Goal: Information Seeking & Learning: Learn about a topic

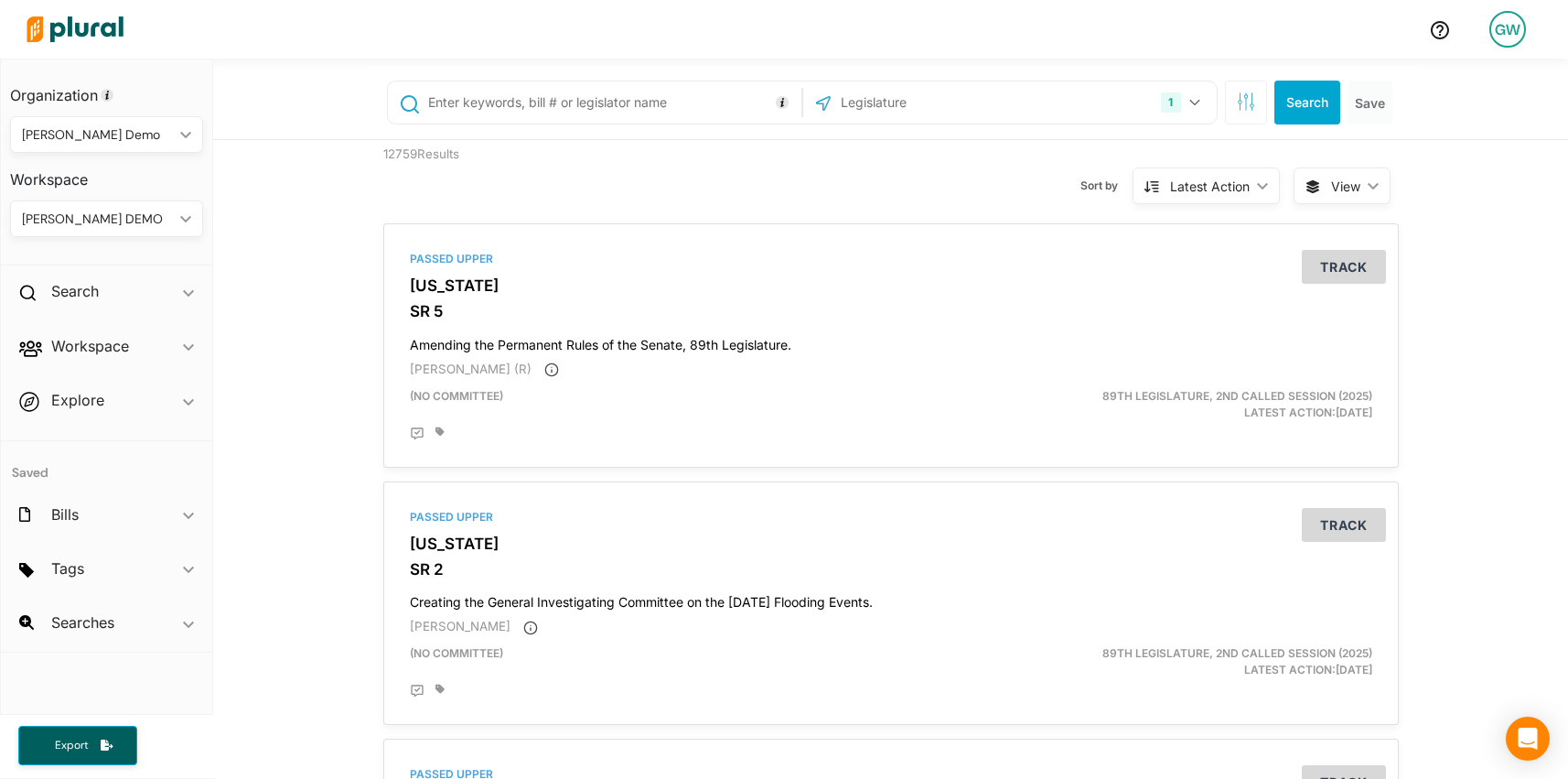
click at [119, 220] on div "[PERSON_NAME] DEMO" at bounding box center [98, 219] width 151 height 19
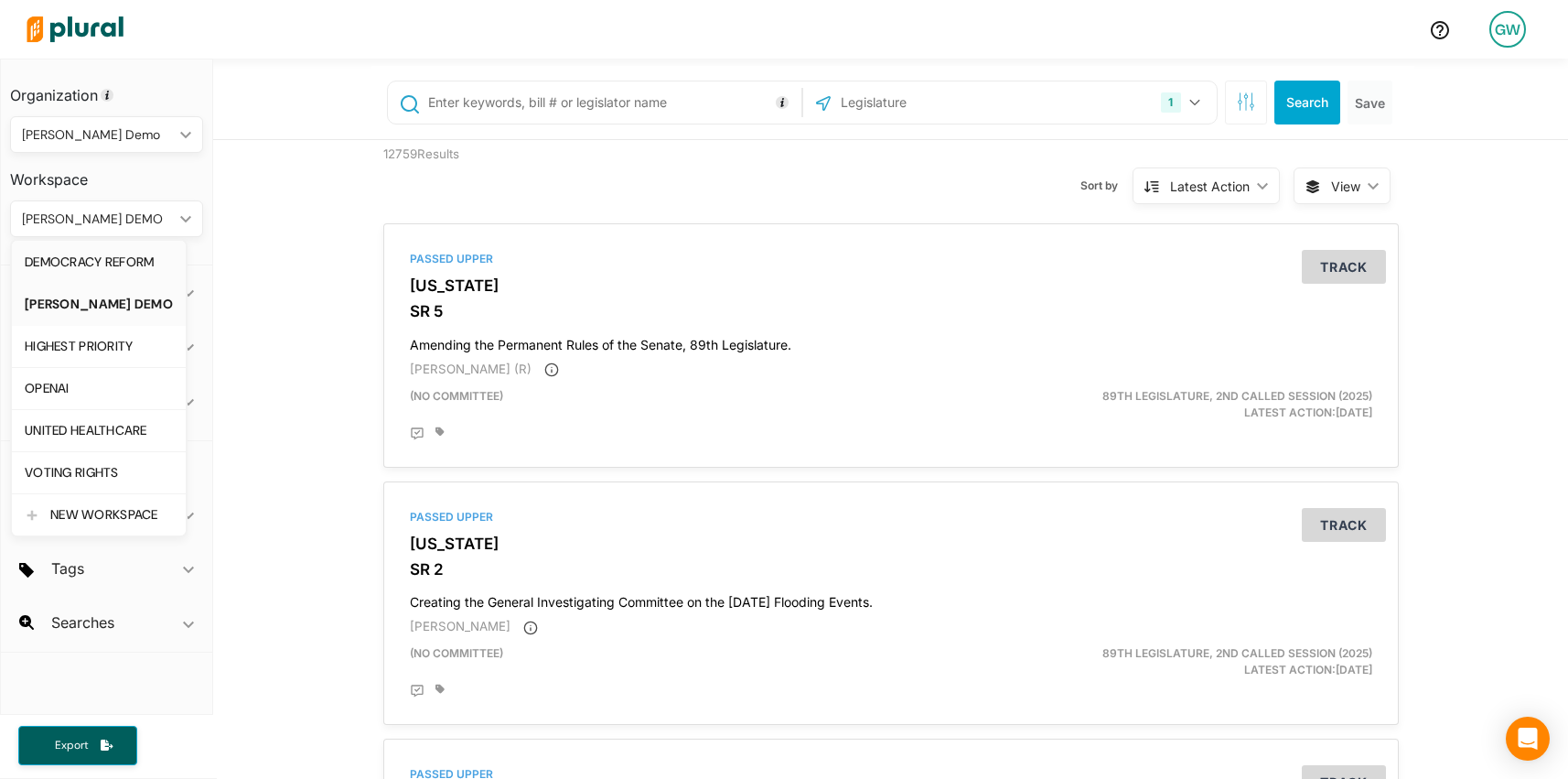
click at [117, 262] on div "DEMOCRACY REFORM" at bounding box center [99, 262] width 148 height 15
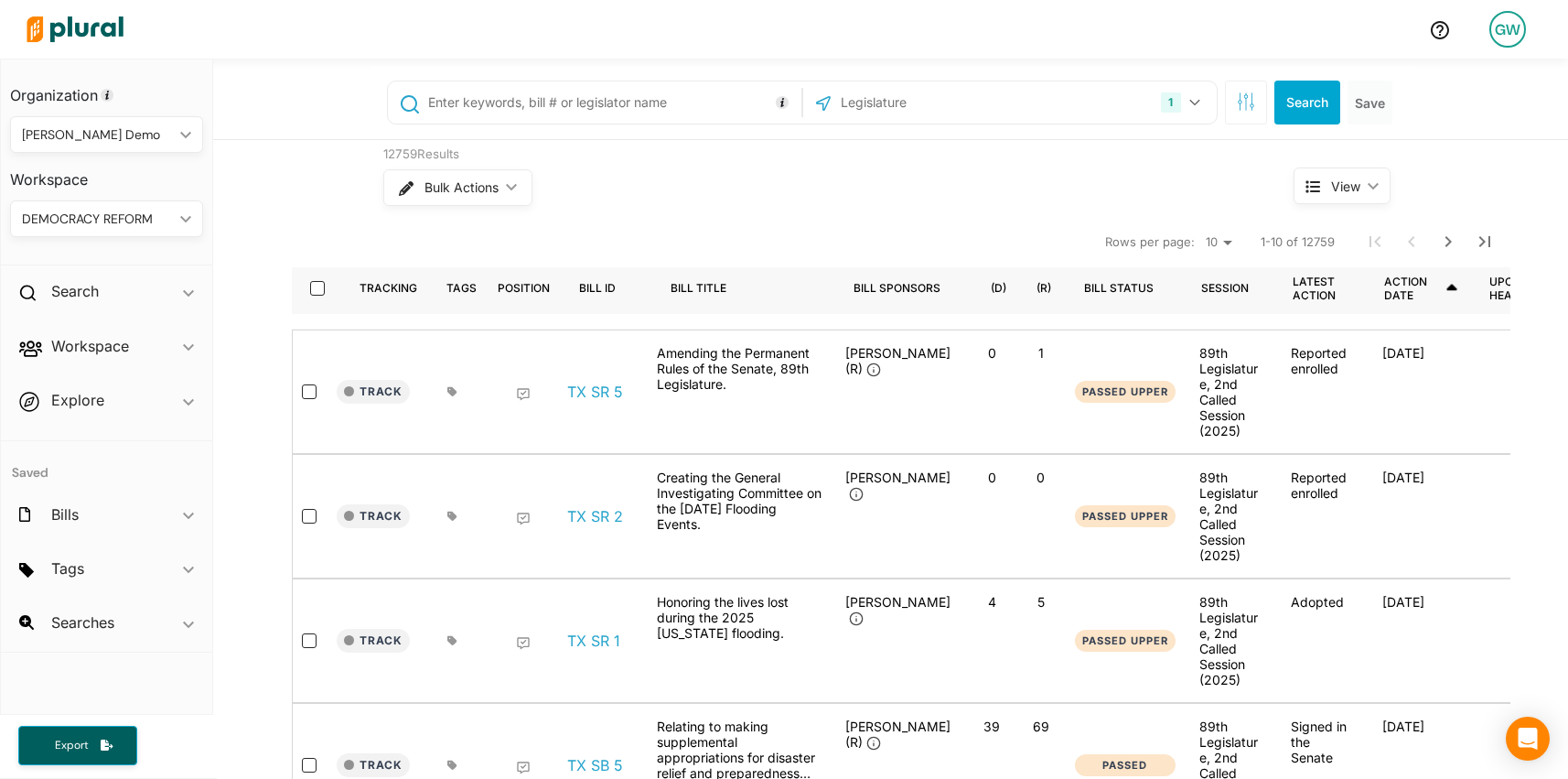
click at [660, 200] on div "Bulk Actions ic_keyboard_arrow_down" at bounding box center [804, 187] width 841 height 47
click at [95, 336] on h2 "Workspace" at bounding box center [90, 345] width 77 height 20
click at [67, 413] on h4 "Bills" at bounding box center [110, 413] width 165 height 17
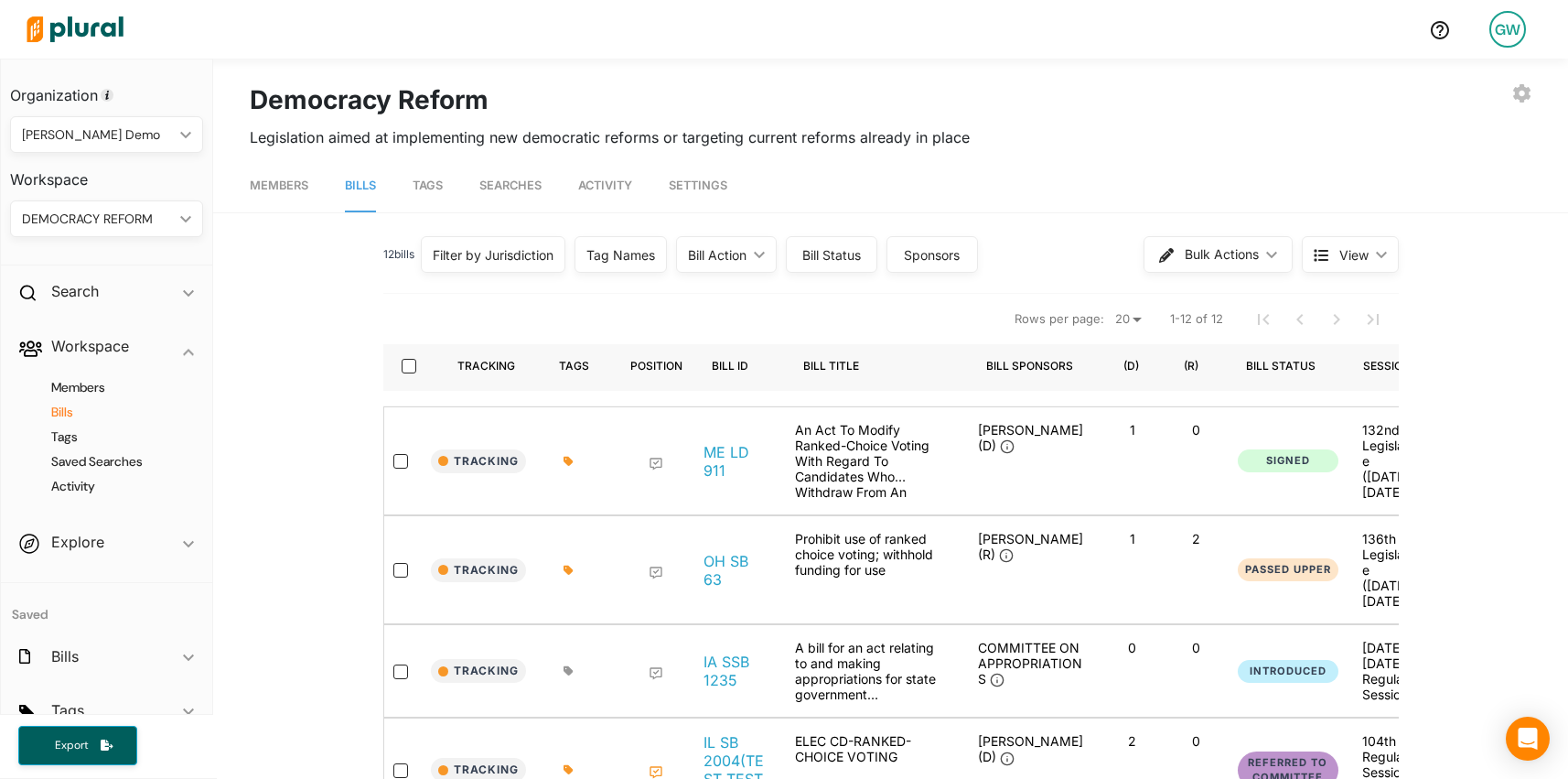
click at [71, 206] on div "DEMOCRACY REFORM ic_keyboard_arrow_down" at bounding box center [106, 218] width 193 height 37
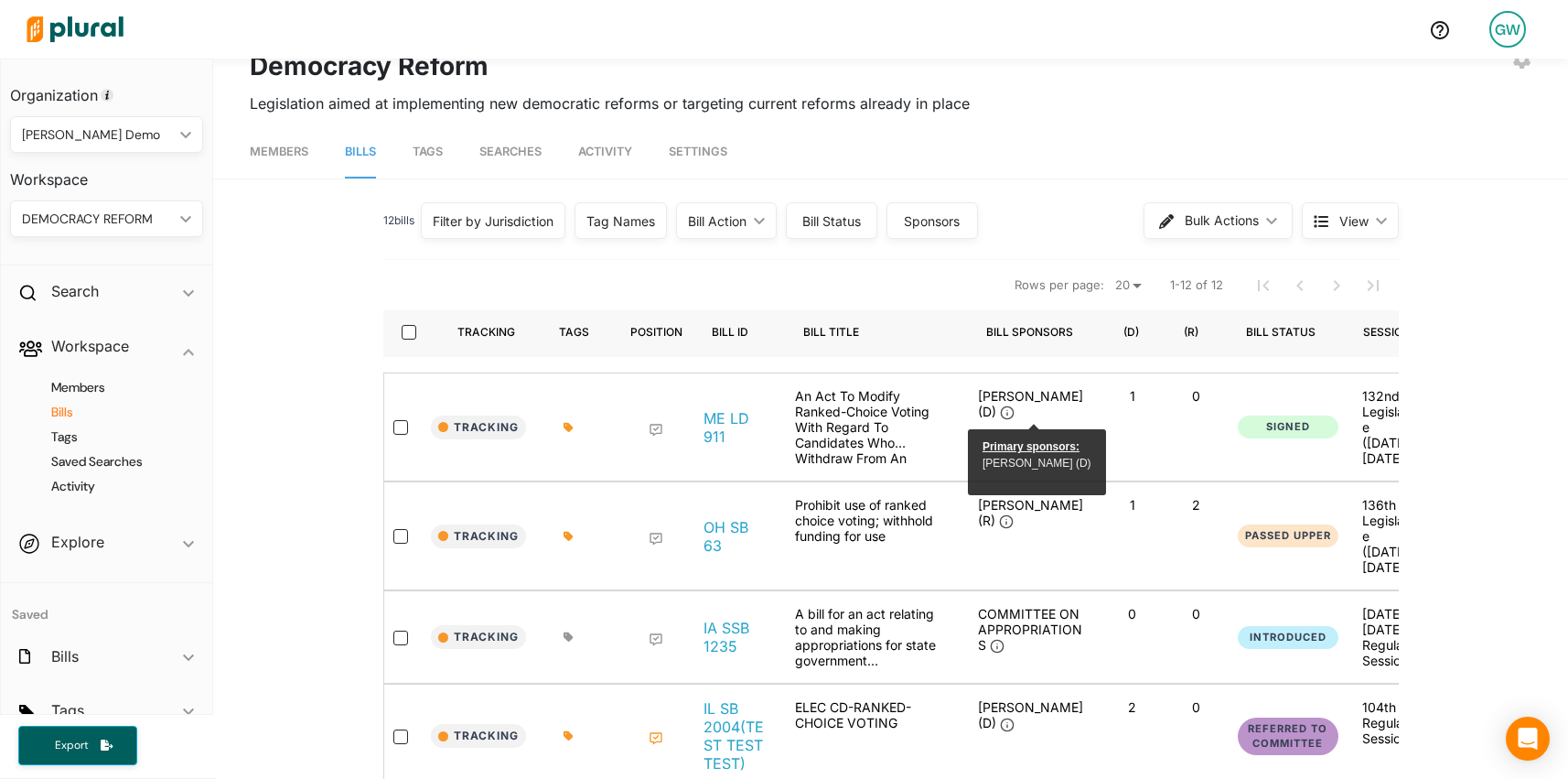
click at [1326, 222] on icon at bounding box center [1321, 221] width 14 height 14
click at [1339, 264] on button "Table" at bounding box center [1383, 264] width 160 height 43
click at [1345, 227] on span "View" at bounding box center [1354, 221] width 29 height 19
click at [1342, 313] on span "Cards" at bounding box center [1396, 306] width 109 height 15
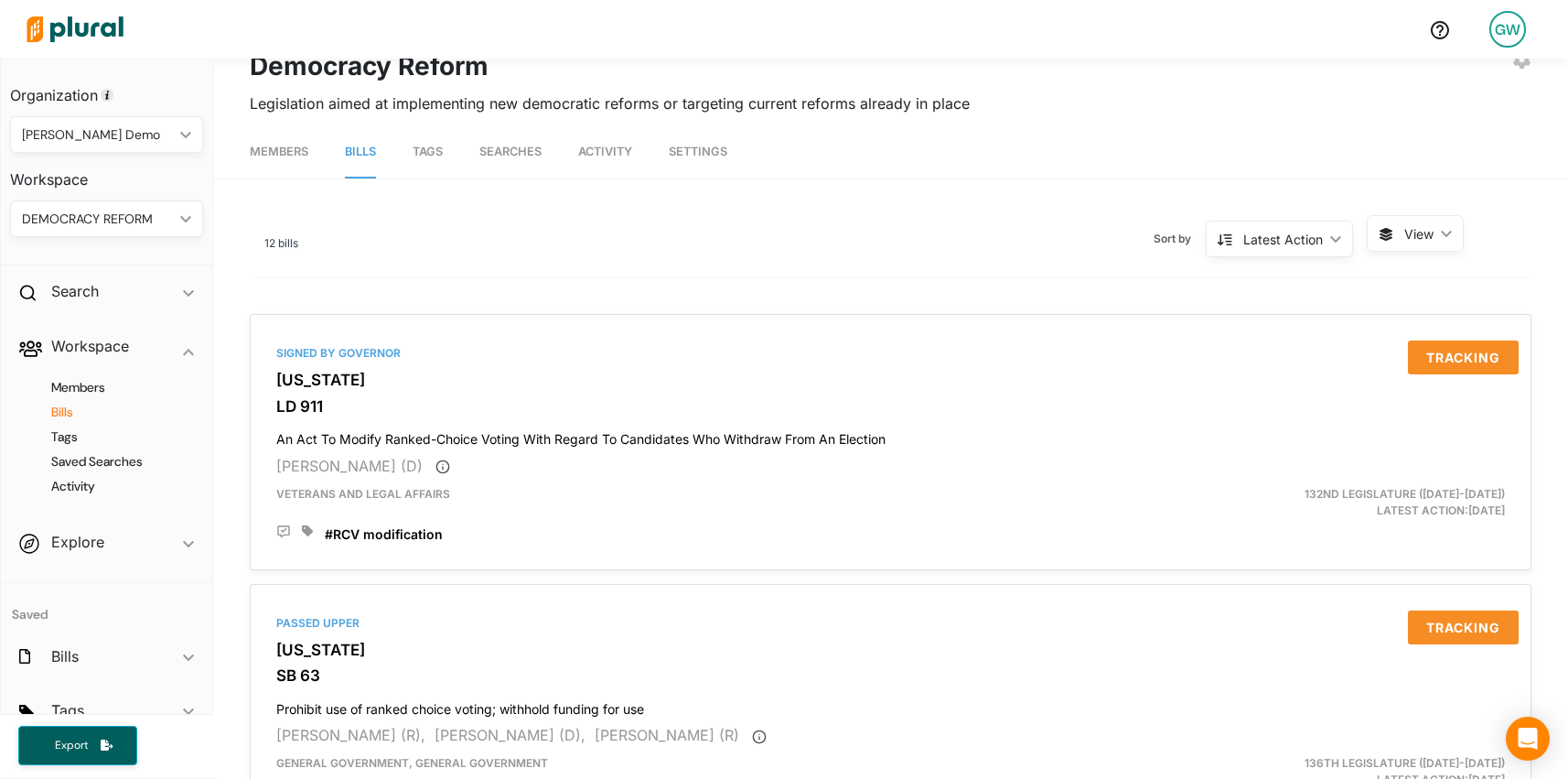
click at [1401, 234] on span "View ic_keyboard_arrow_down" at bounding box center [1414, 233] width 97 height 37
click at [1414, 272] on span "Table" at bounding box center [1461, 276] width 109 height 15
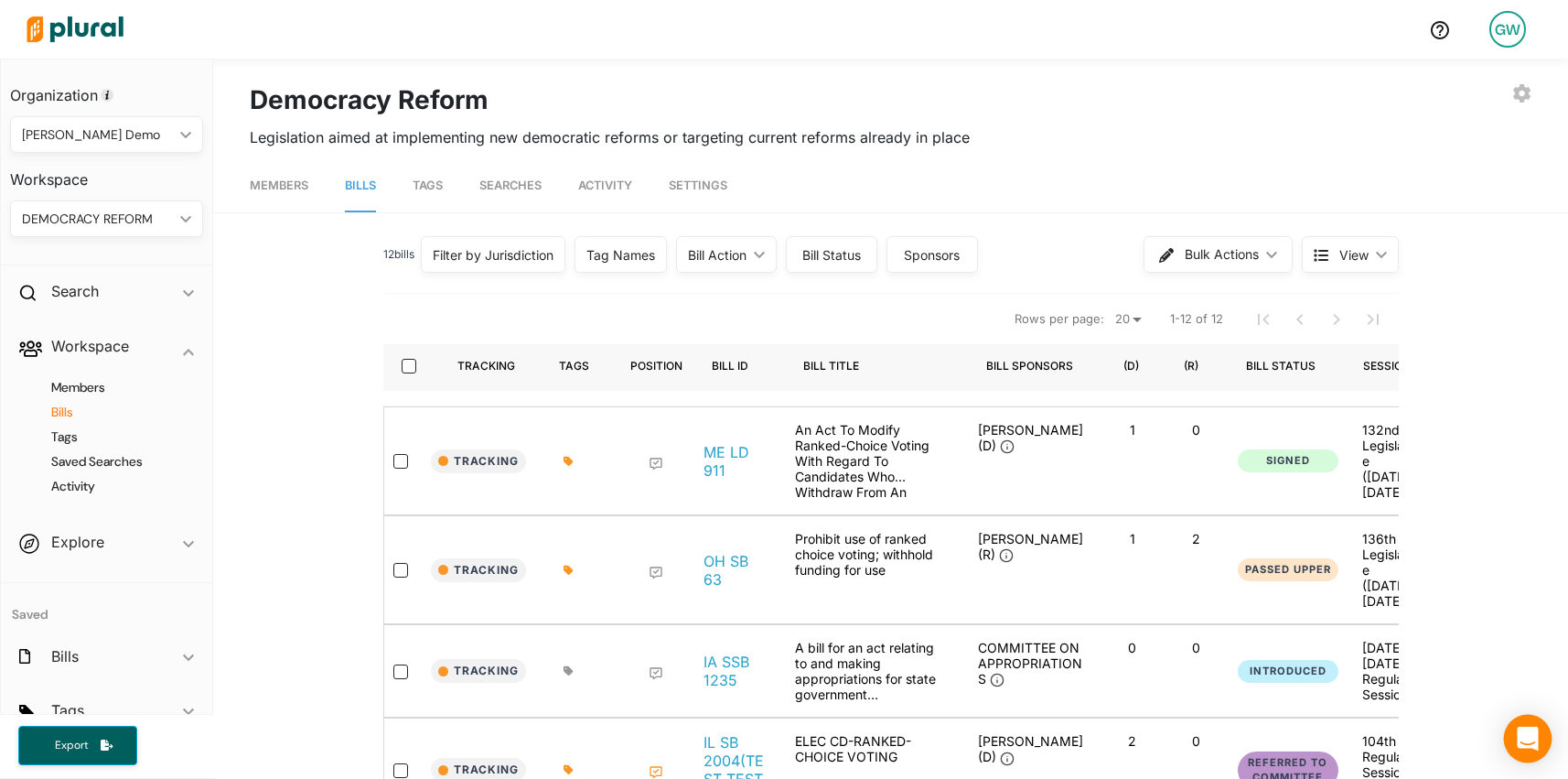
click at [1525, 738] on icon "Open Intercom Messenger" at bounding box center [1527, 738] width 21 height 24
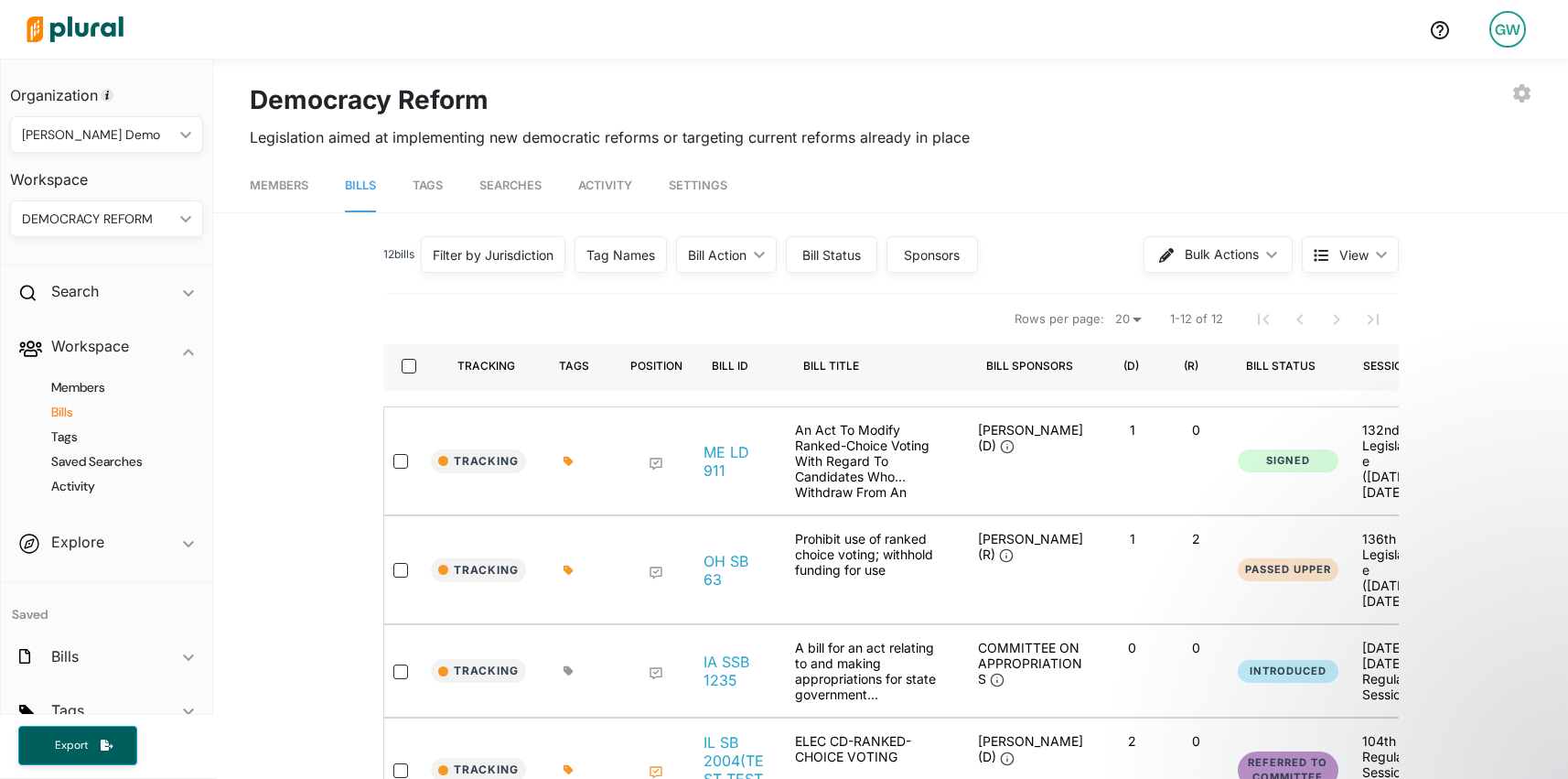
click at [135, 217] on div "DEMOCRACY REFORM" at bounding box center [98, 219] width 151 height 19
click at [181, 222] on div "DEMOCRACY REFORM ic_keyboard_arrow_down" at bounding box center [106, 218] width 193 height 37
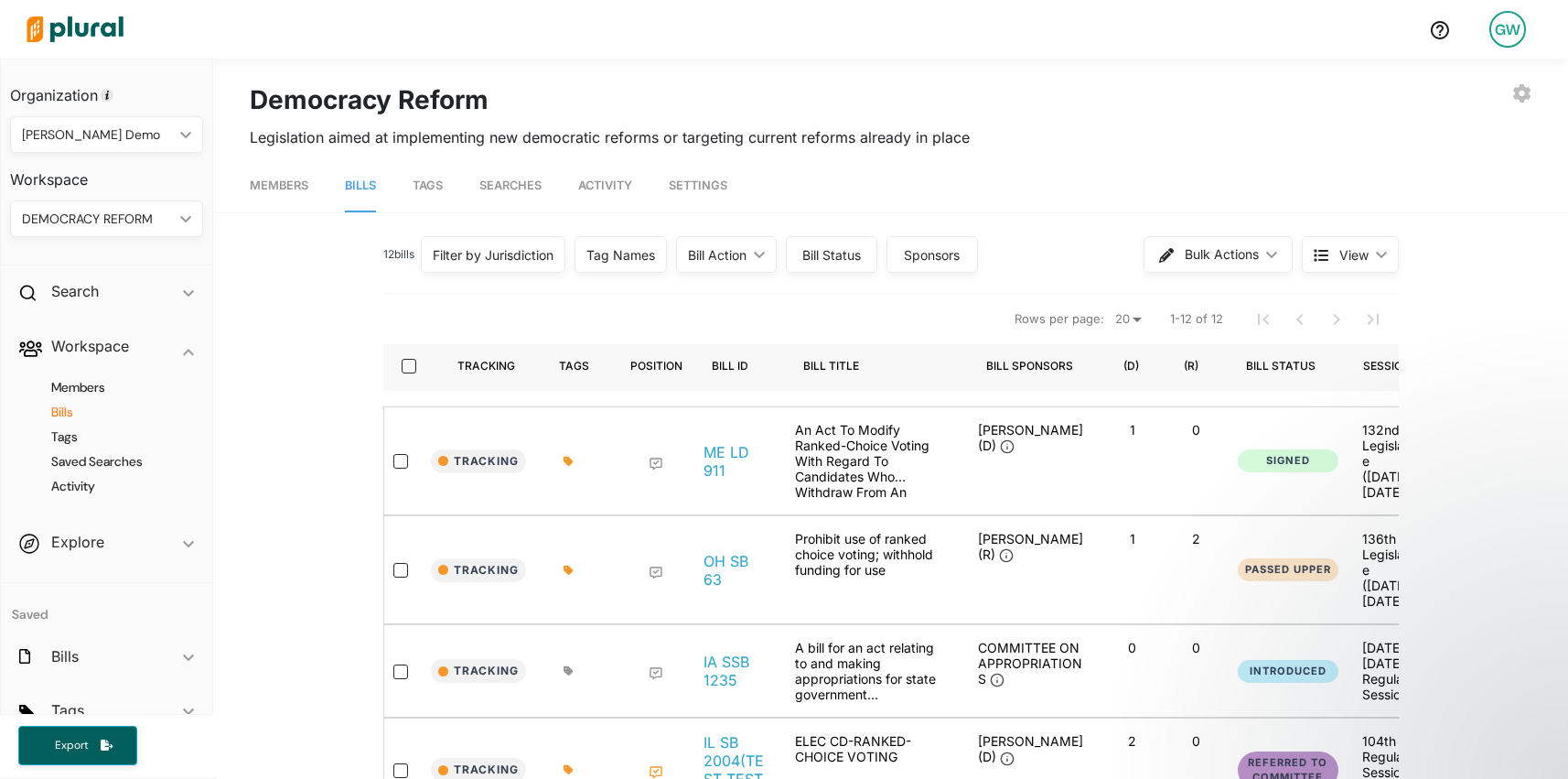
click at [696, 179] on span "Settings" at bounding box center [698, 186] width 59 height 14
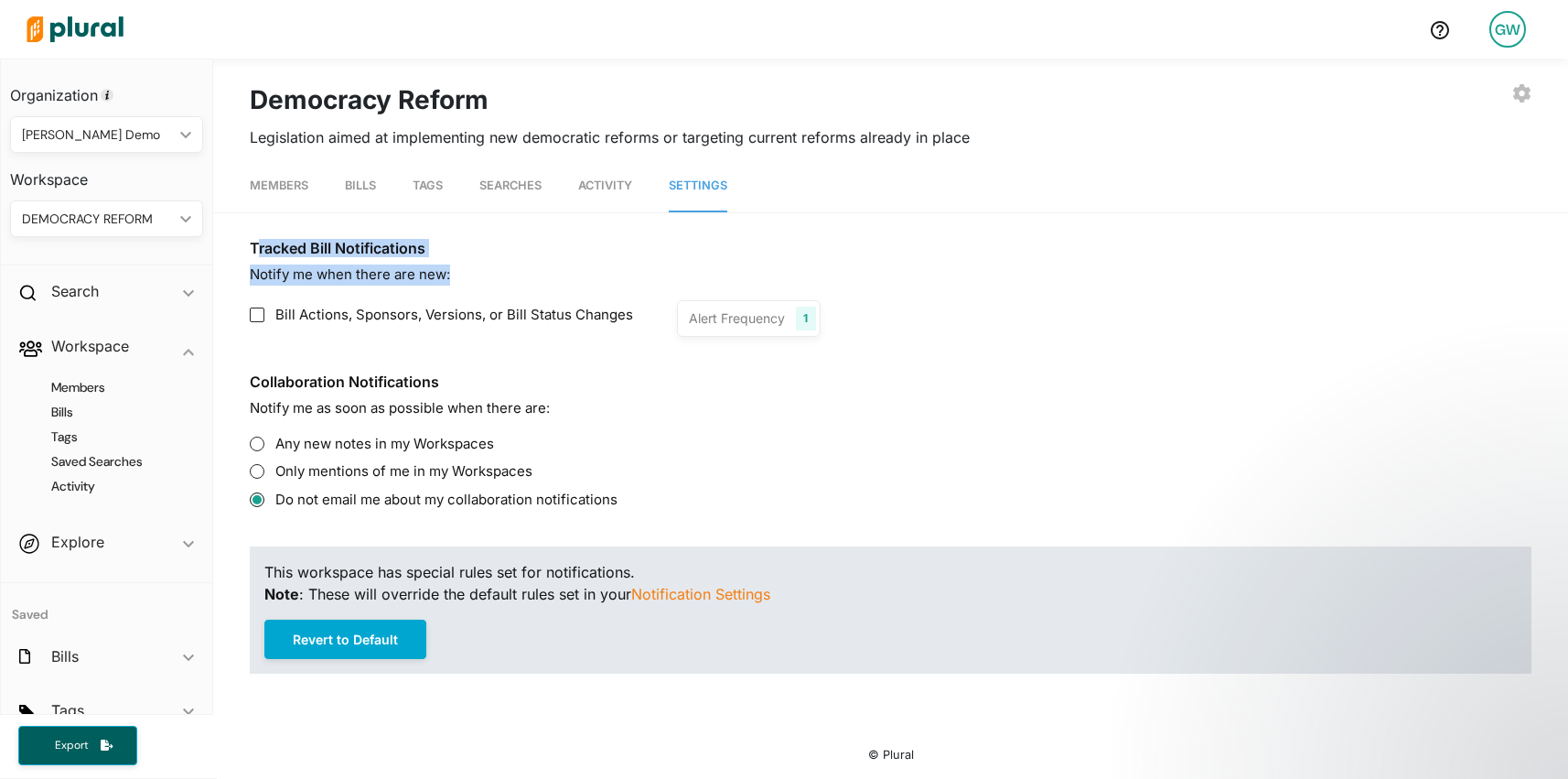
drag, startPoint x: 264, startPoint y: 248, endPoint x: 452, endPoint y: 273, distance: 189.7
click at [452, 273] on section "Tracked Bill Notifications Notify me when there are new: Bill Actions, Sponsors…" at bounding box center [890, 288] width 1281 height 97
click at [391, 240] on h3 "Tracked Bill Notifications" at bounding box center [890, 248] width 1281 height 17
click at [727, 314] on div "Alert Frequency" at bounding box center [736, 318] width 96 height 19
click at [751, 315] on div "Alert Frequency" at bounding box center [736, 318] width 96 height 19
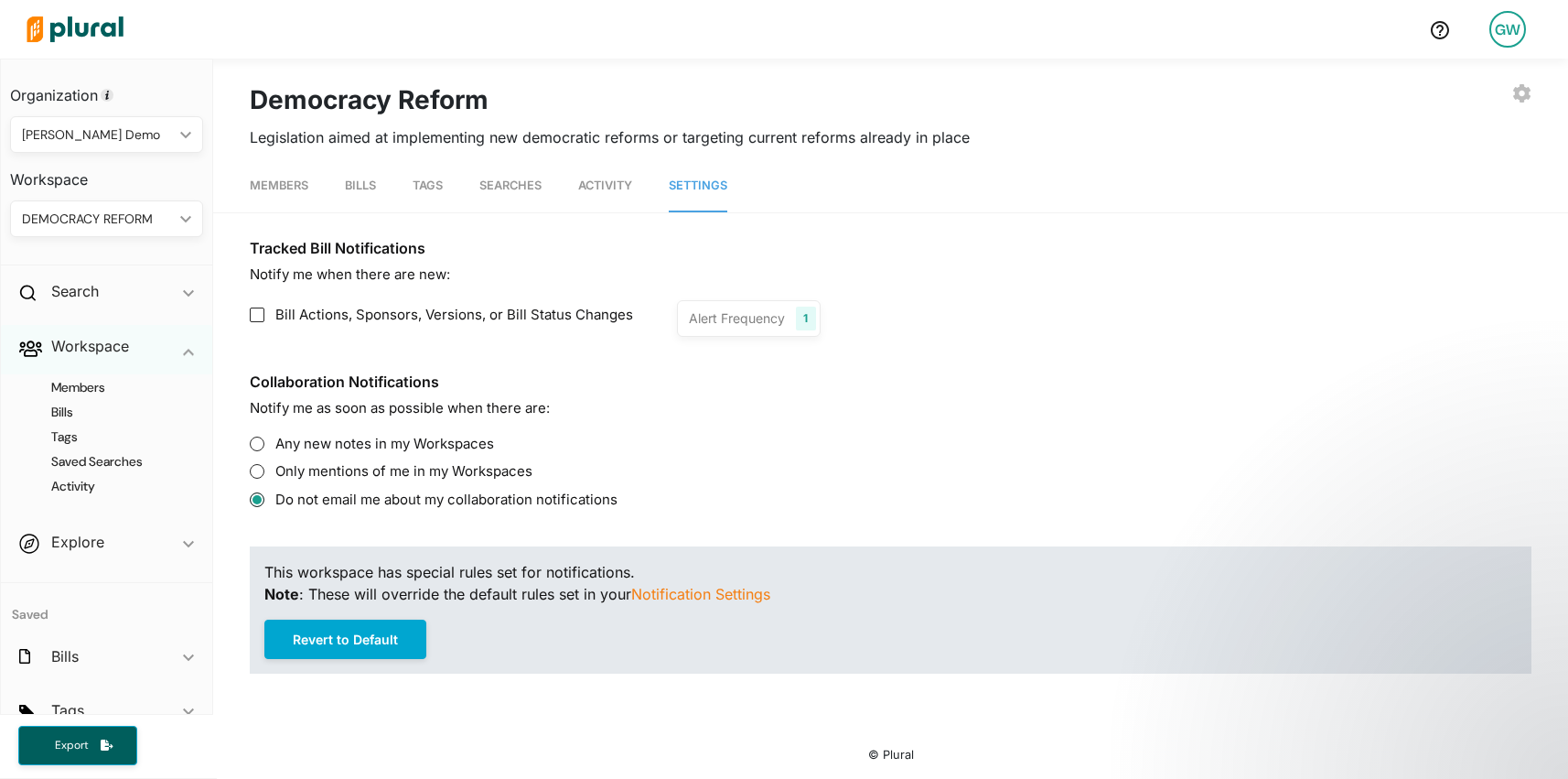
click at [60, 411] on h4 "Bills" at bounding box center [110, 413] width 165 height 17
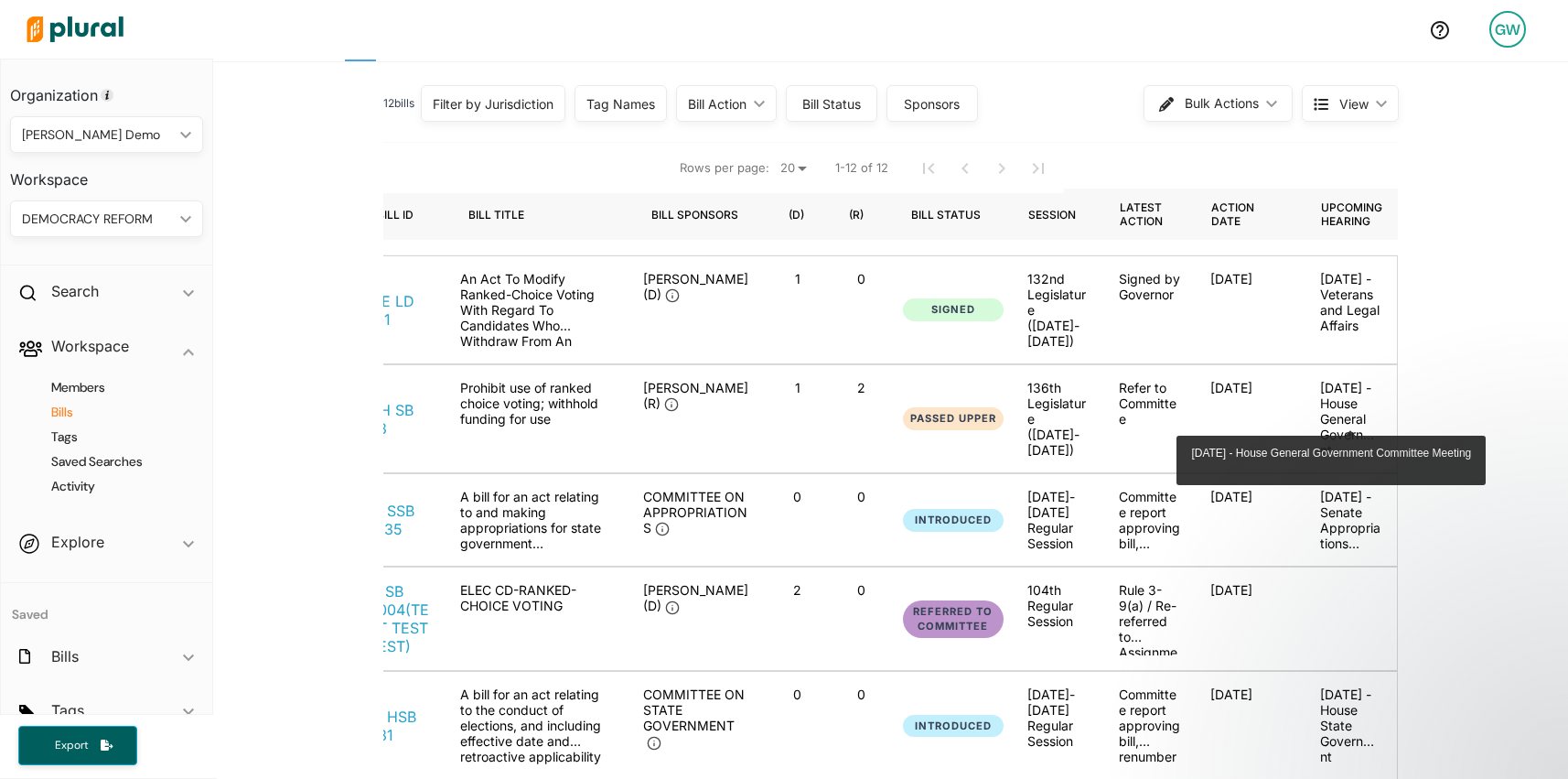
scroll to position [160, 0]
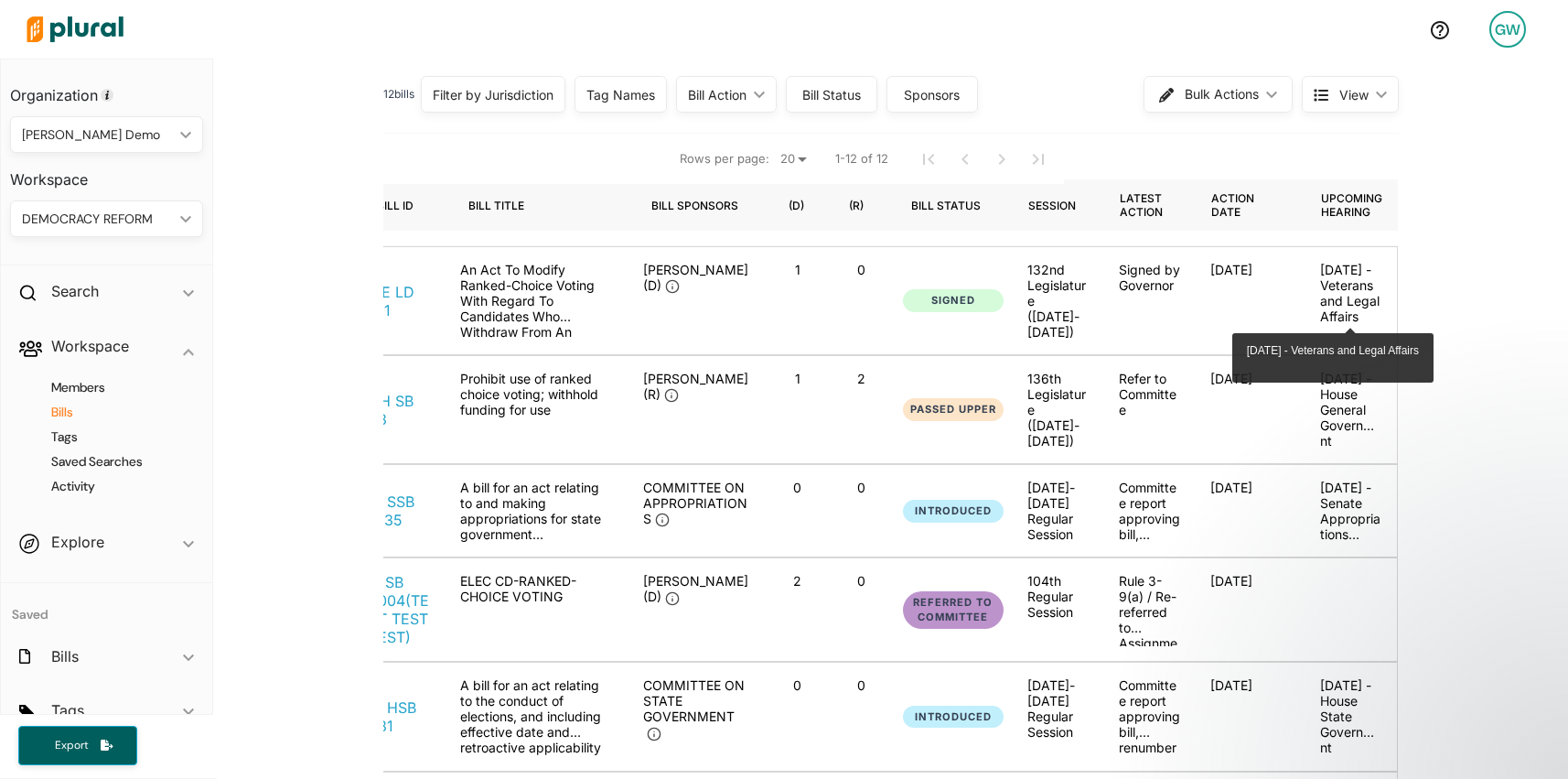
drag, startPoint x: 1328, startPoint y: 270, endPoint x: 1346, endPoint y: 373, distance: 104.6
click at [1346, 373] on div "[DATE] - Veterans and Legal Affairs Tracking Tags Position Bill ID Bill Title B…" at bounding box center [891, 794] width 1015 height 1322
click at [1345, 283] on p "[DATE] - Veterans and Legal Affairs" at bounding box center [1351, 293] width 62 height 62
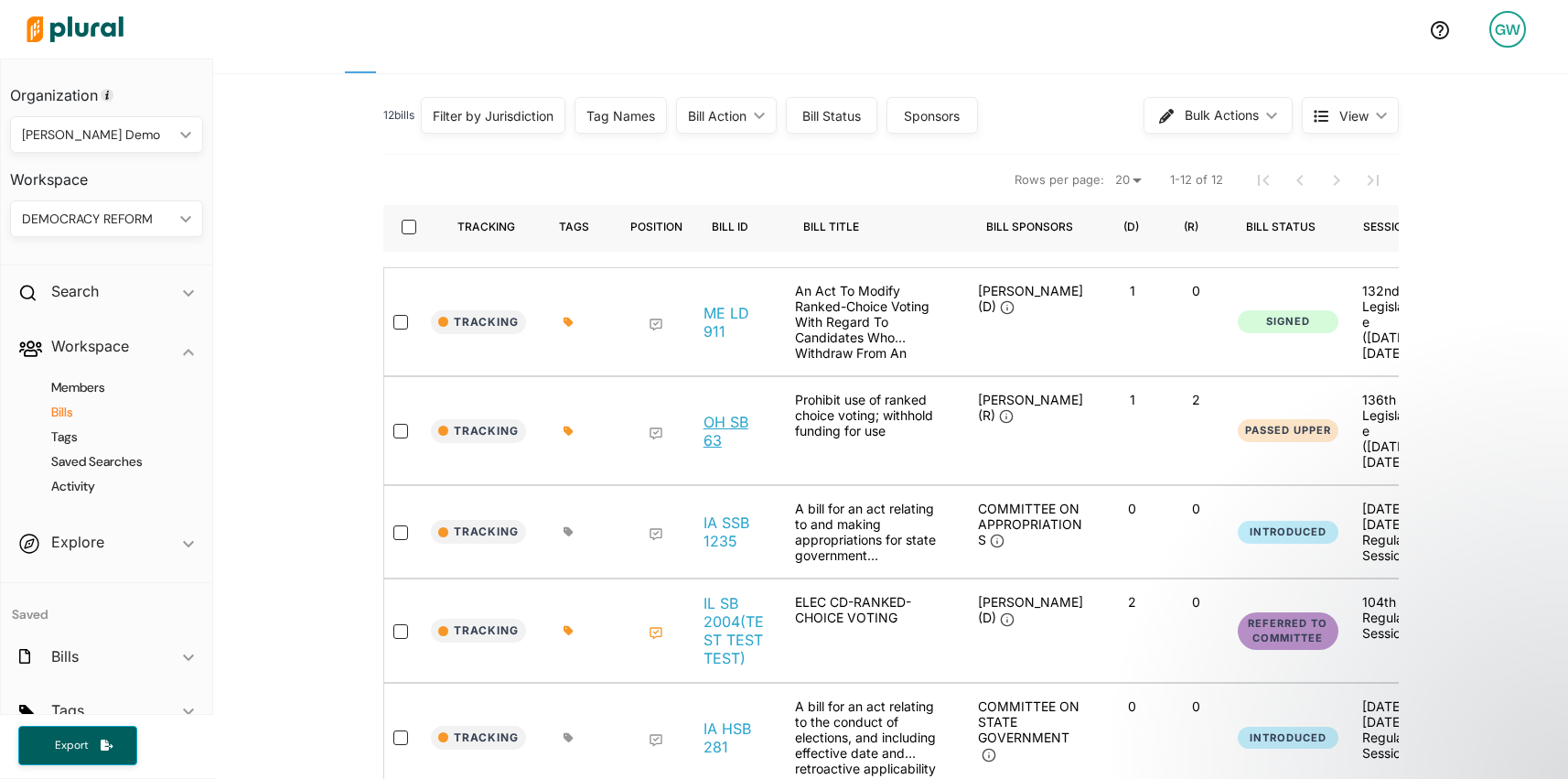
scroll to position [0, 353]
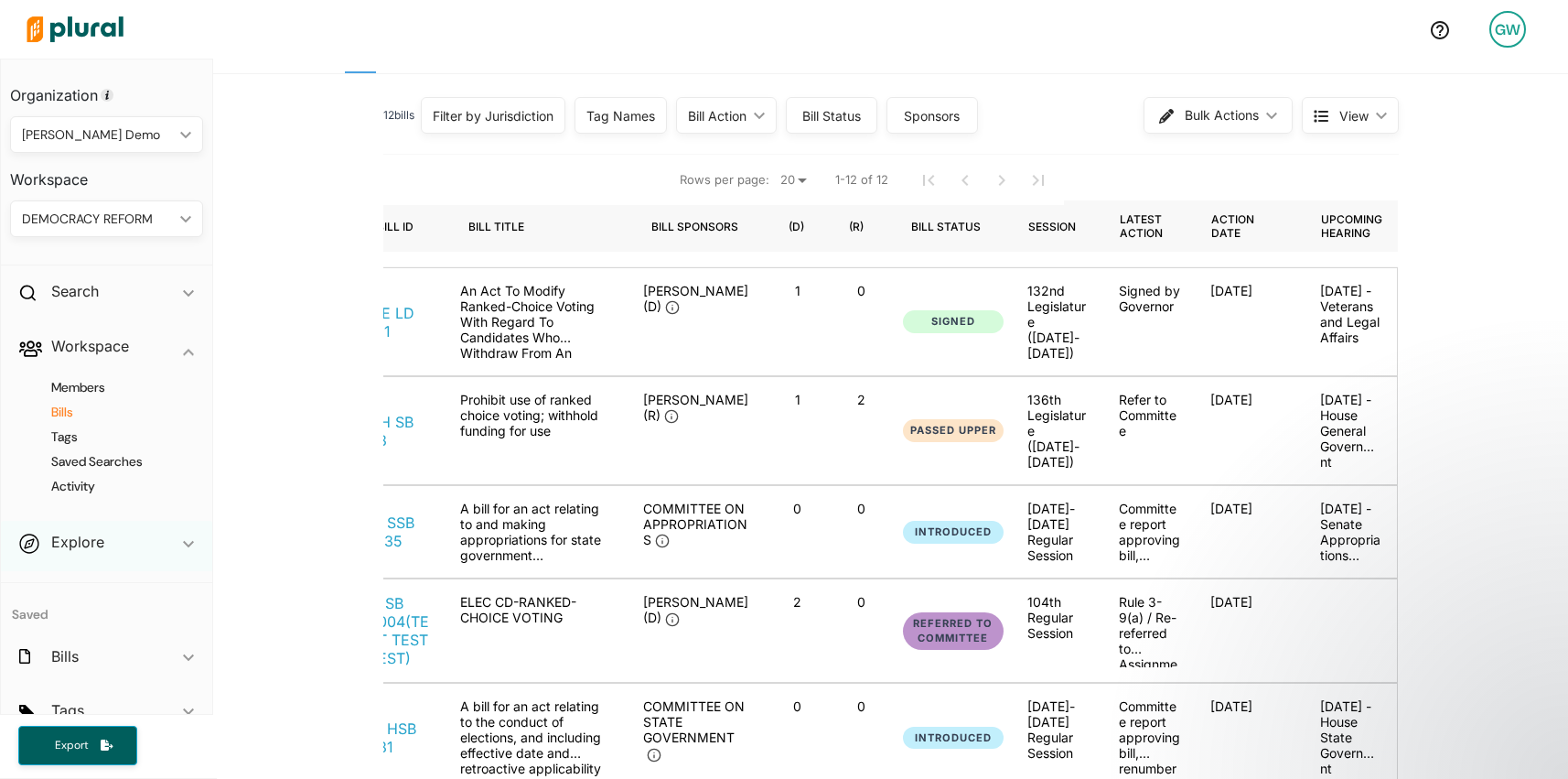
click at [113, 549] on div "Explore ic_keyboard_arrow_down" at bounding box center [106, 545] width 212 height 49
click at [92, 452] on div "Overview" at bounding box center [106, 450] width 212 height 43
click at [84, 443] on h4 "Overview" at bounding box center [110, 443] width 165 height 17
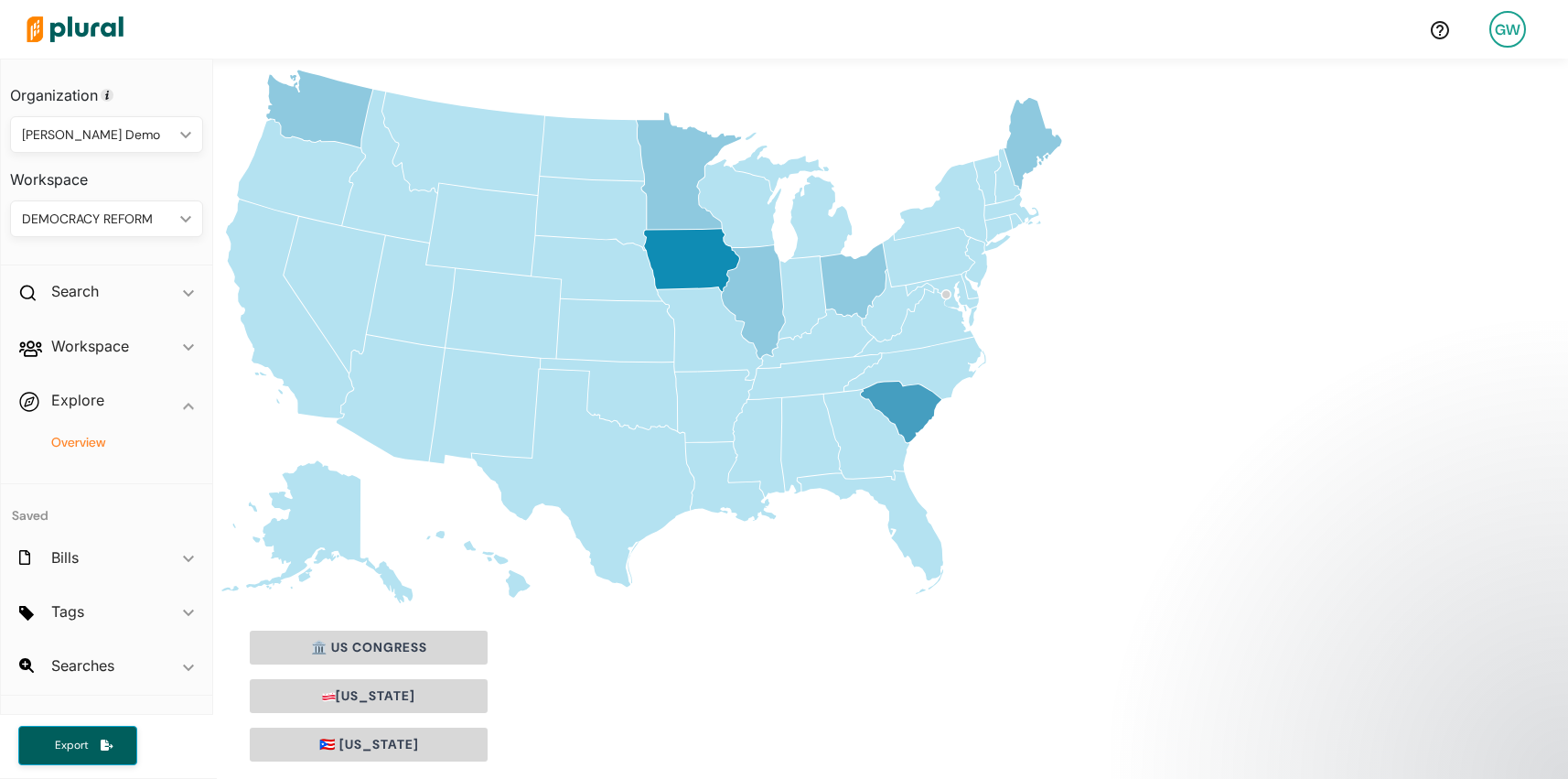
click at [700, 268] on icon "[US_STATE]" at bounding box center [692, 260] width 95 height 62
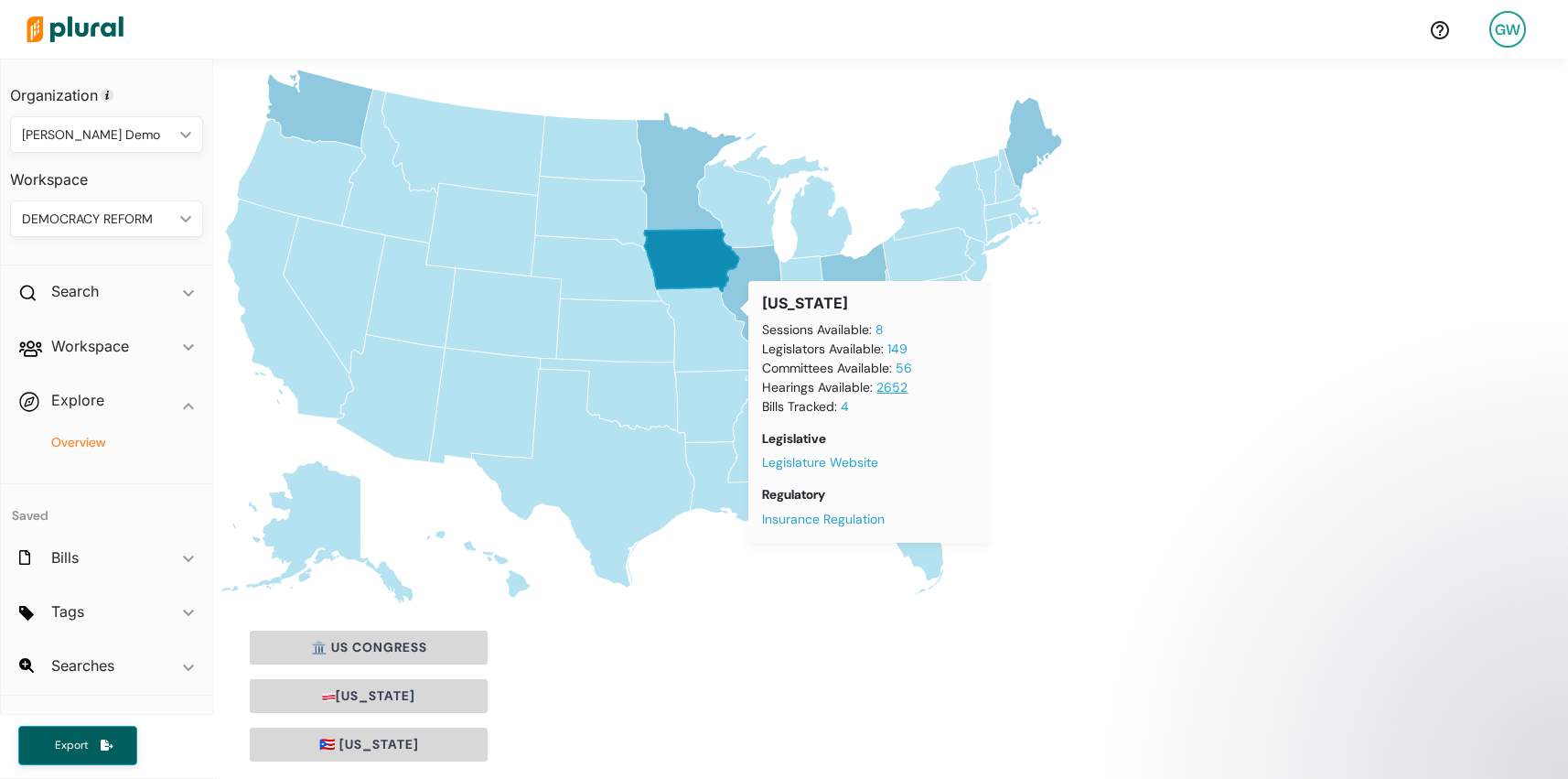
click at [898, 387] on link "2652" at bounding box center [892, 387] width 31 height 16
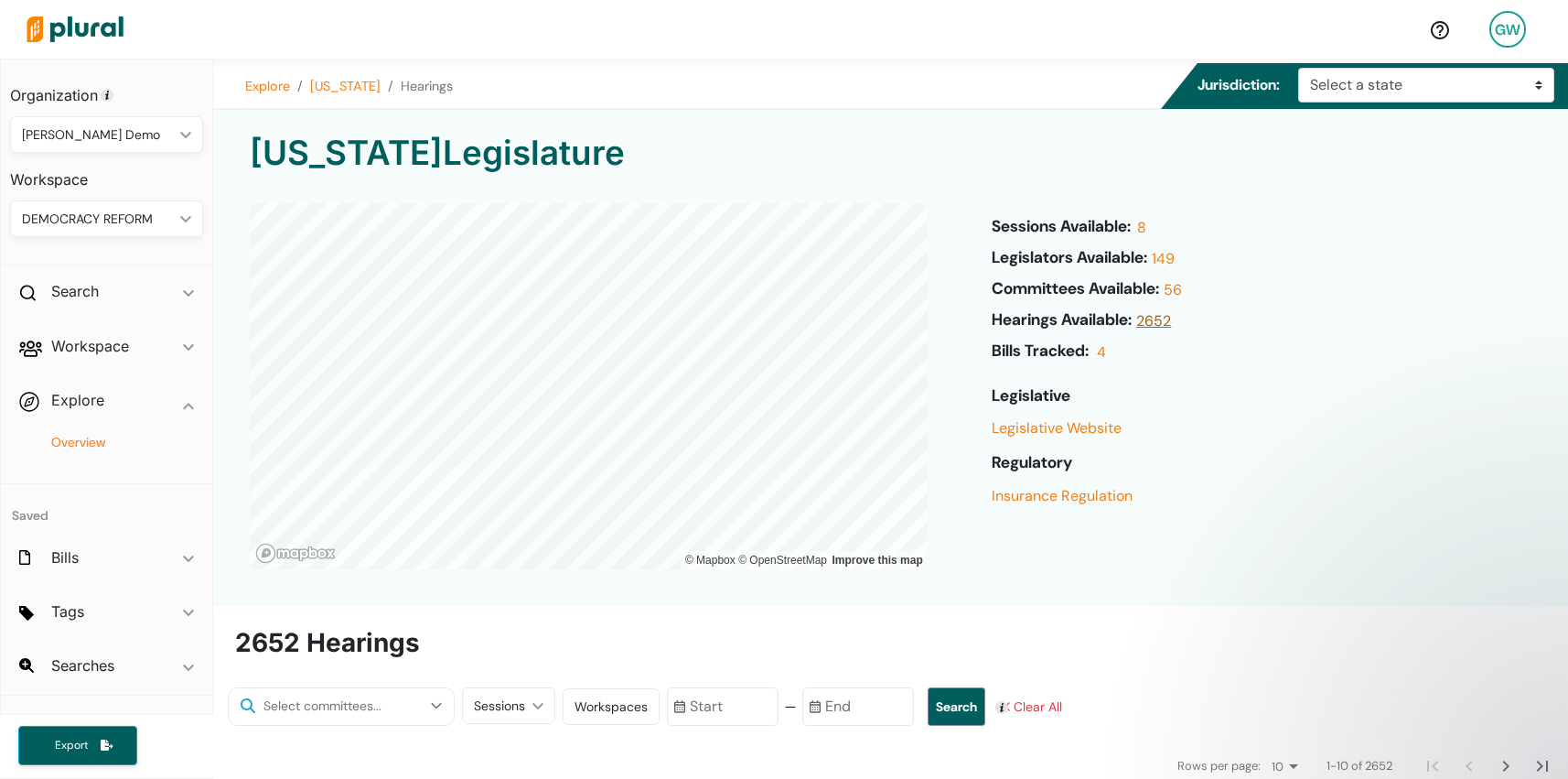
click at [1159, 326] on link "2652" at bounding box center [1151, 326] width 40 height 31
drag, startPoint x: 1075, startPoint y: 329, endPoint x: 1103, endPoint y: 329, distance: 28.0
click at [1103, 329] on h6 "Hearings Available:" at bounding box center [1062, 322] width 141 height 24
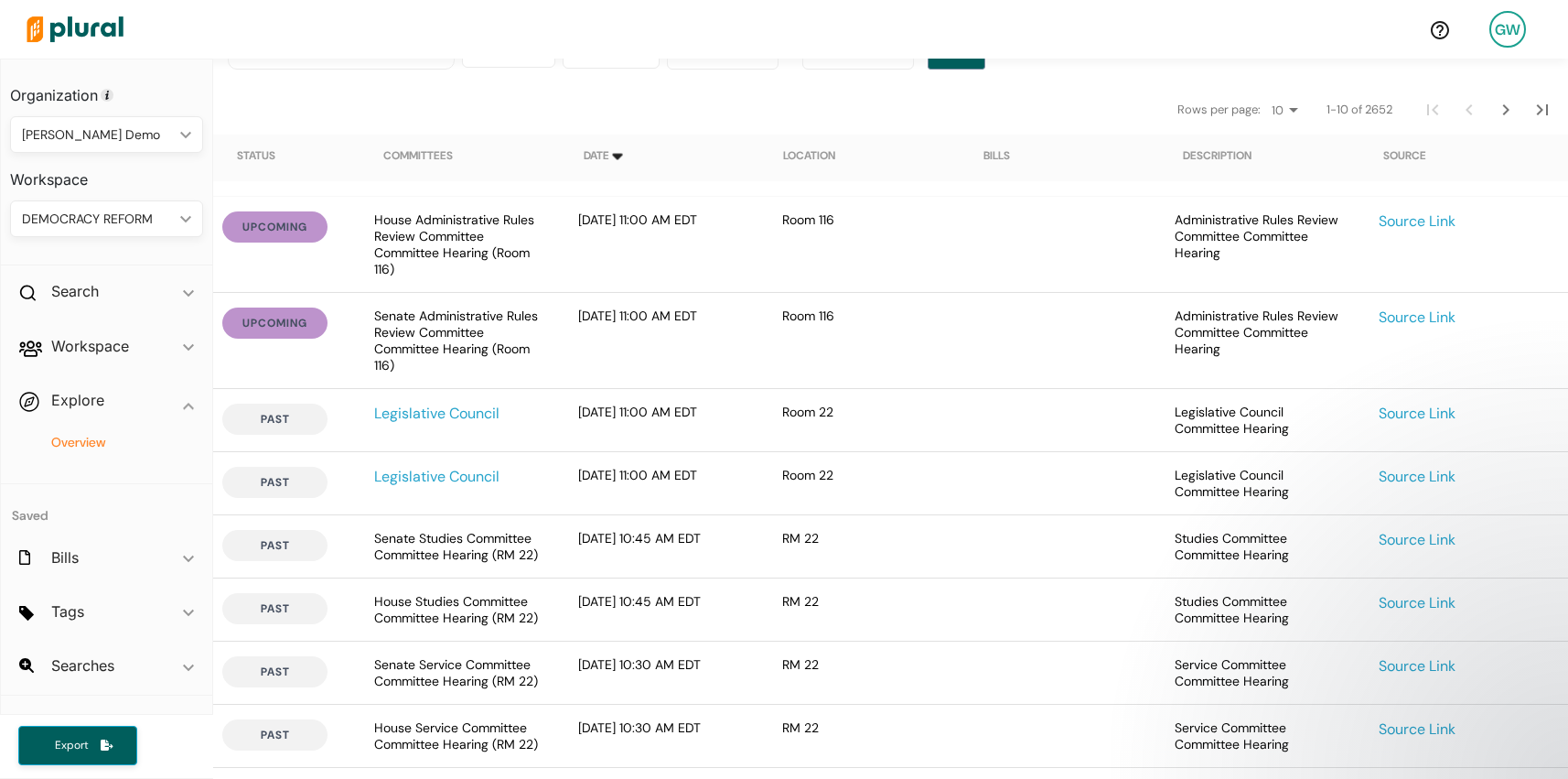
scroll to position [475, 0]
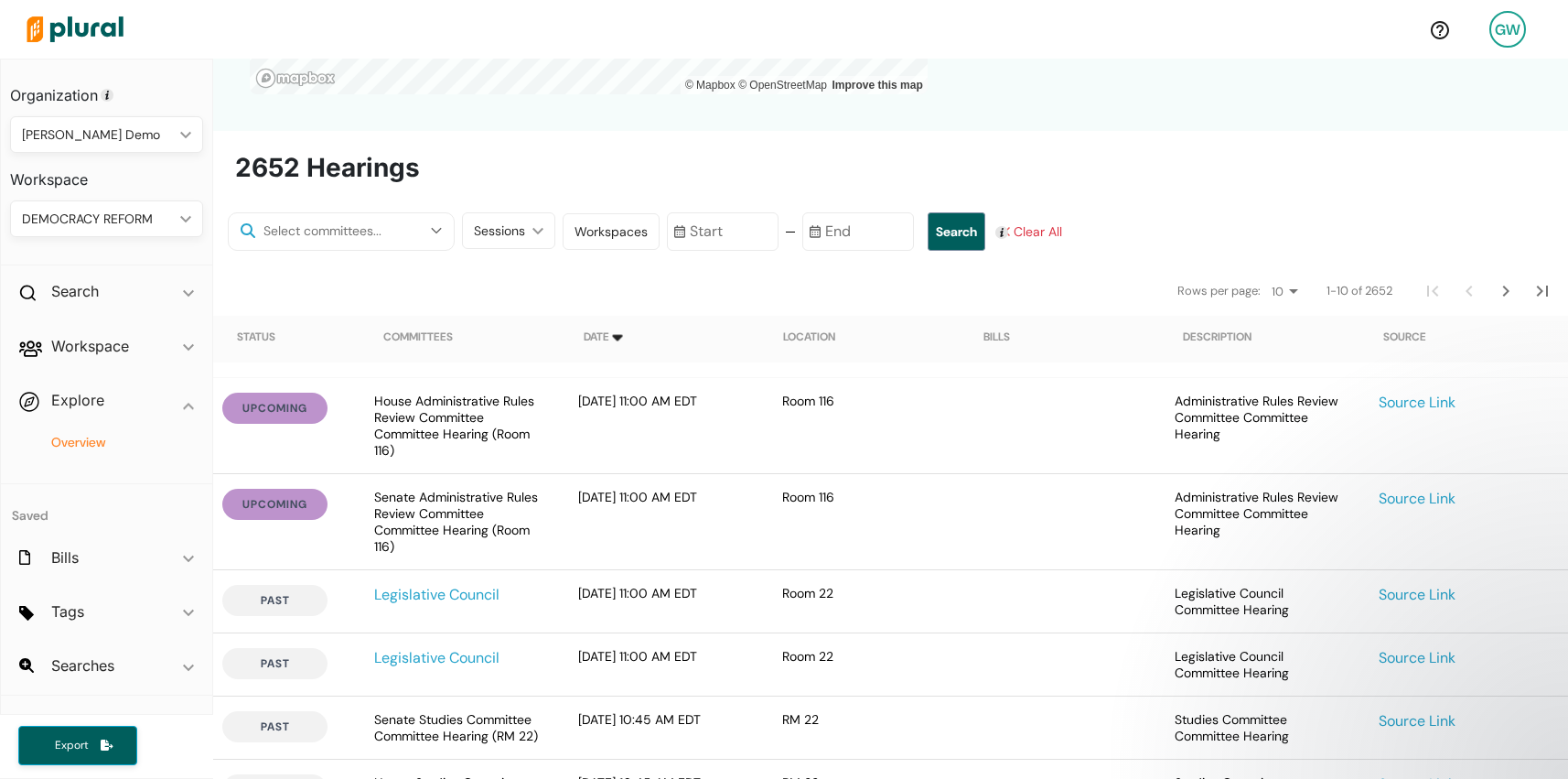
click at [610, 240] on div "Workspaces" at bounding box center [612, 232] width 73 height 19
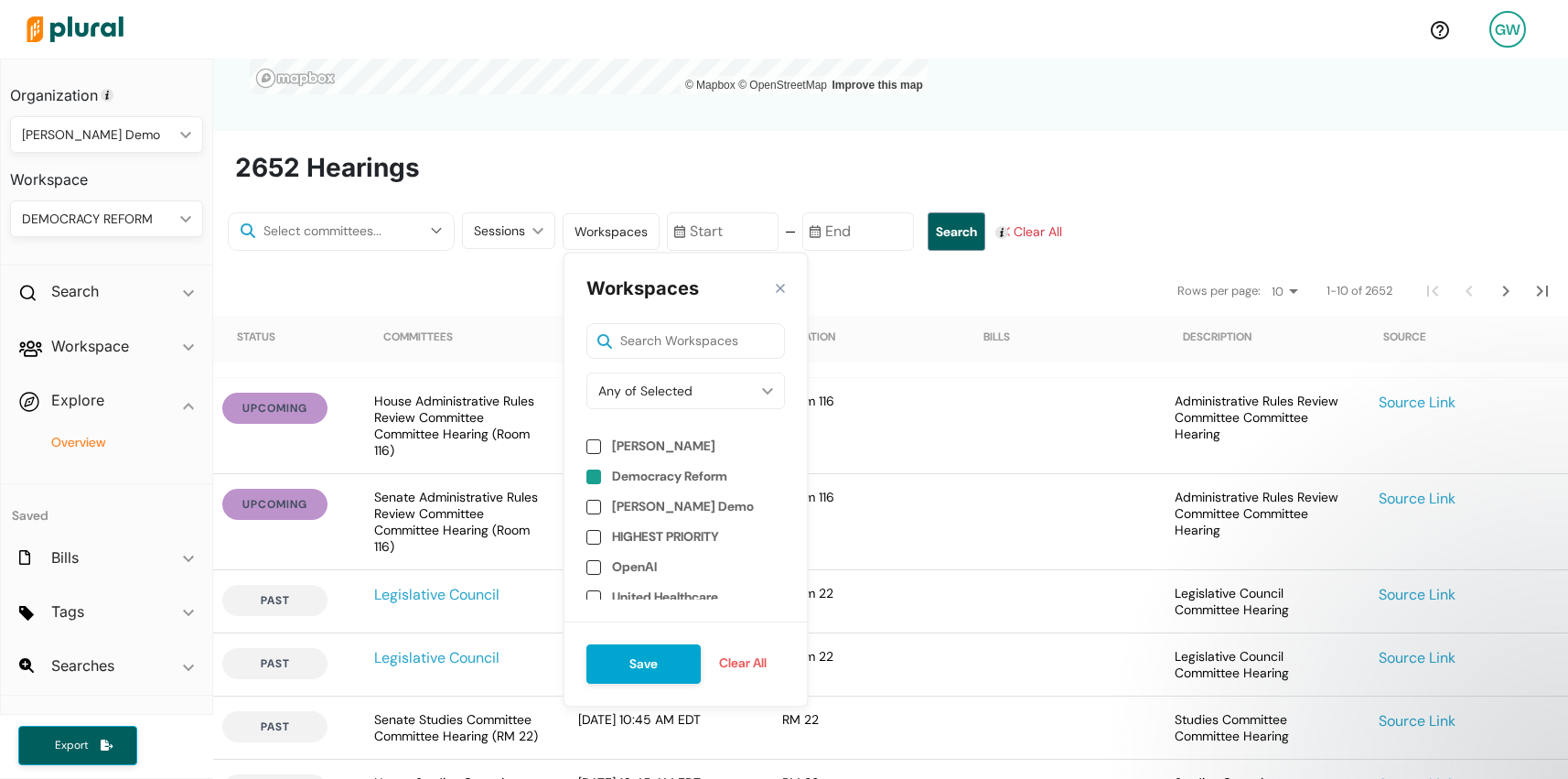
click at [650, 476] on label "Democracy Reform" at bounding box center [669, 476] width 115 height 15
click at [644, 670] on button "Save" at bounding box center [643, 664] width 114 height 40
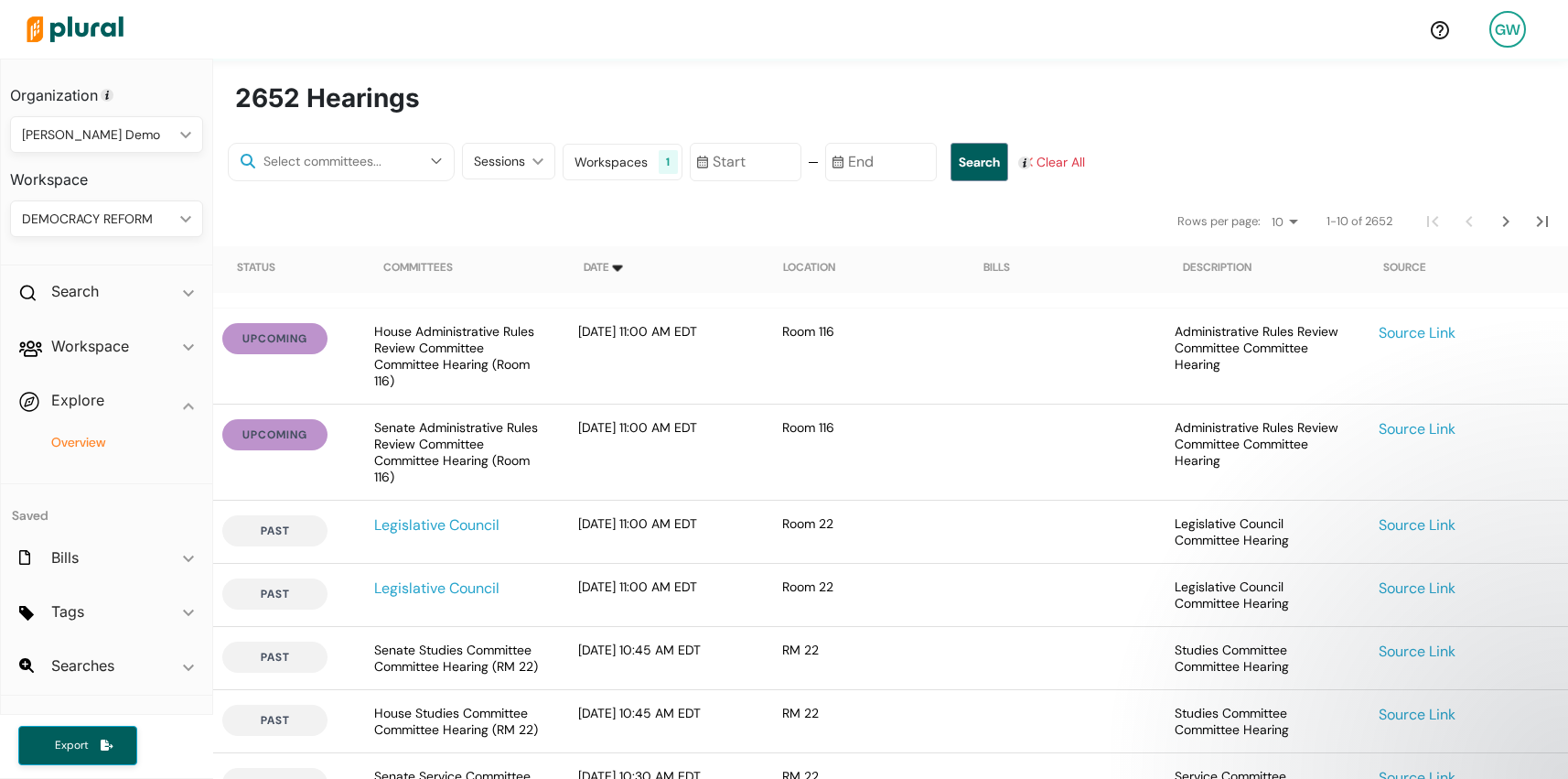
scroll to position [504, 0]
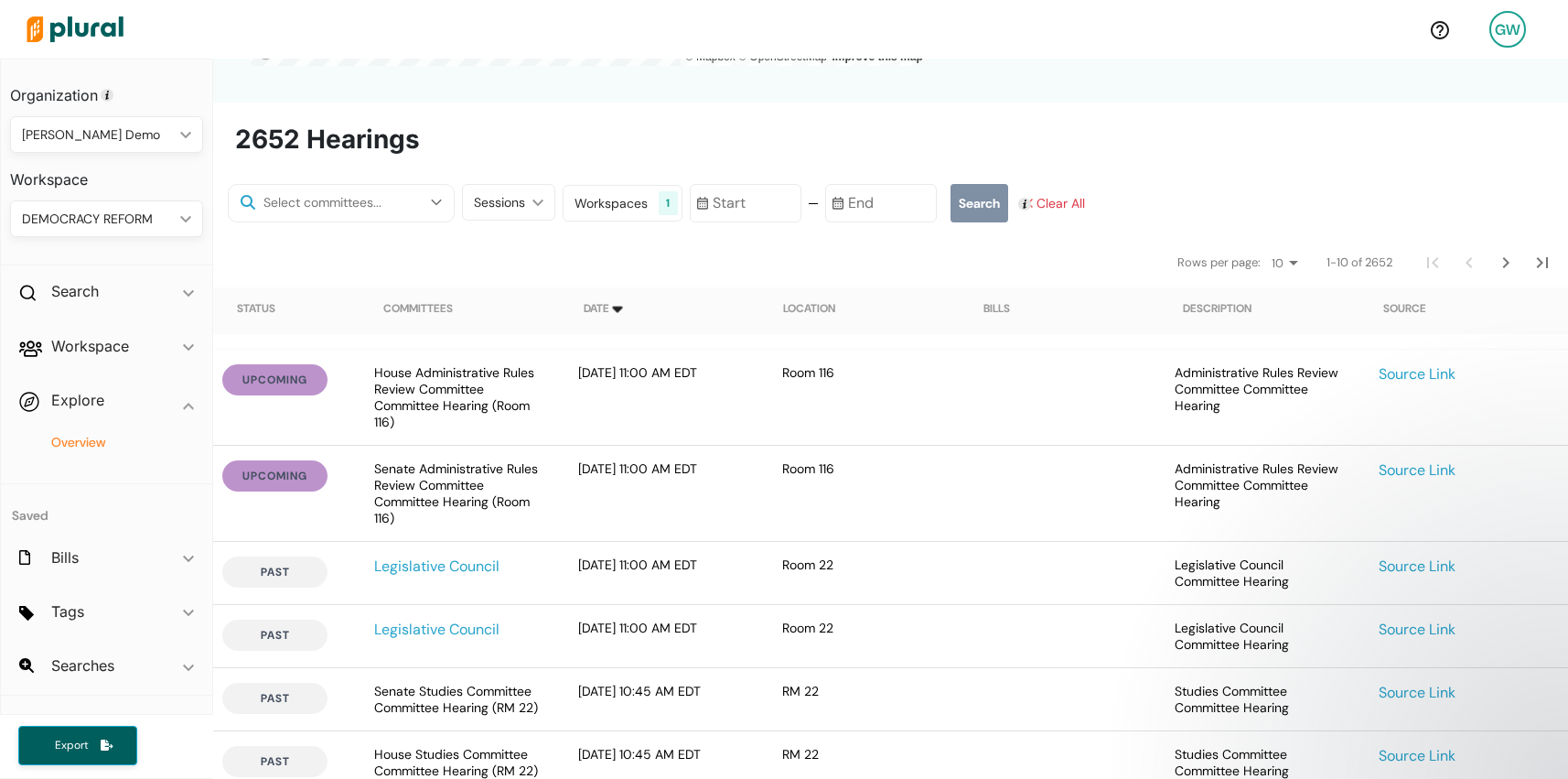
click at [956, 212] on button "Search" at bounding box center [980, 203] width 58 height 39
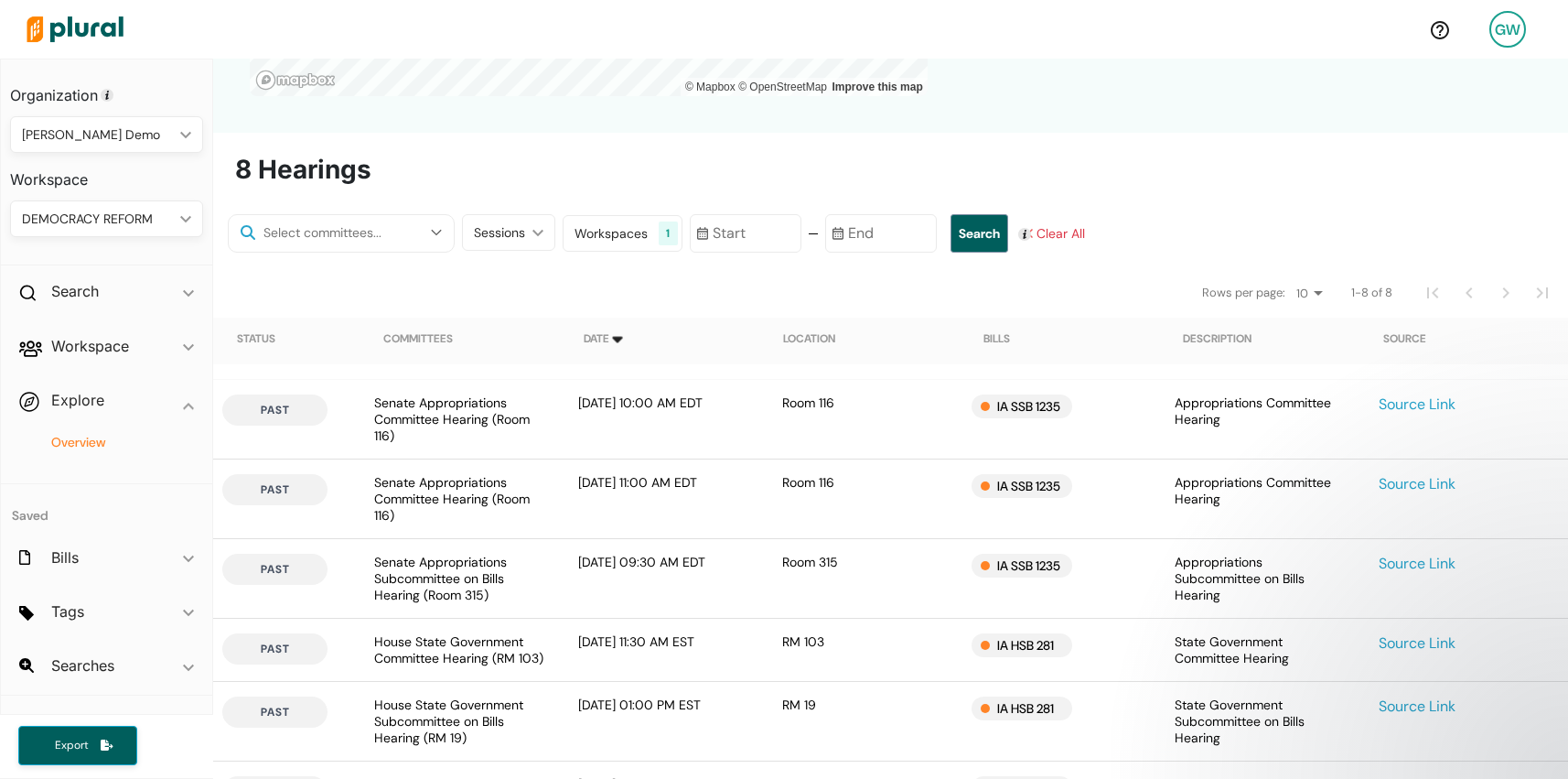
scroll to position [473, 0]
click at [590, 235] on div "Workspaces" at bounding box center [612, 235] width 73 height 19
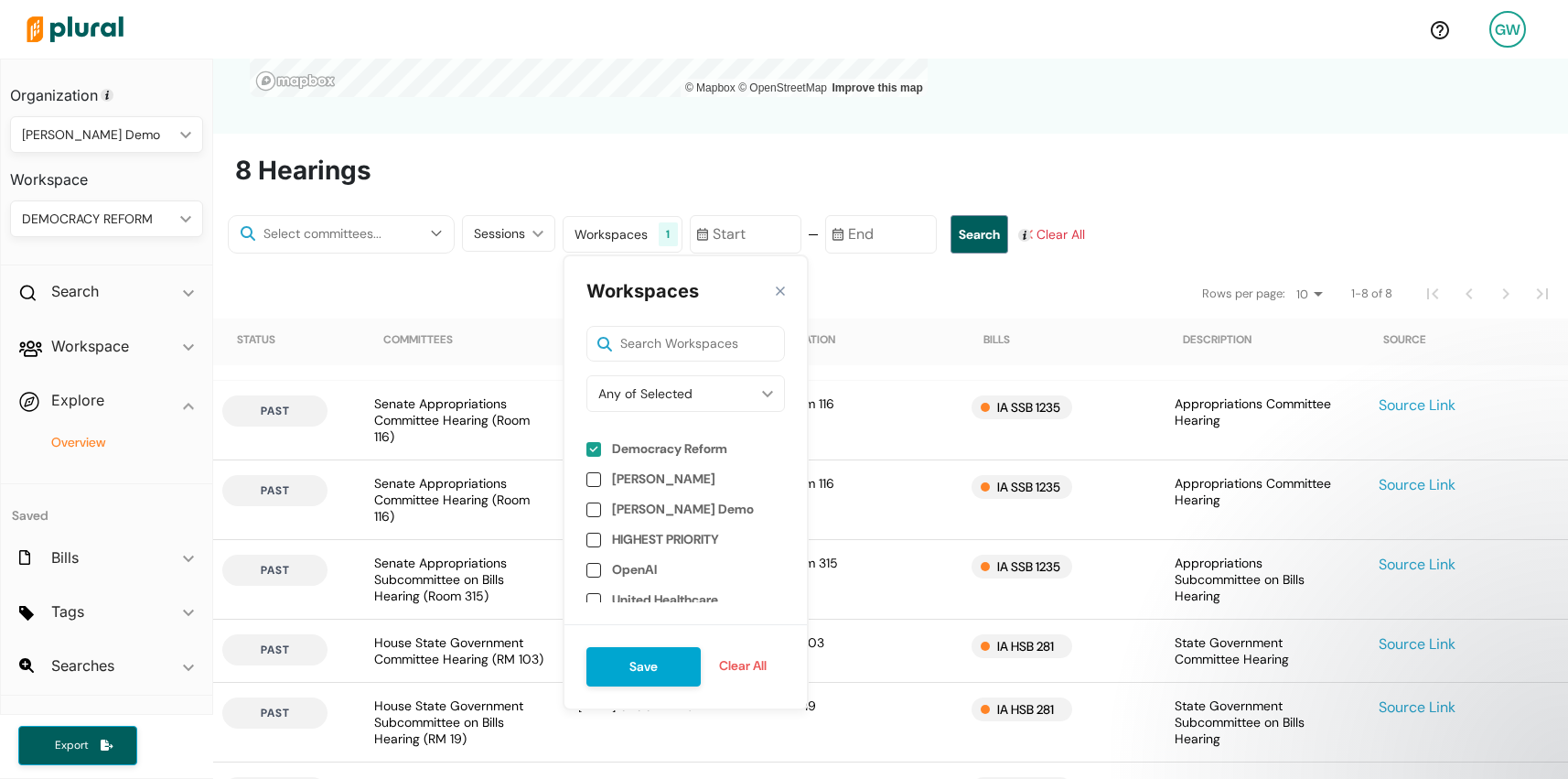
click at [586, 454] on input "checkbox" at bounding box center [593, 448] width 14 height 14
click at [634, 675] on button "Save" at bounding box center [643, 666] width 114 height 40
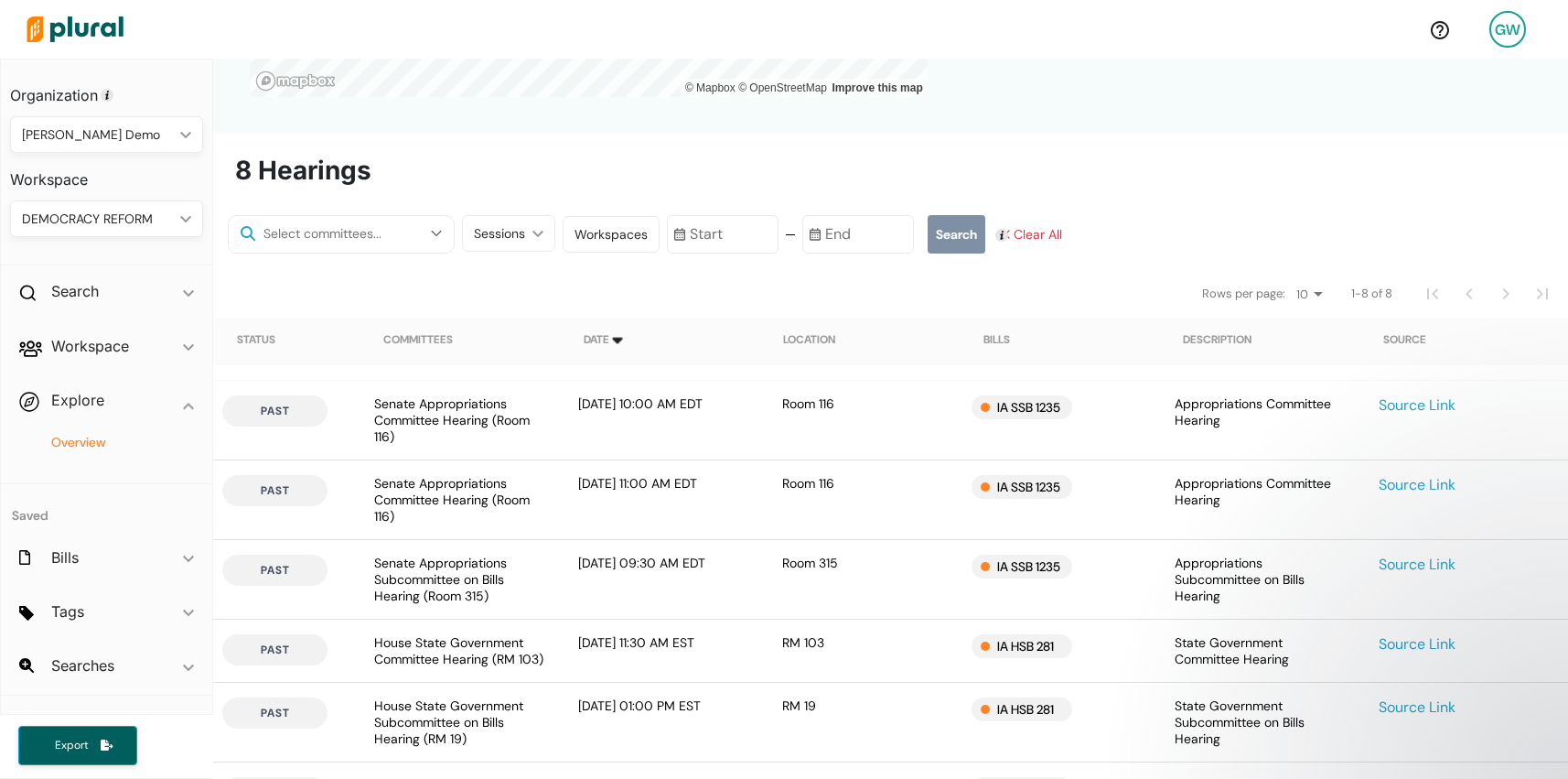
click at [935, 239] on button "Search" at bounding box center [956, 234] width 58 height 39
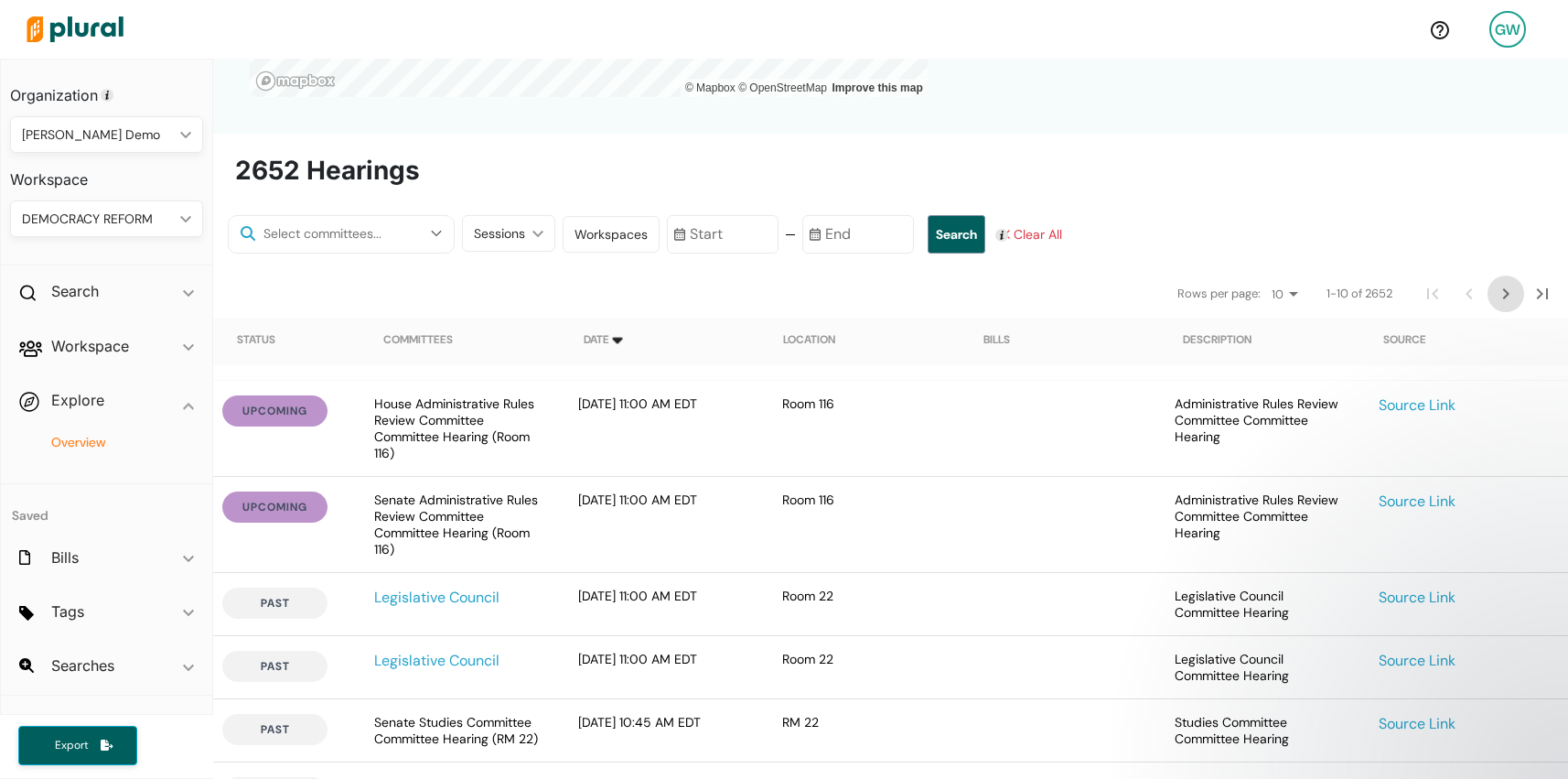
click at [1505, 299] on icon "Next Page" at bounding box center [1505, 294] width 22 height 22
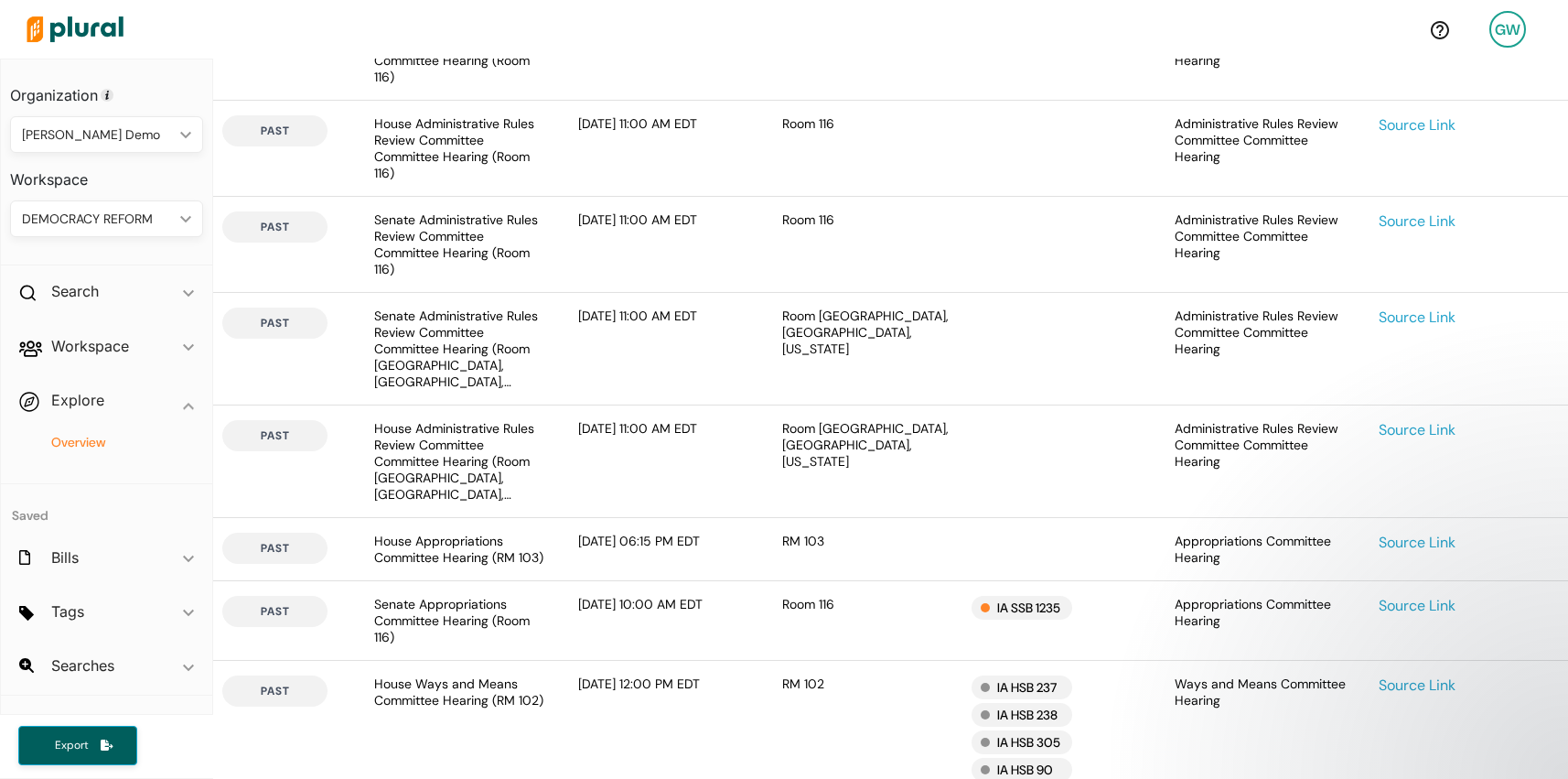
scroll to position [1095, 0]
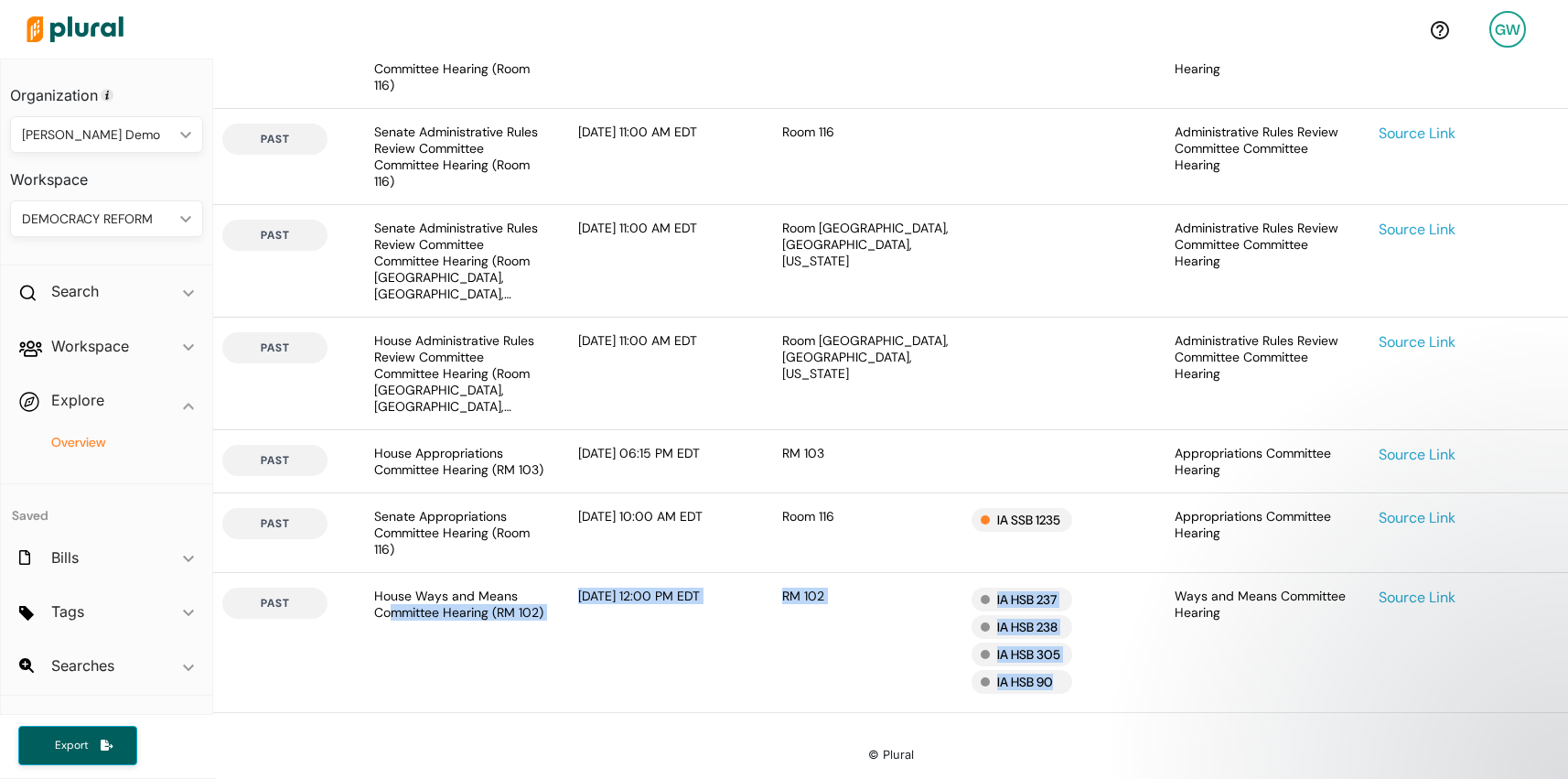
drag, startPoint x: 388, startPoint y: 605, endPoint x: 1109, endPoint y: 696, distance: 726.7
click at [1109, 696] on div "past House Ways and Means Committee Hearing (RM 102) [DATE] 12:00 PM EDT RM 102…" at bounding box center [891, 643] width 1354 height 139
click at [1124, 692] on div "IA HSB 90" at bounding box center [1058, 681] width 175 height 24
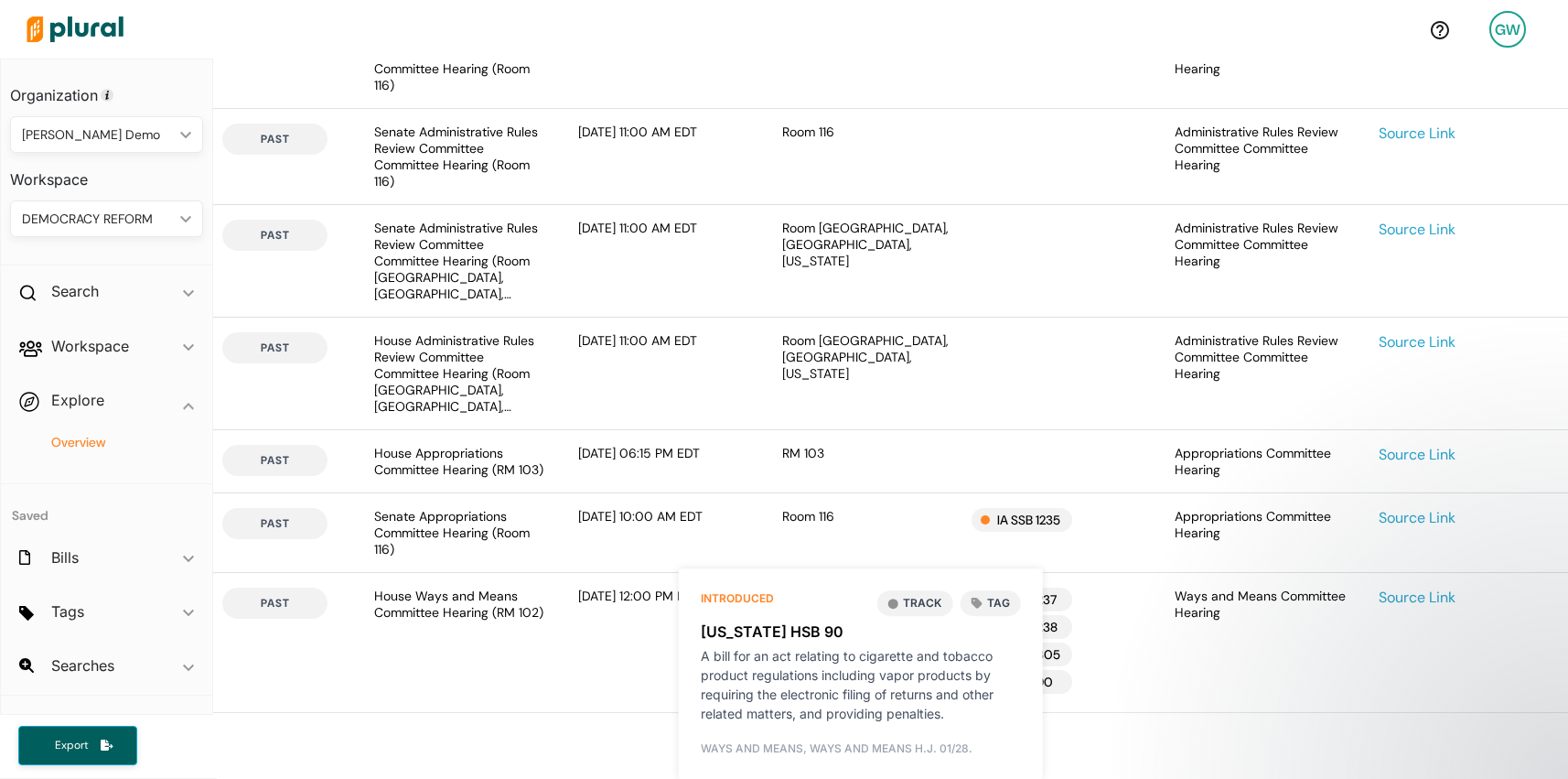
click at [571, 636] on div "[DATE] 12:00 PM EDT" at bounding box center [665, 643] width 204 height 110
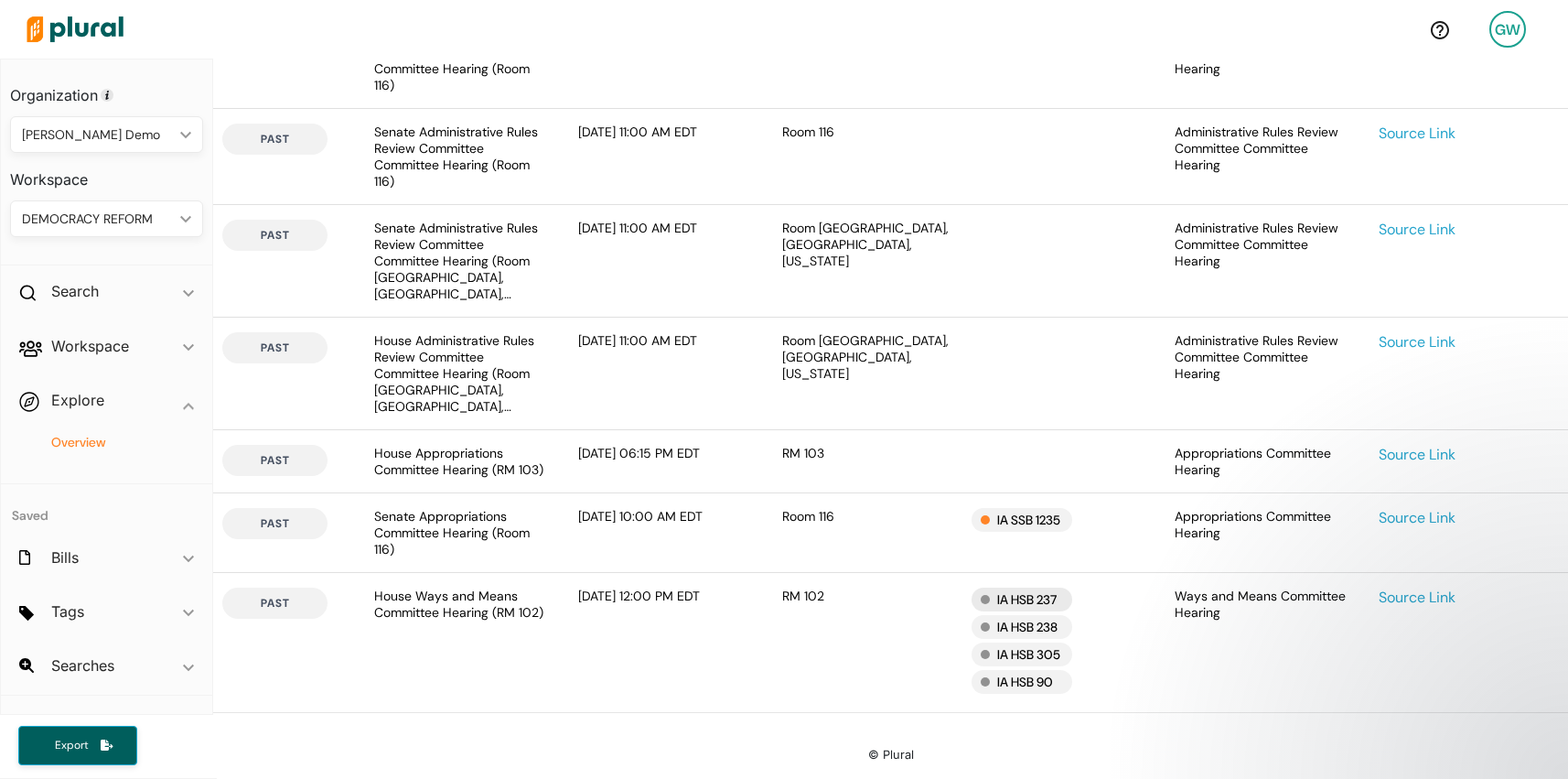
click at [1027, 596] on div "IA HSB 237" at bounding box center [1021, 599] width 100 height 24
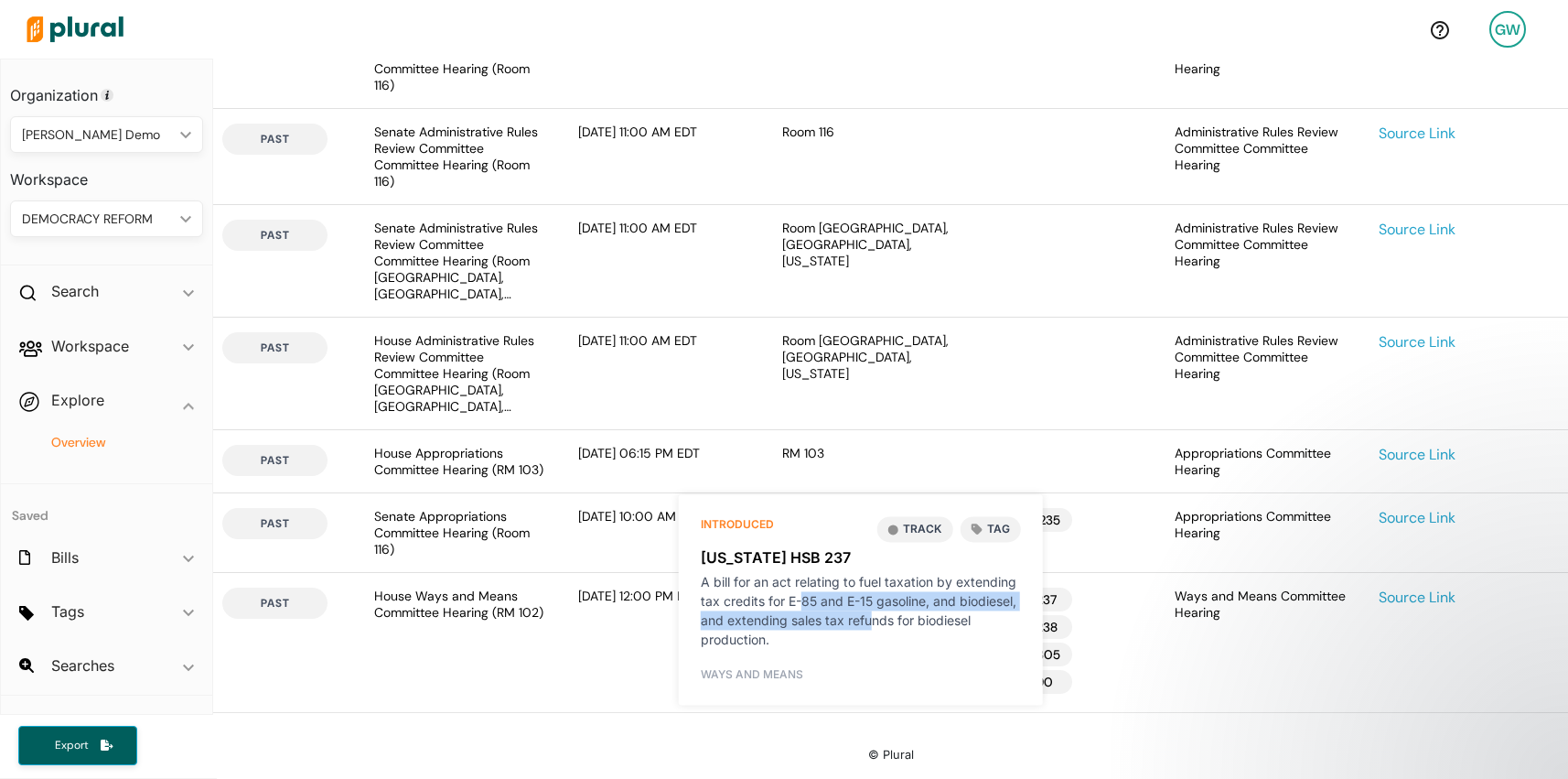
drag, startPoint x: 805, startPoint y: 606, endPoint x: 872, endPoint y: 620, distance: 68.4
click at [872, 620] on div "A bill for an act relating to fuel taxation by extending tax credits for E-85 a…" at bounding box center [860, 611] width 320 height 77
click at [1127, 649] on div "IA HSB 305" at bounding box center [1058, 654] width 175 height 24
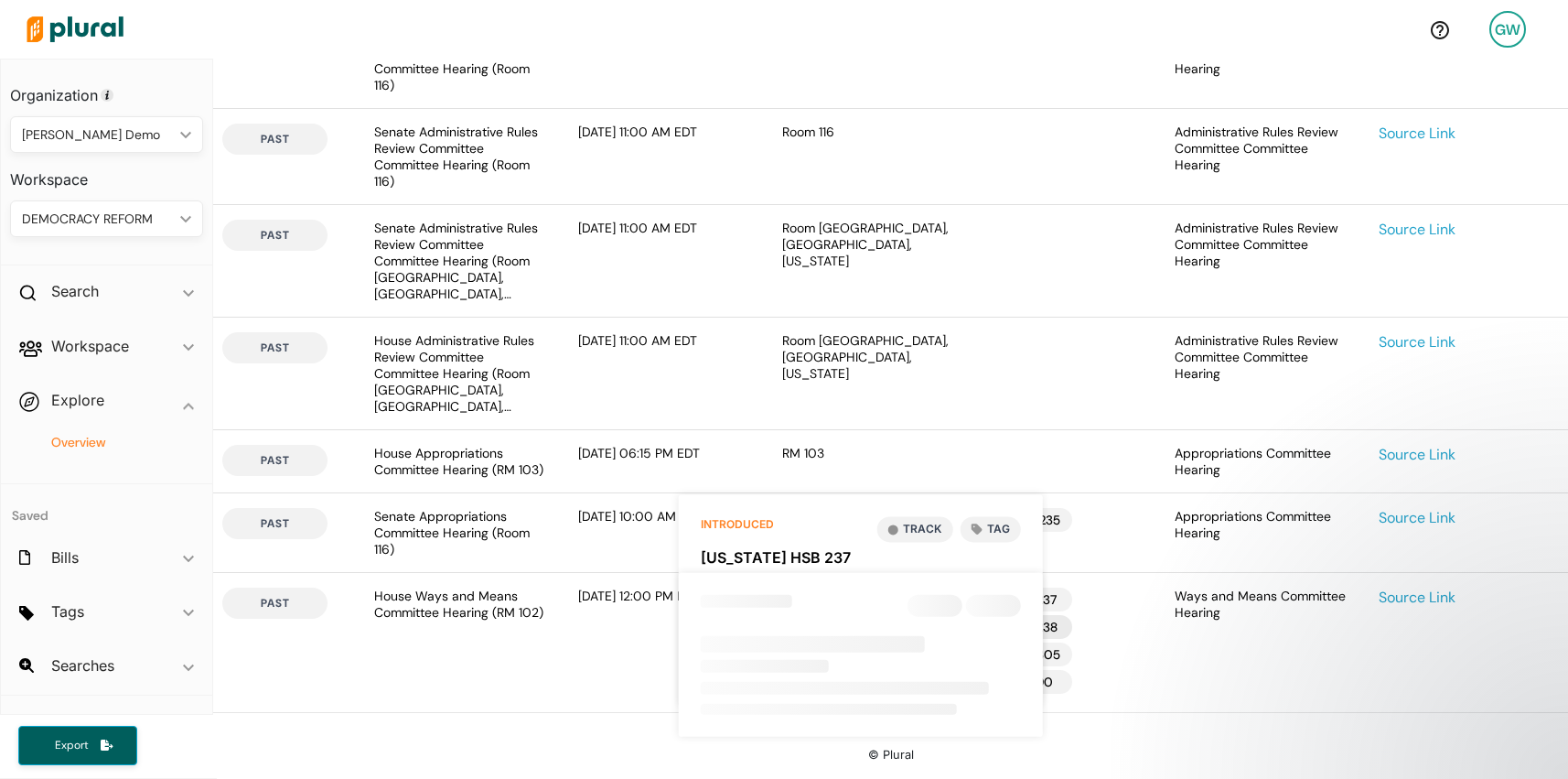
click at [1056, 630] on div "IA HSB 238" at bounding box center [1021, 626] width 100 height 24
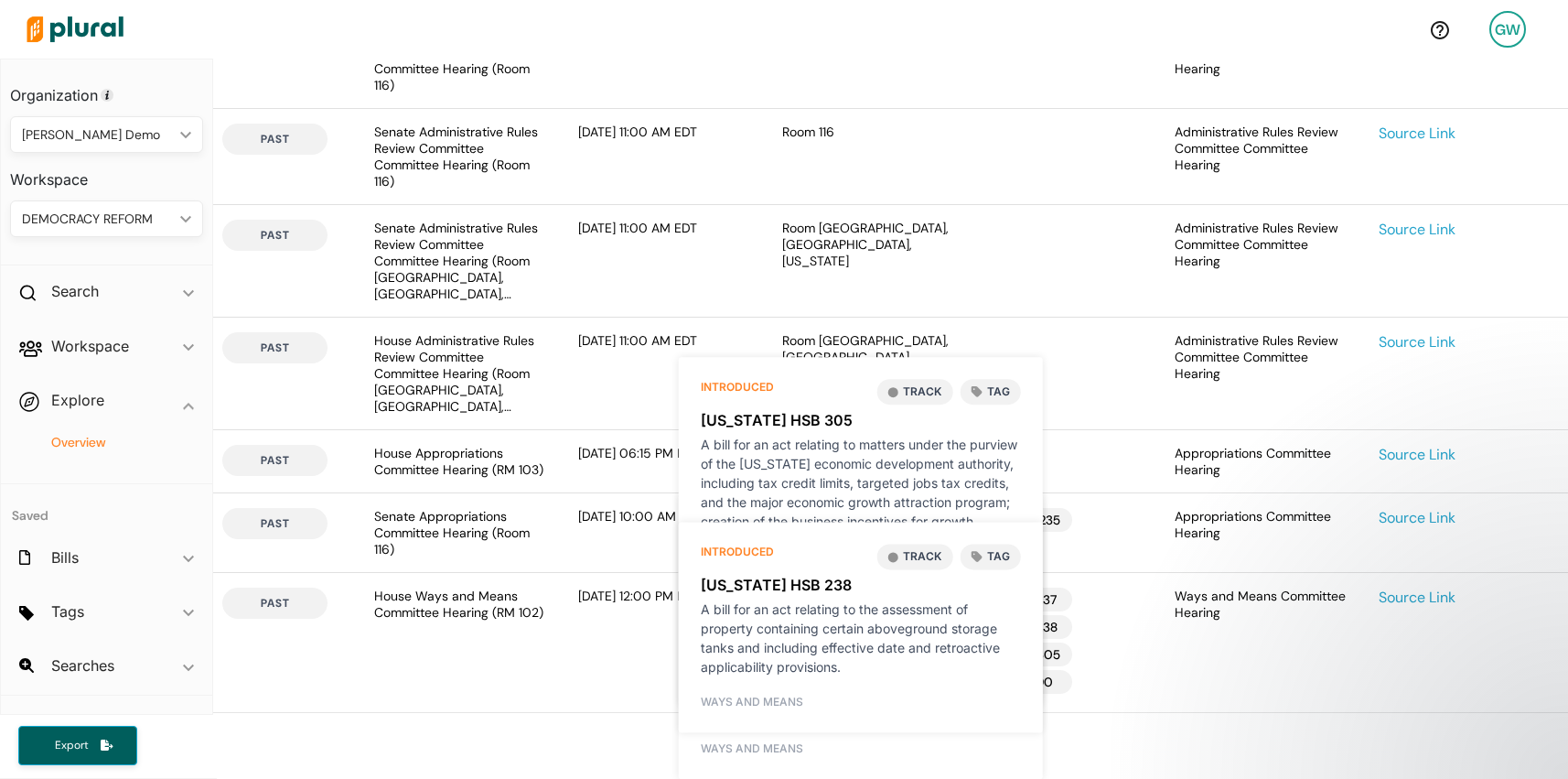
click at [1128, 649] on div "IA HSB 305" at bounding box center [1058, 654] width 175 height 24
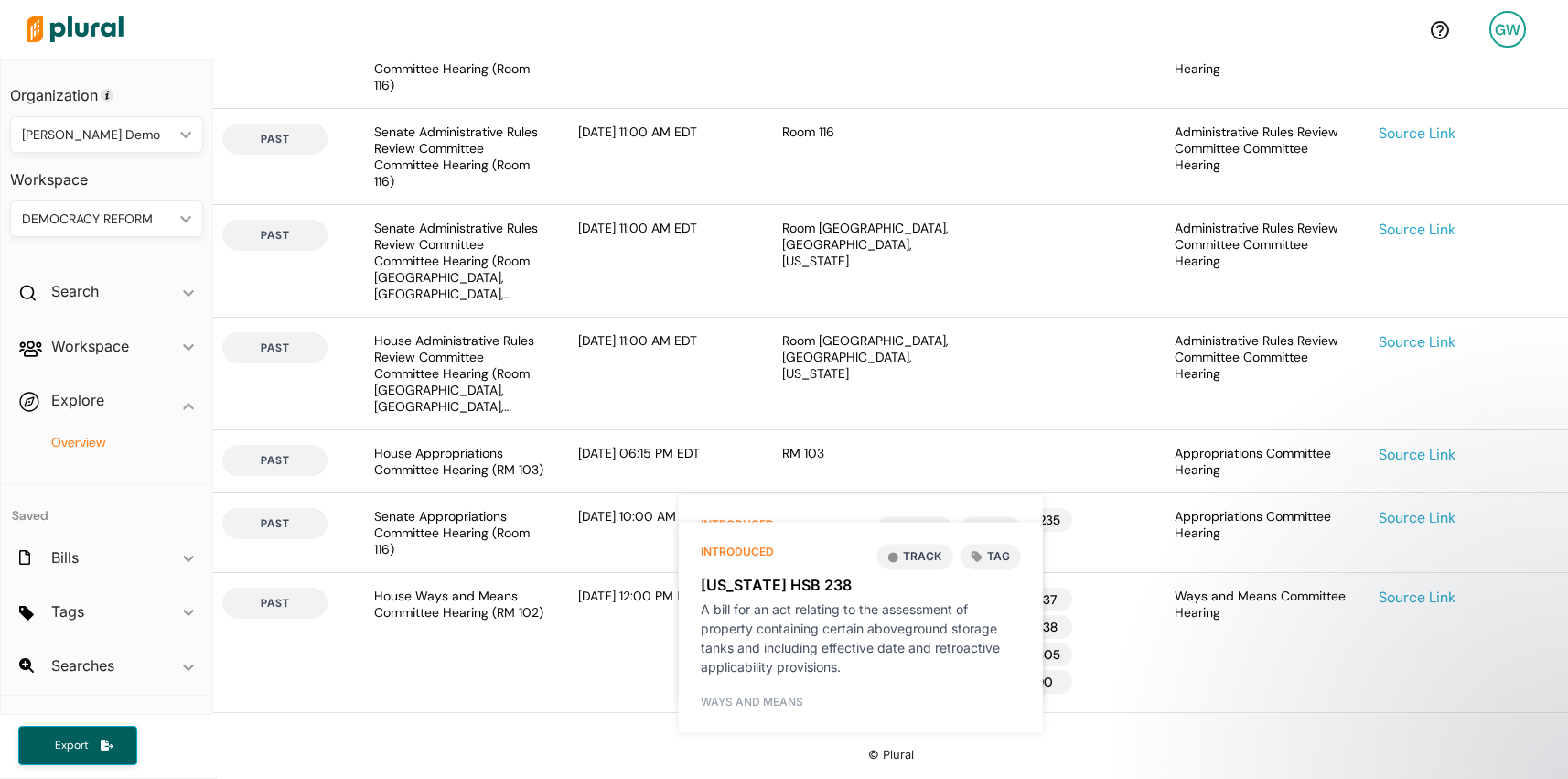
click at [585, 706] on div "past House Ways and Means Committee Hearing (RM 102) [DATE] 12:00 PM EDT RM 102…" at bounding box center [891, 643] width 1354 height 139
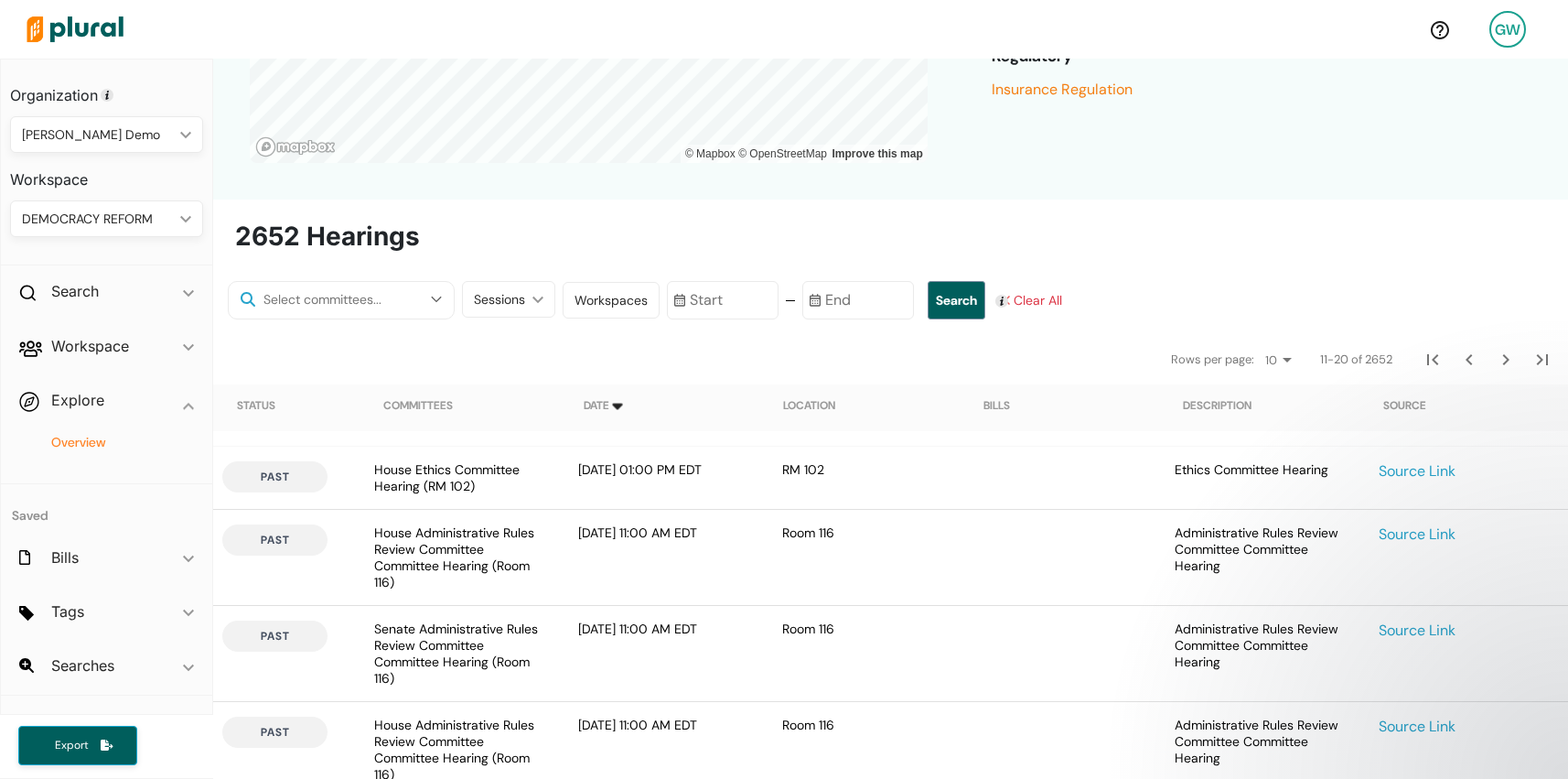
scroll to position [0, 0]
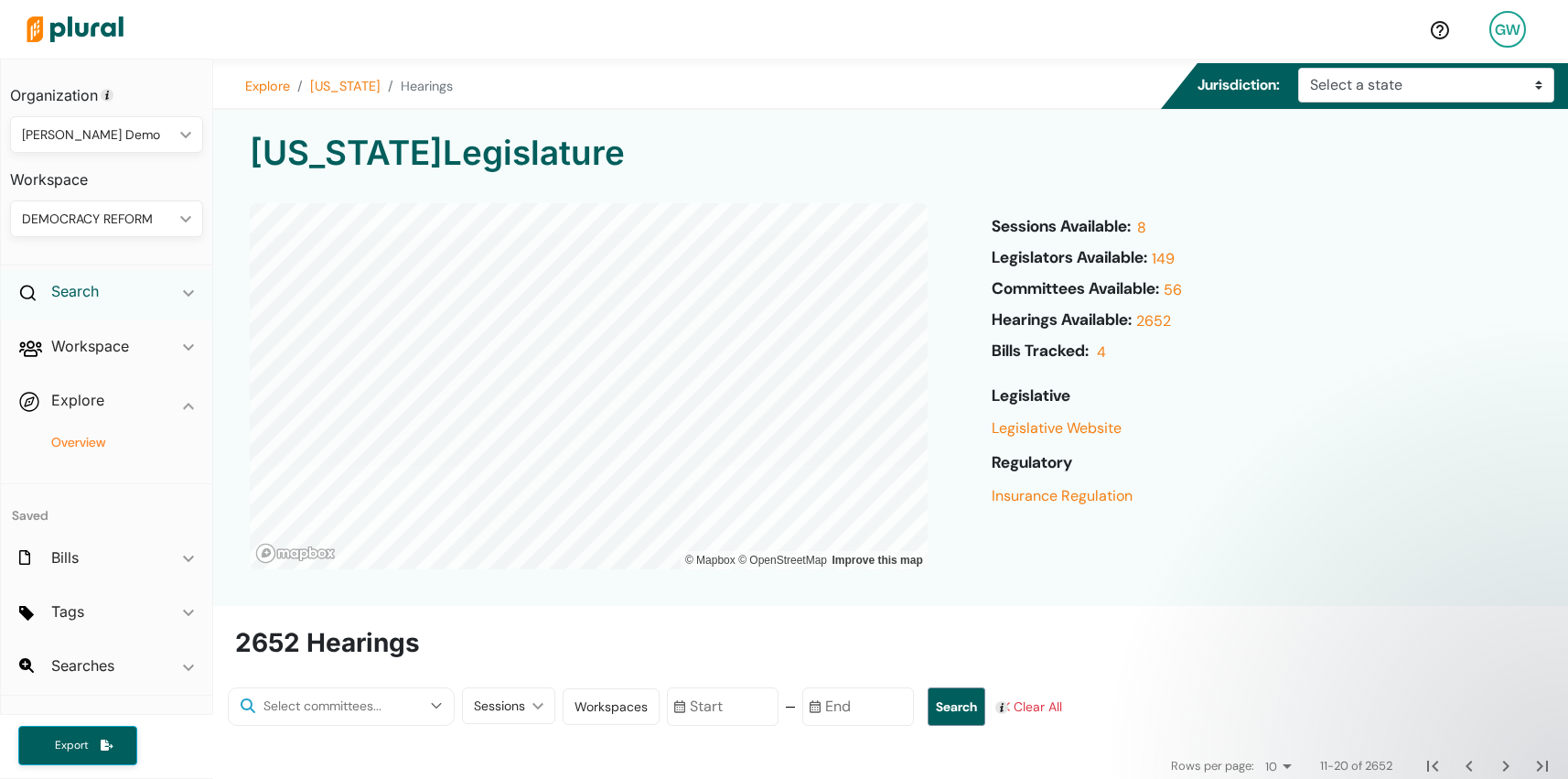
click at [76, 298] on h2 "Search" at bounding box center [74, 291] width 47 height 20
click at [68, 334] on h4 "Bills" at bounding box center [110, 333] width 165 height 17
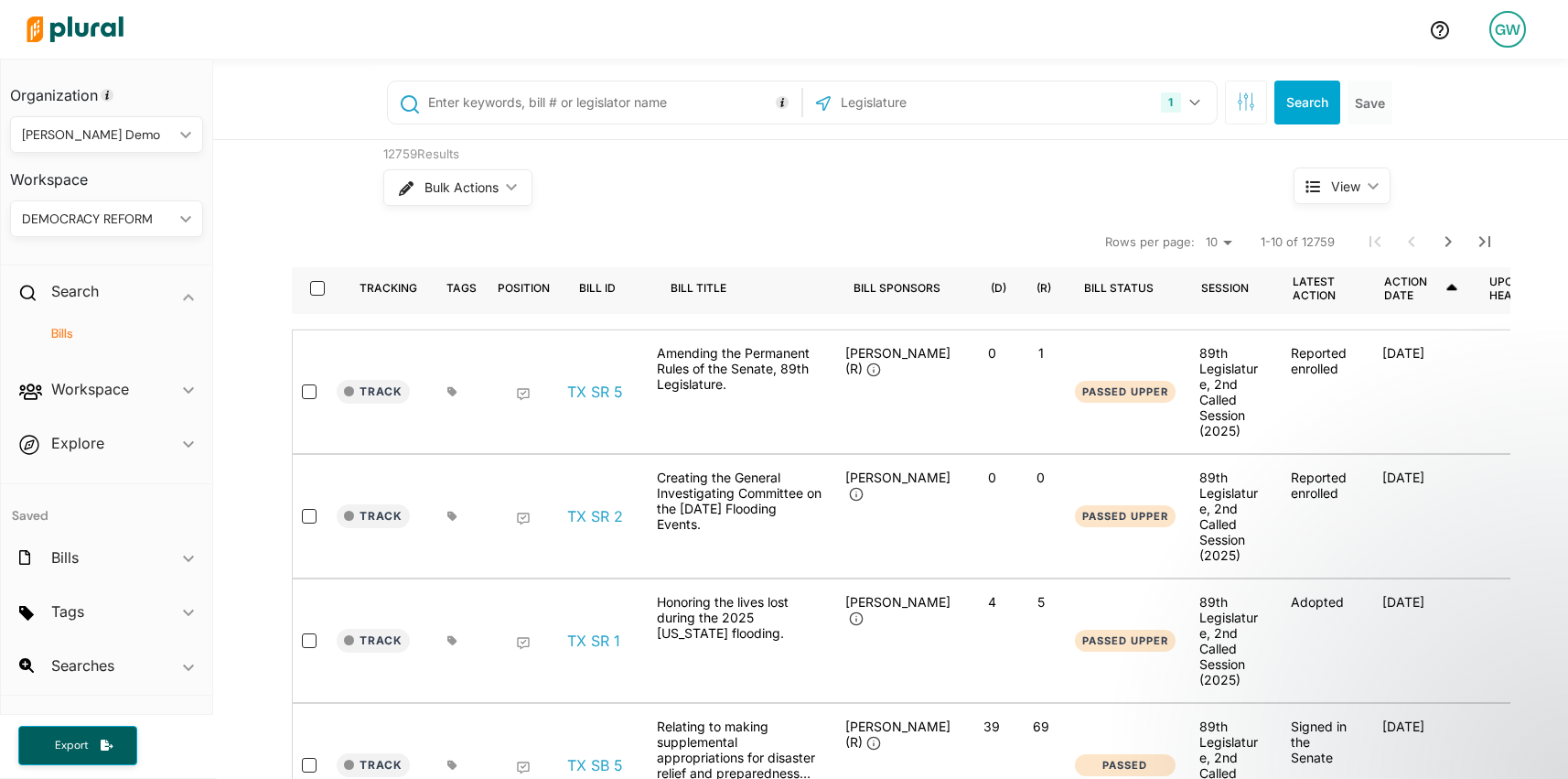
click at [498, 102] on input "text" at bounding box center [611, 102] width 370 height 35
click at [124, 397] on h2 "Workspace" at bounding box center [90, 389] width 77 height 20
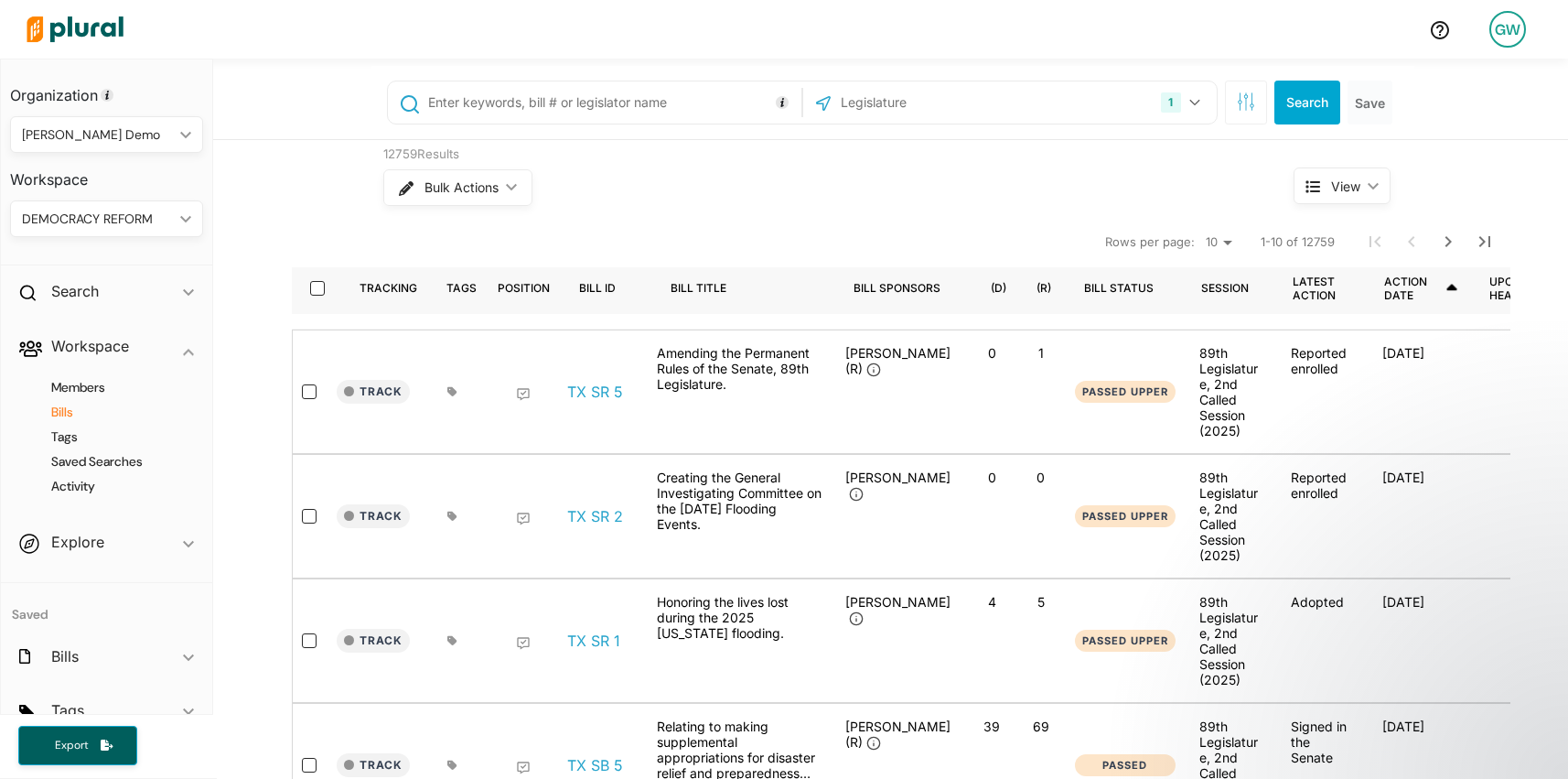
click at [64, 413] on h4 "Bills" at bounding box center [110, 413] width 165 height 17
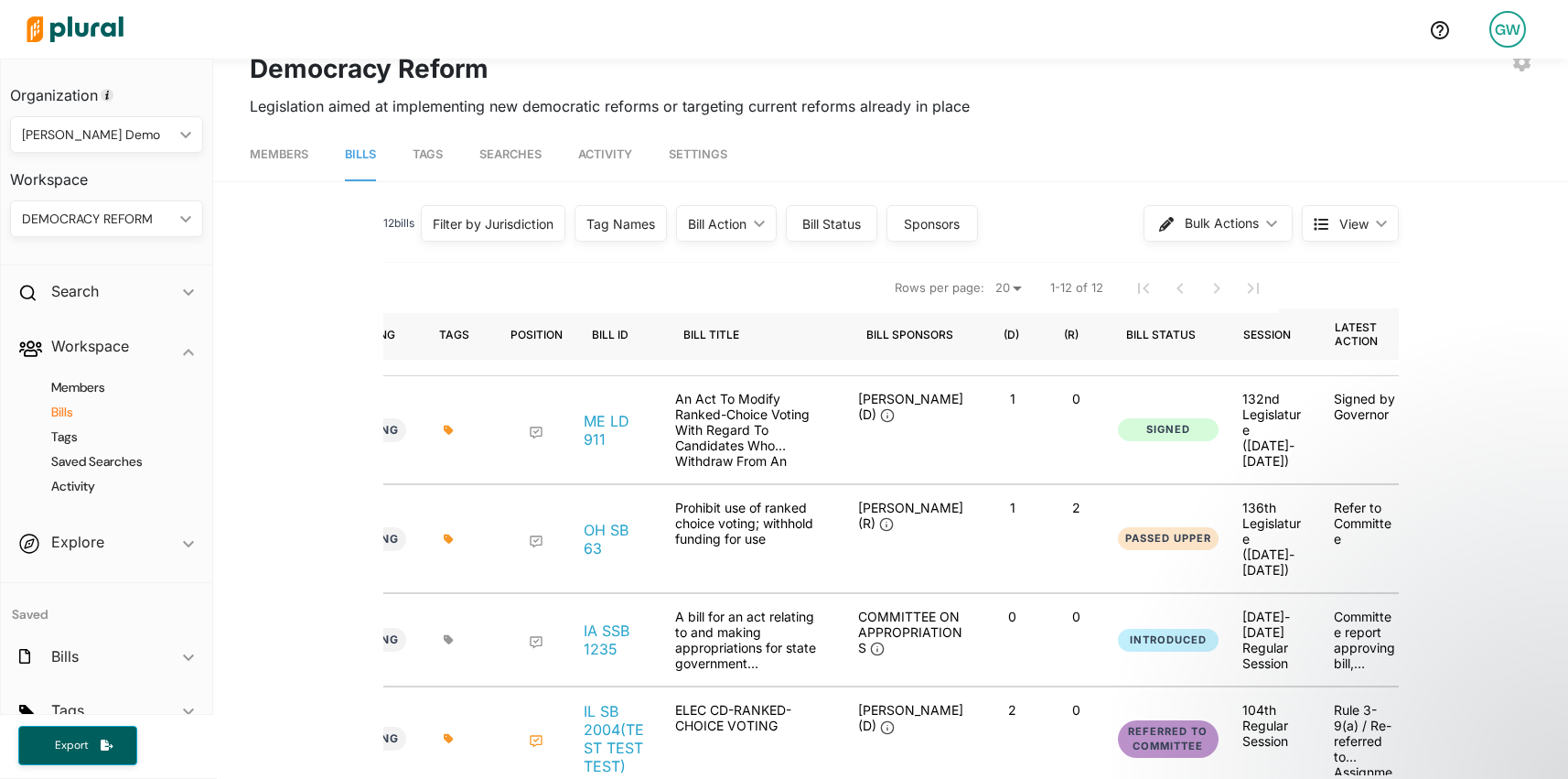
scroll to position [0, 353]
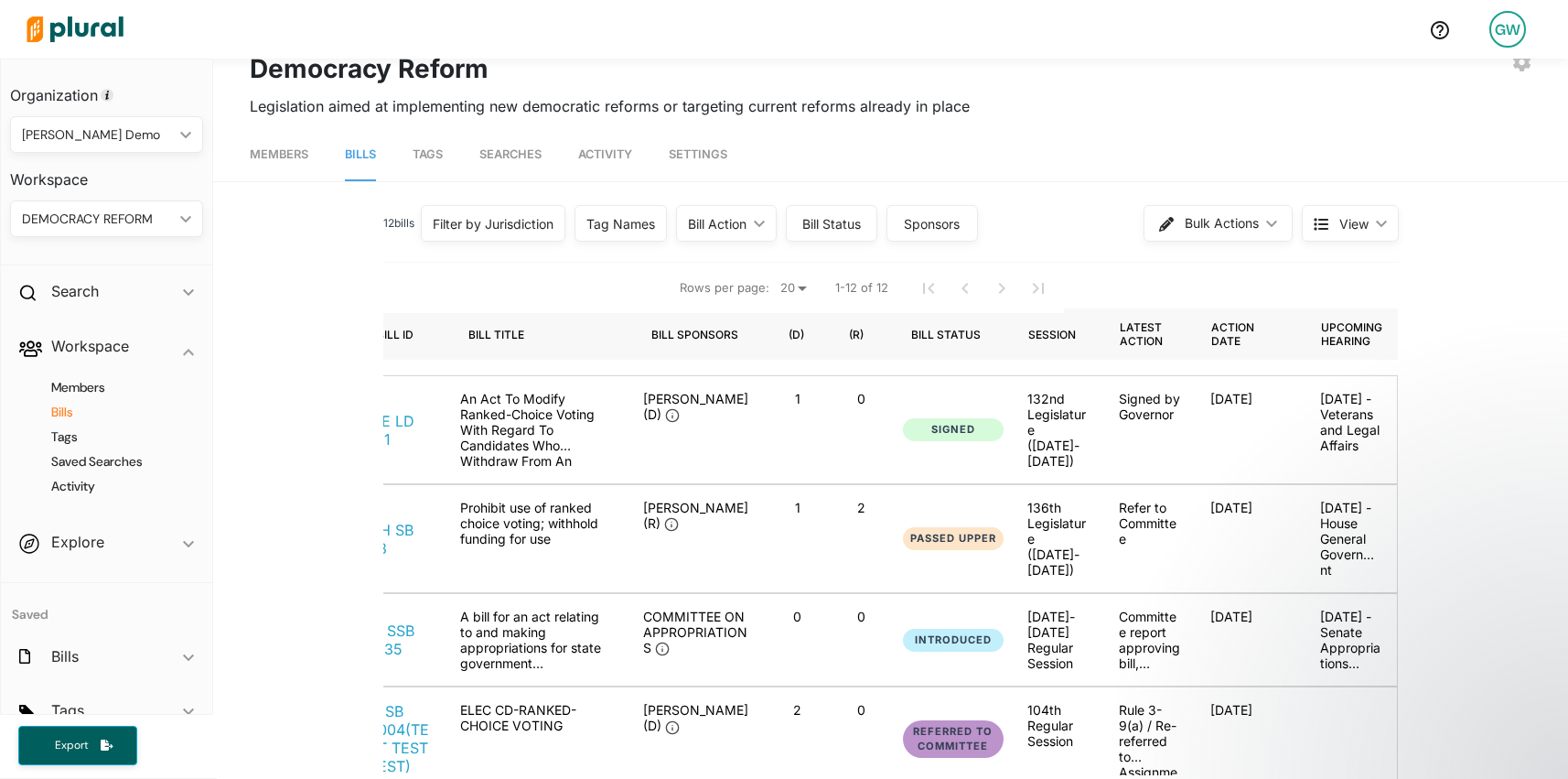
click at [128, 234] on div "DEMOCRACY REFORM ic_keyboard_arrow_down" at bounding box center [106, 218] width 193 height 37
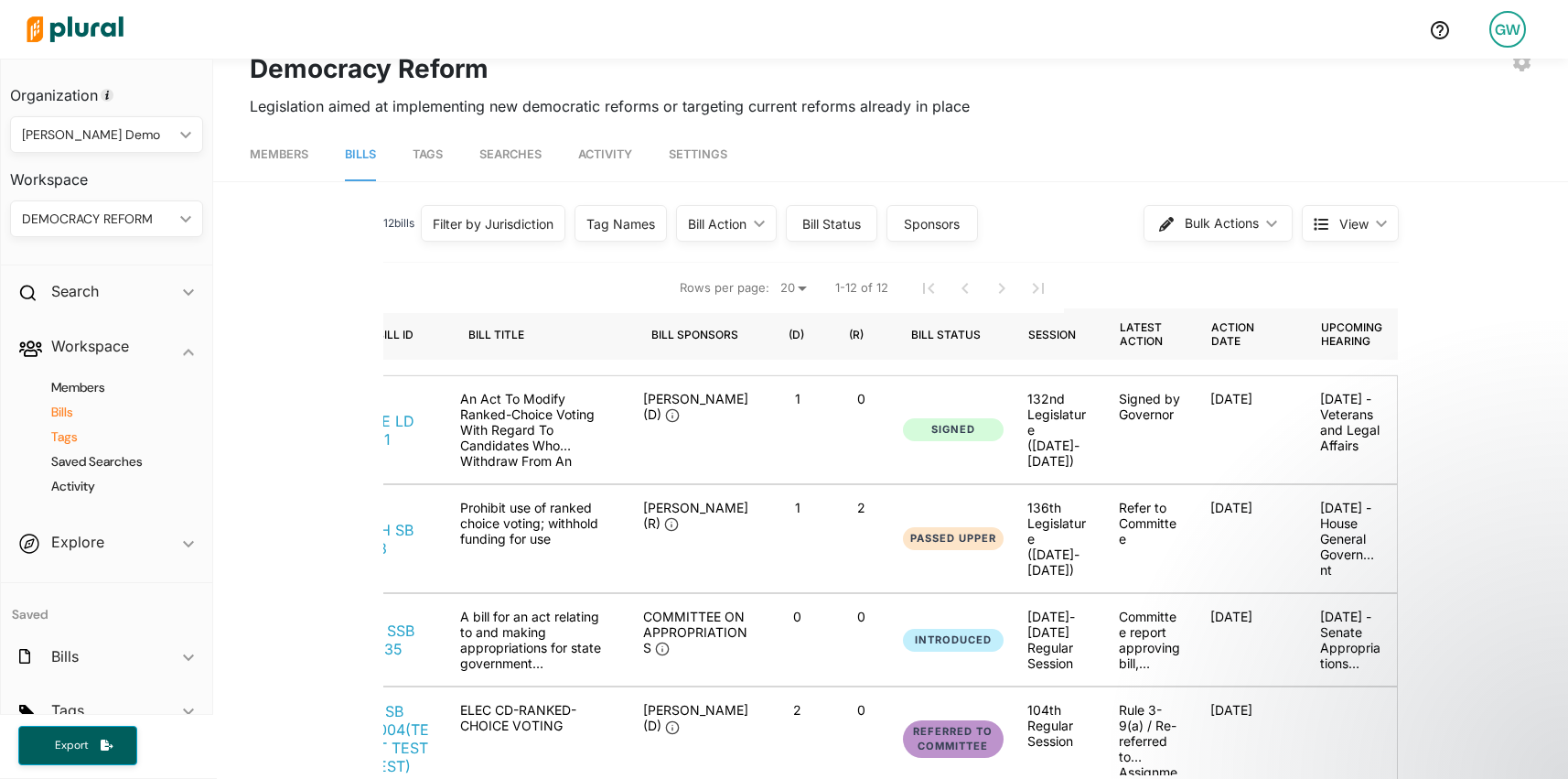
click at [71, 440] on h4 "Tags" at bounding box center [110, 437] width 165 height 17
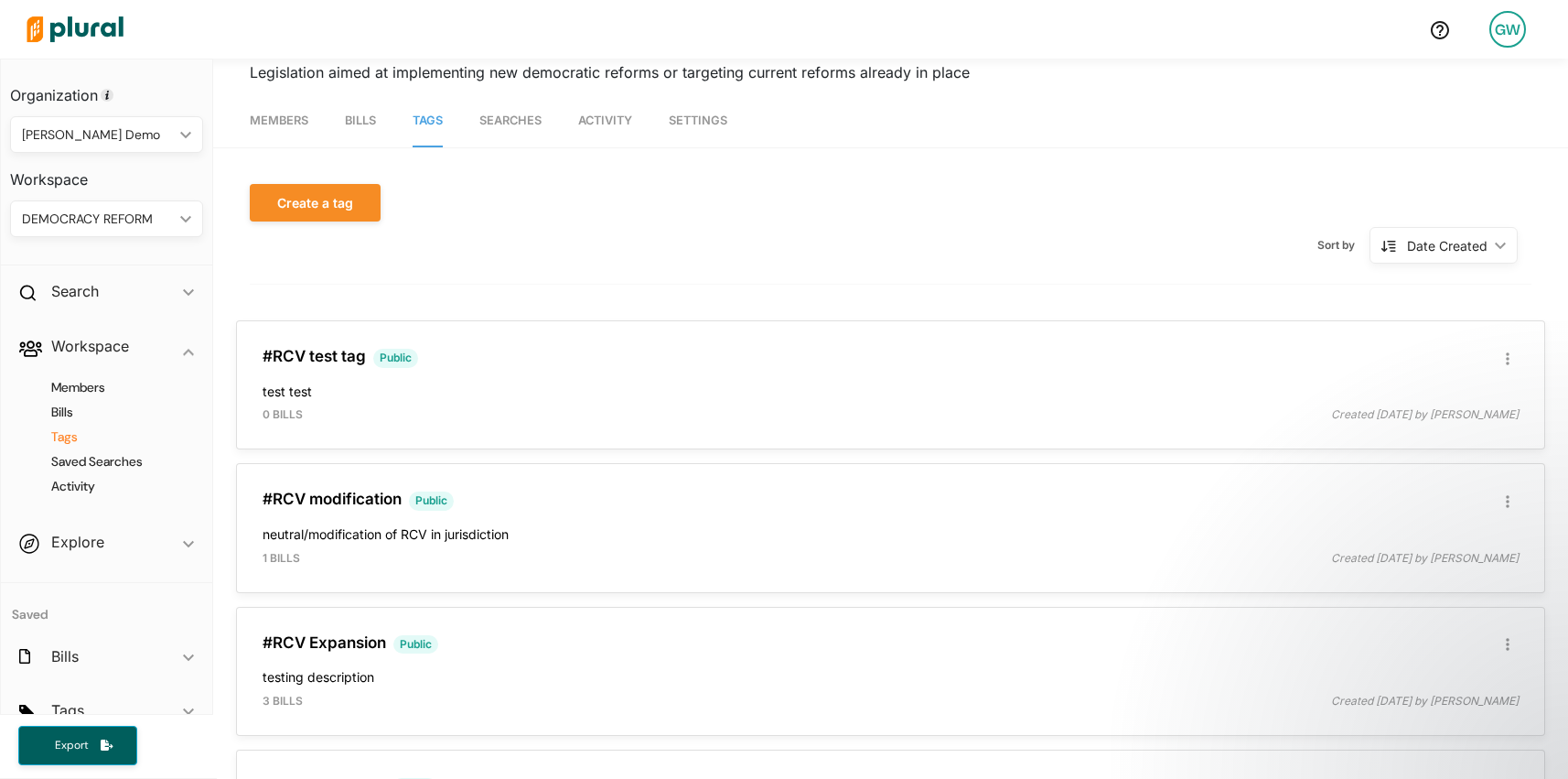
scroll to position [70, 0]
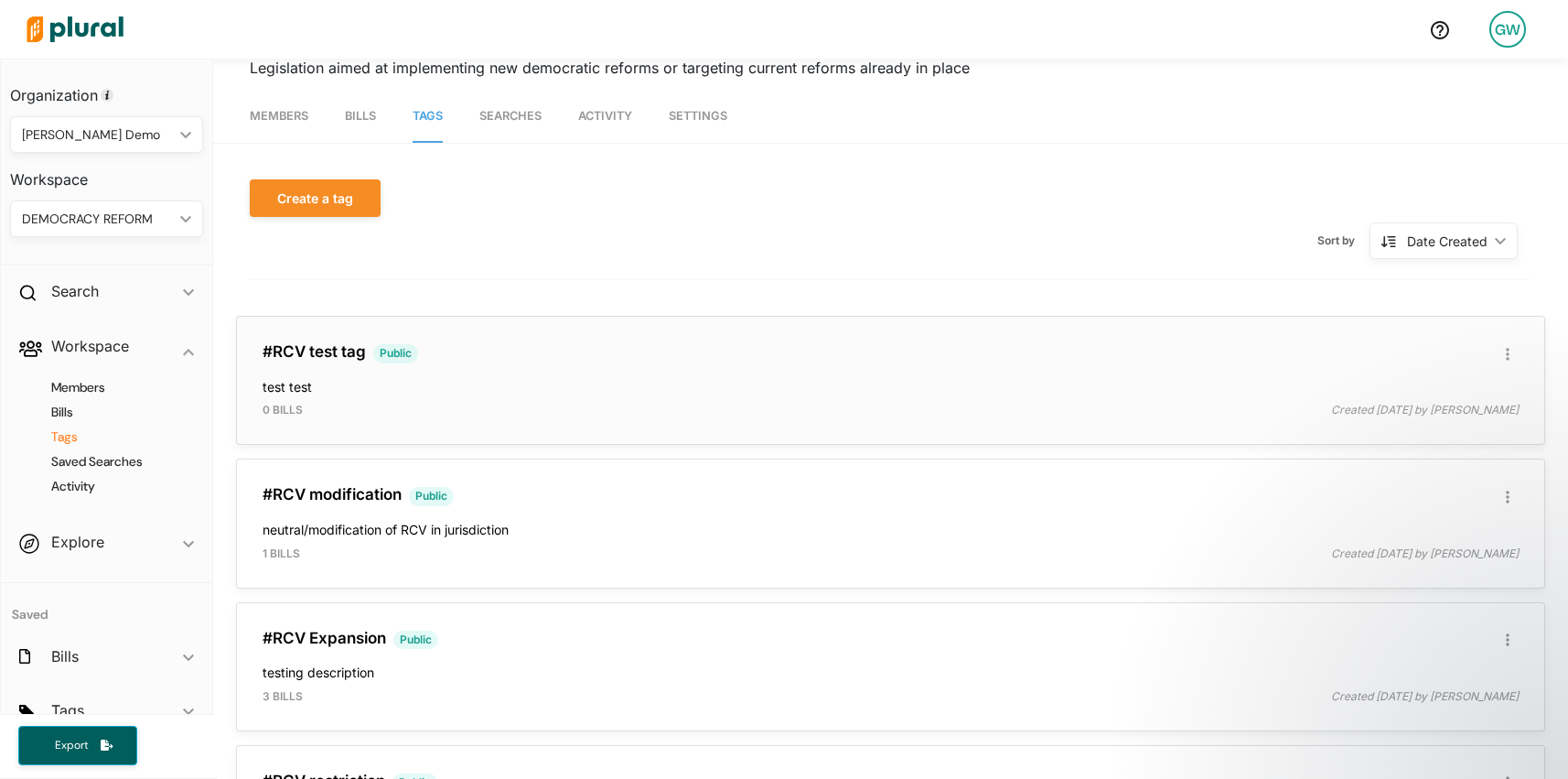
click at [524, 411] on div "0 bills" at bounding box center [570, 410] width 641 height 16
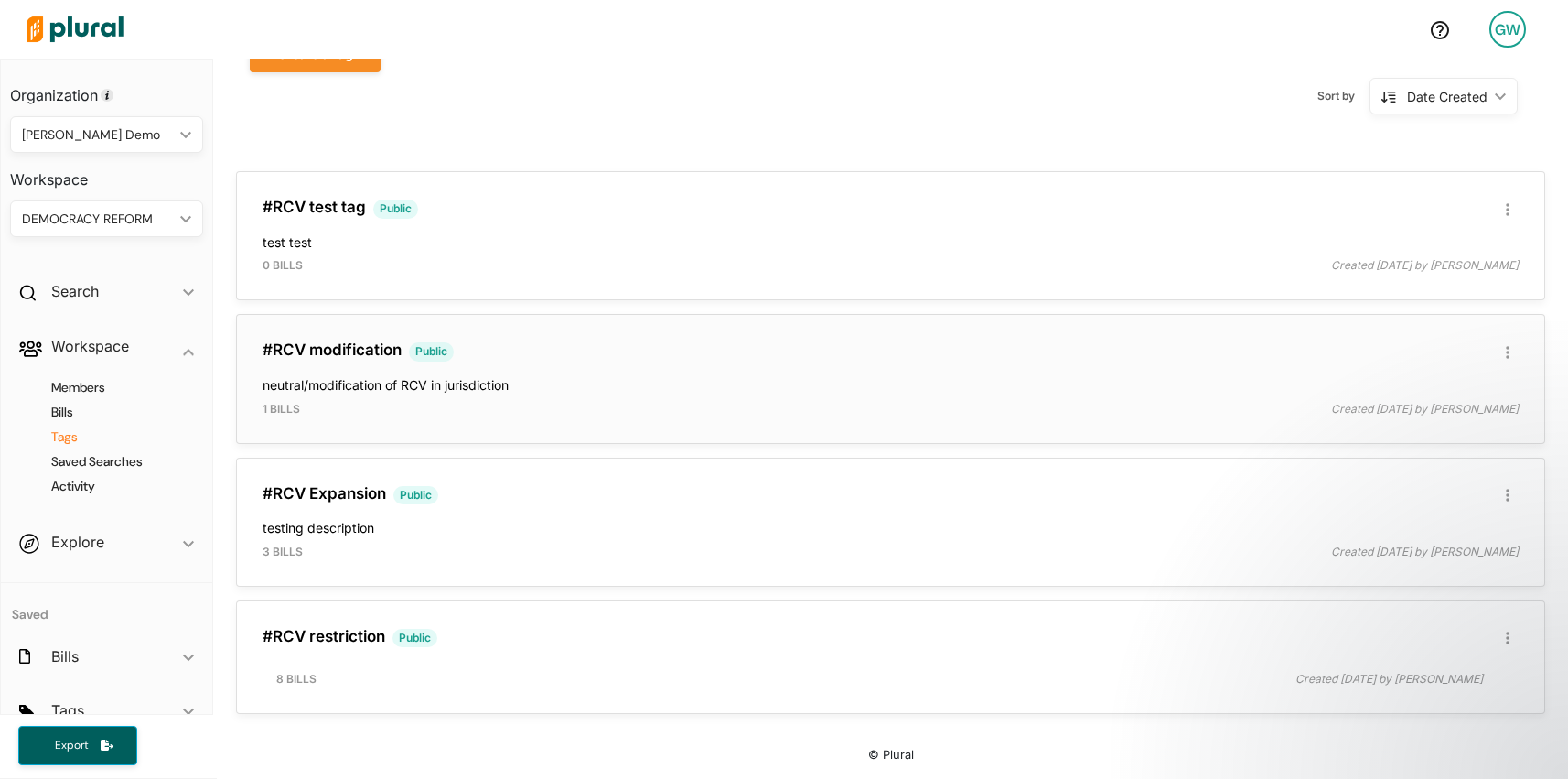
click at [356, 392] on div "#RCV modification Public Edit/Share Tag Delete Tag ic_group_add Created with Sk…" at bounding box center [891, 378] width 1293 height 112
click at [1513, 494] on button "button" at bounding box center [1507, 495] width 22 height 22
click at [1206, 528] on h4 "testing description" at bounding box center [891, 524] width 1256 height 25
click at [1510, 493] on button "button" at bounding box center [1507, 495] width 22 height 22
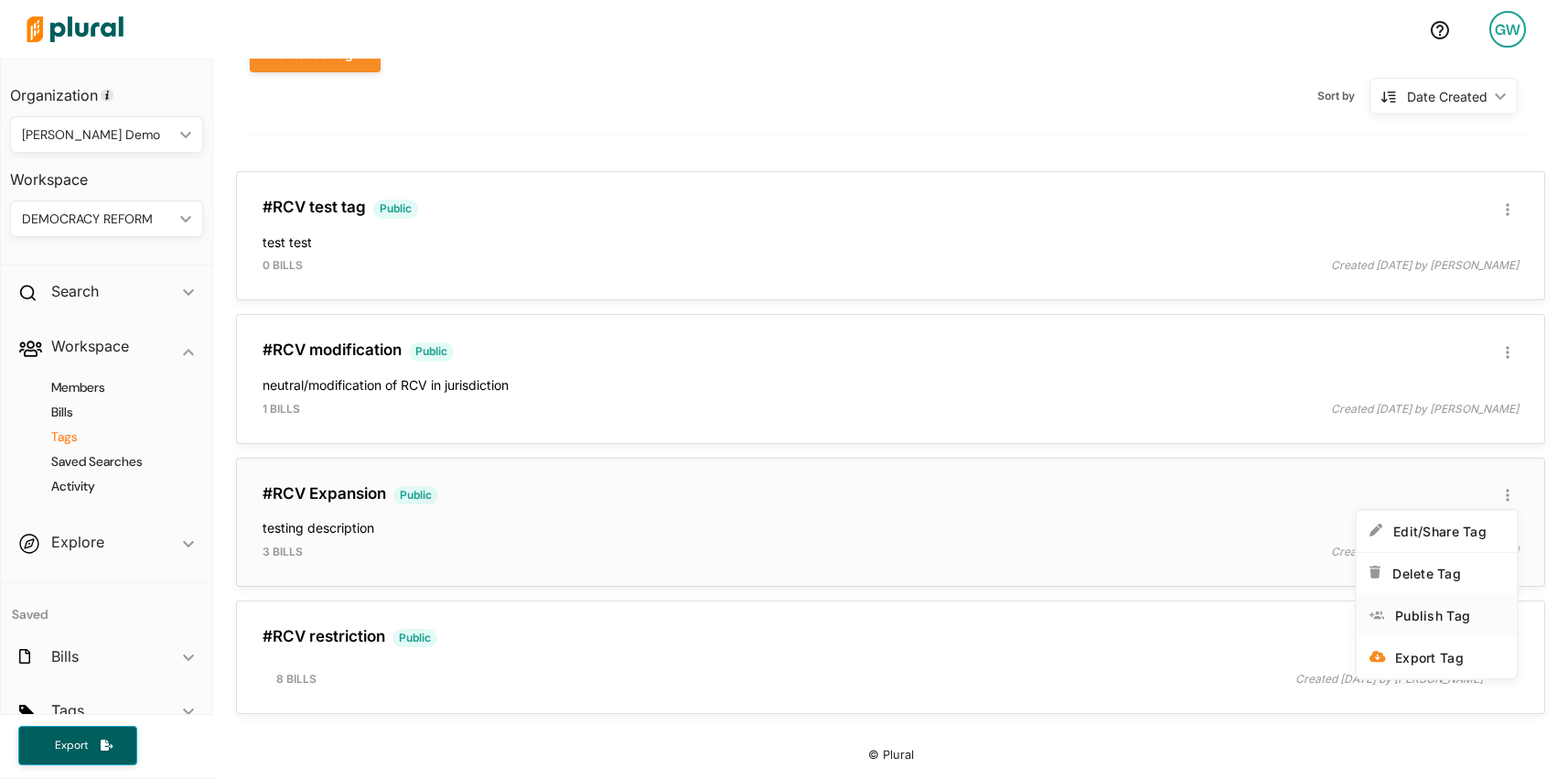
click at [1467, 625] on link "ic_group_add Created with Sketch. Publish Tag" at bounding box center [1437, 615] width 160 height 43
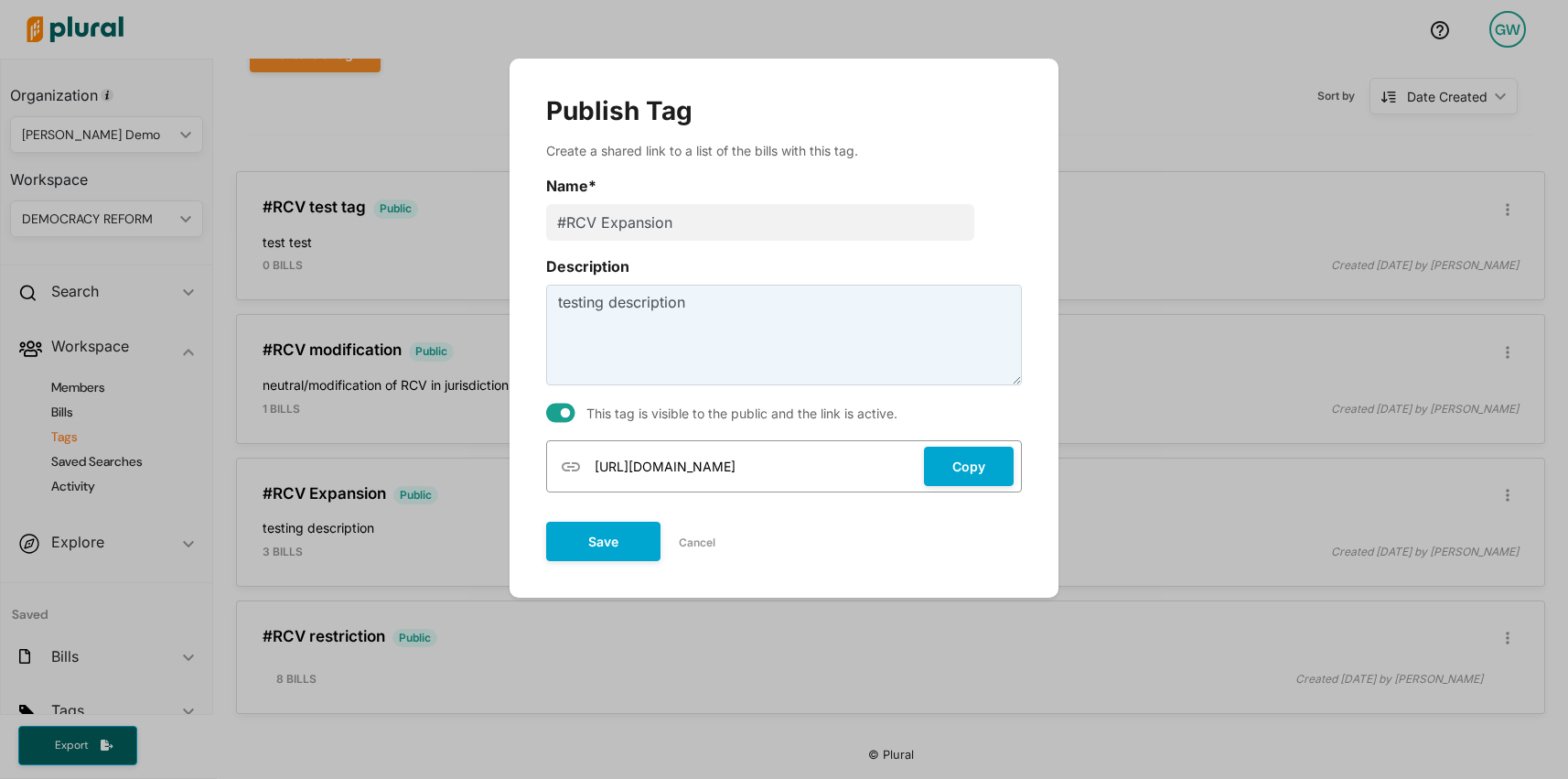
click at [1104, 195] on div "Publish Tag Create a shared link to a list of the bills with this tag. Name * #…" at bounding box center [784, 390] width 1568 height 779
click at [699, 541] on button "Cancel" at bounding box center [698, 542] width 73 height 27
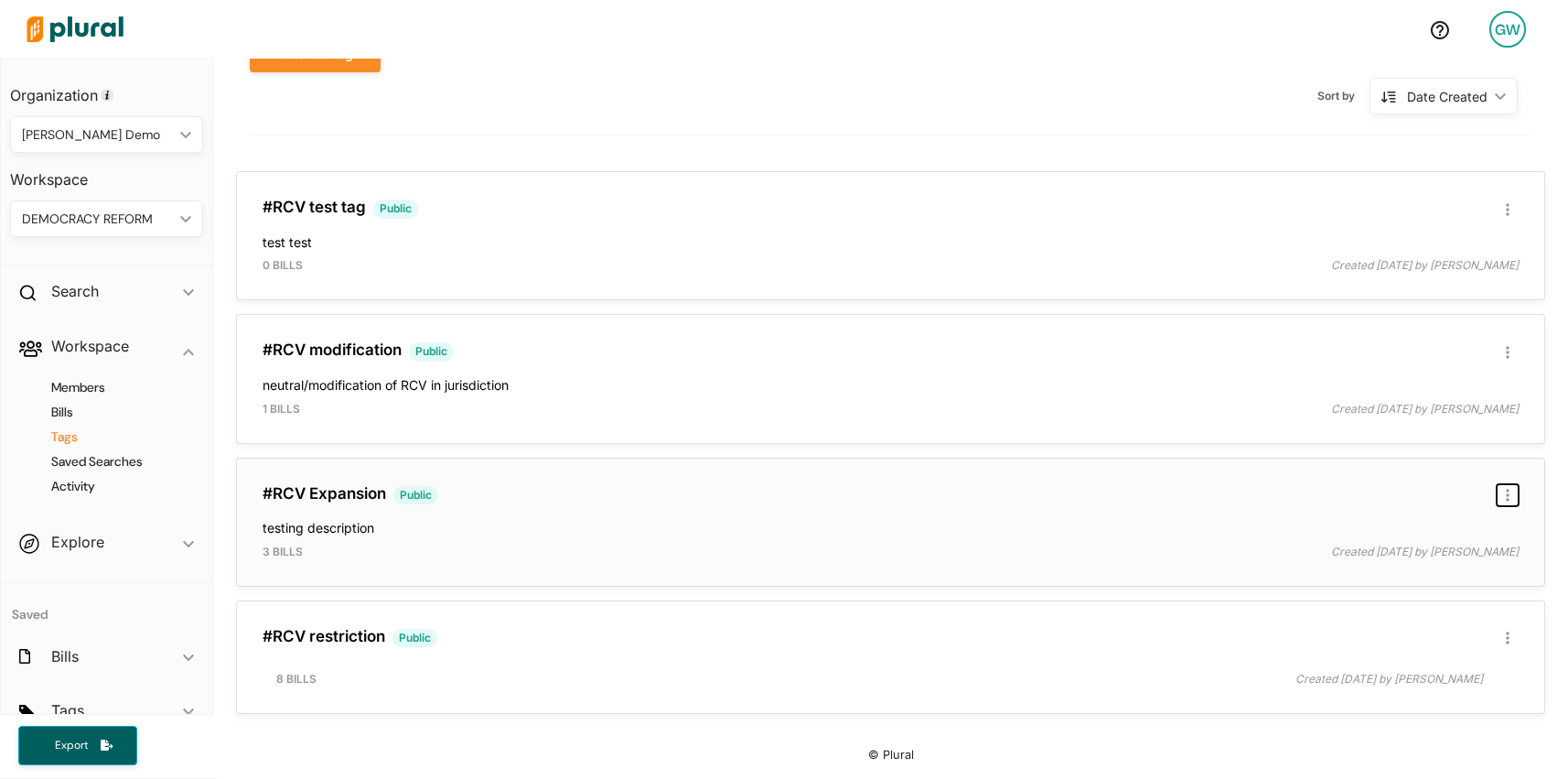
click at [1511, 496] on button "button" at bounding box center [1507, 495] width 22 height 22
click at [1013, 149] on div "Create a tag Sort by Date Created ic_keyboard_arrow_down Date Created Date Crea…" at bounding box center [890, 381] width 1281 height 693
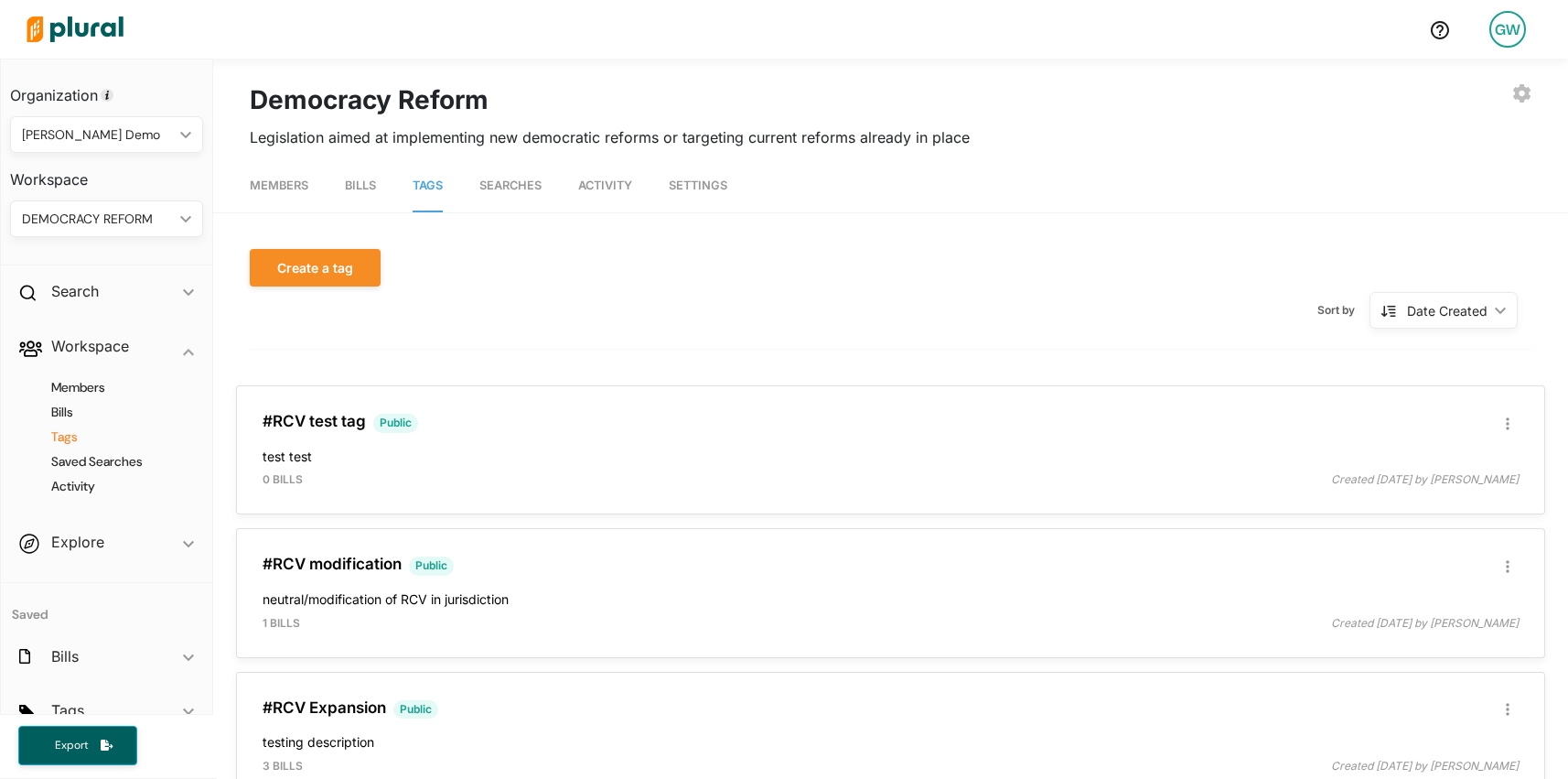
click at [138, 220] on div "DEMOCRACY REFORM" at bounding box center [98, 219] width 151 height 19
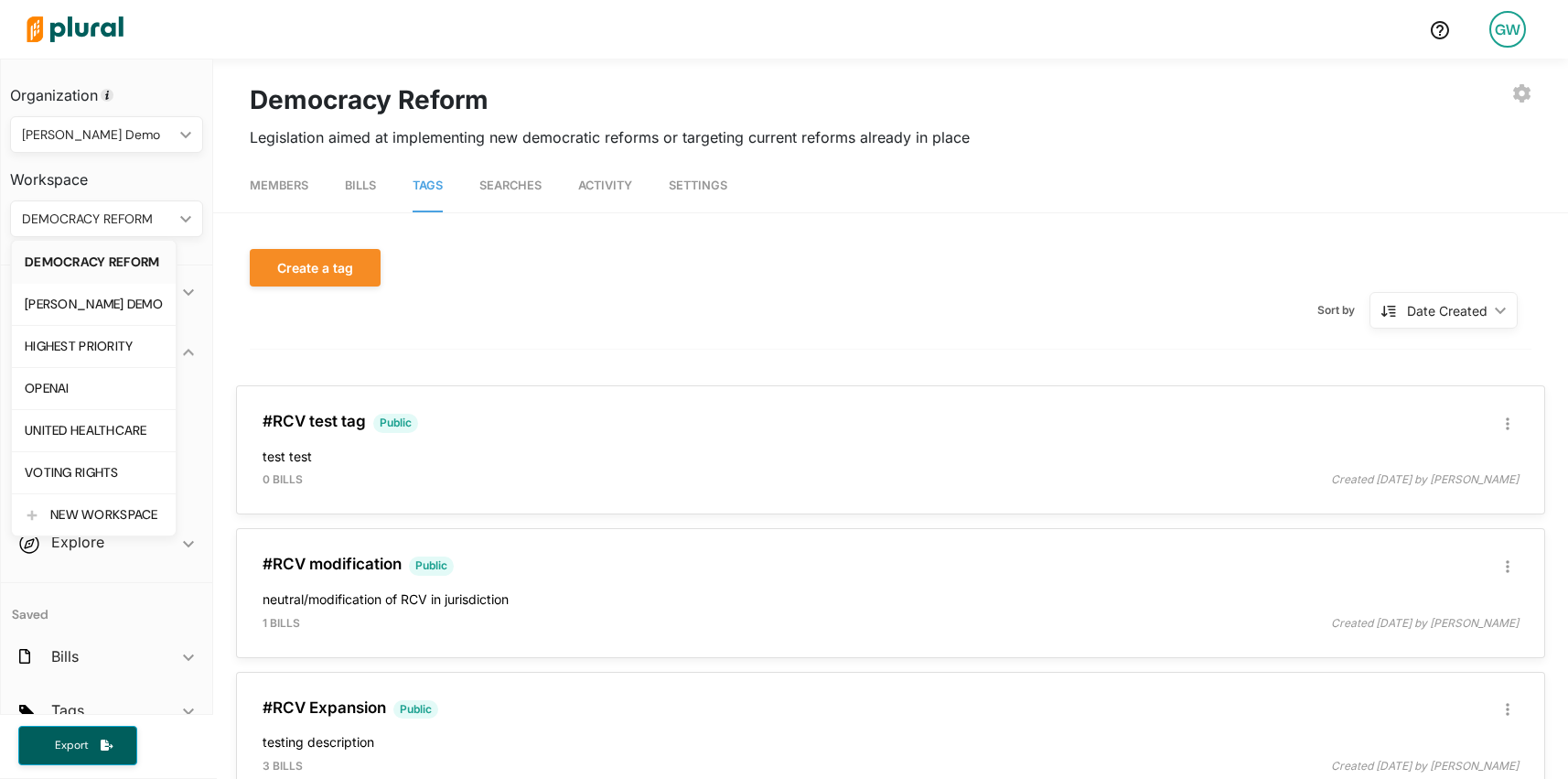
click at [533, 313] on div "Sort by Date Created ic_keyboard_arrow_down Date Created Date Created Alphanume…" at bounding box center [890, 309] width 1281 height 47
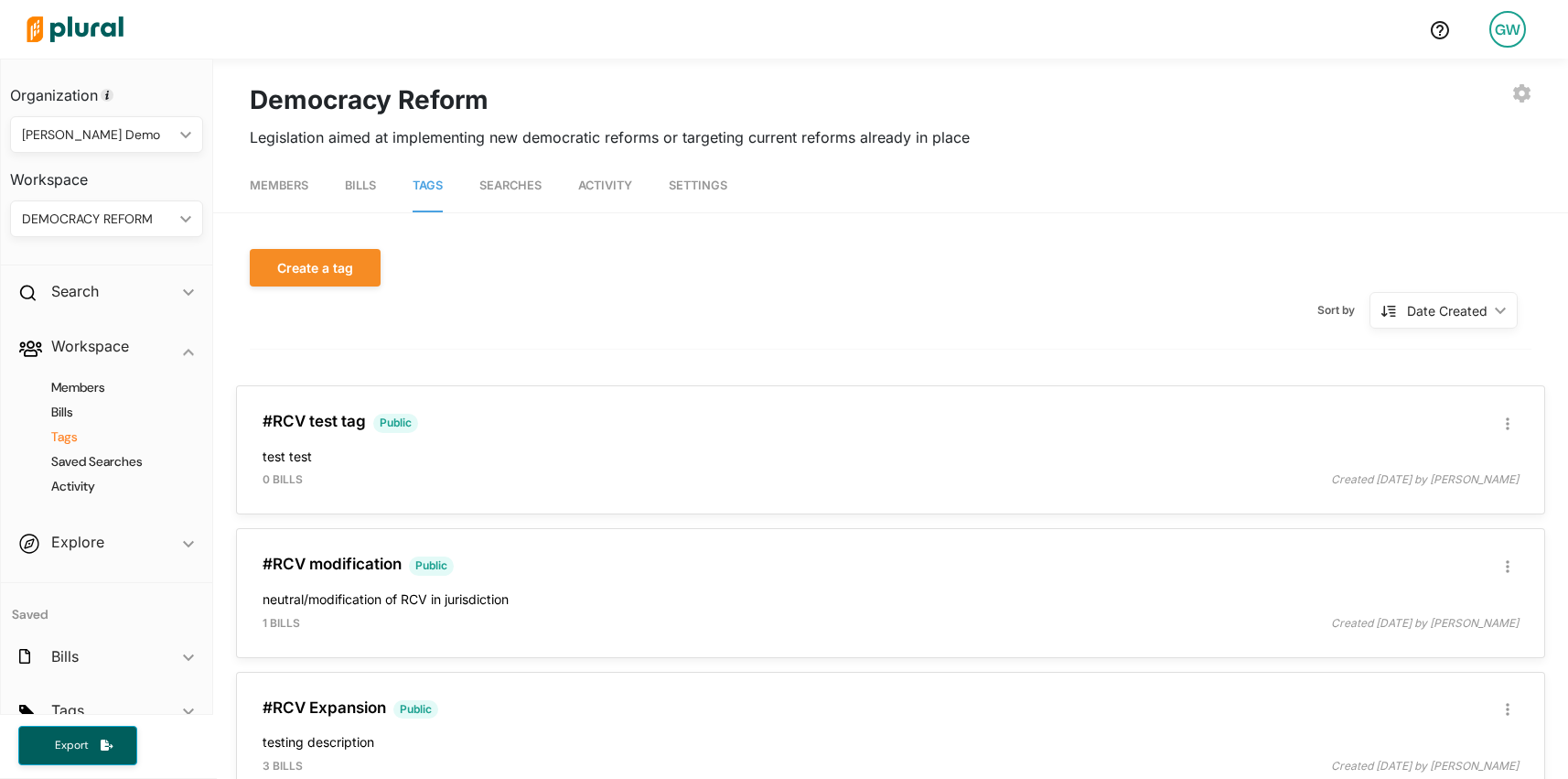
click at [134, 227] on div "DEMOCRACY REFORM" at bounding box center [98, 219] width 151 height 19
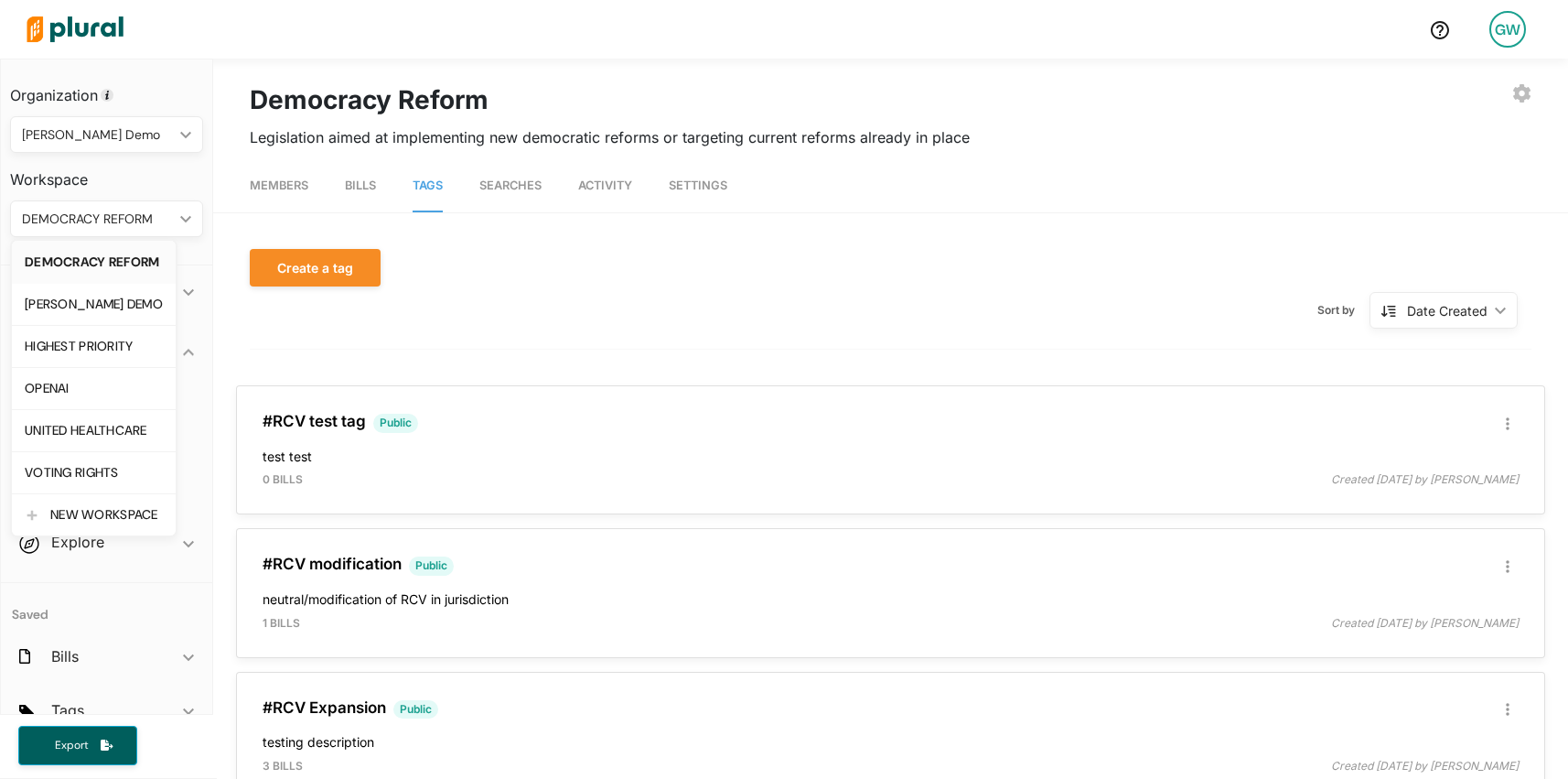
click at [123, 263] on div "DEMOCRACY REFORM" at bounding box center [94, 262] width 138 height 15
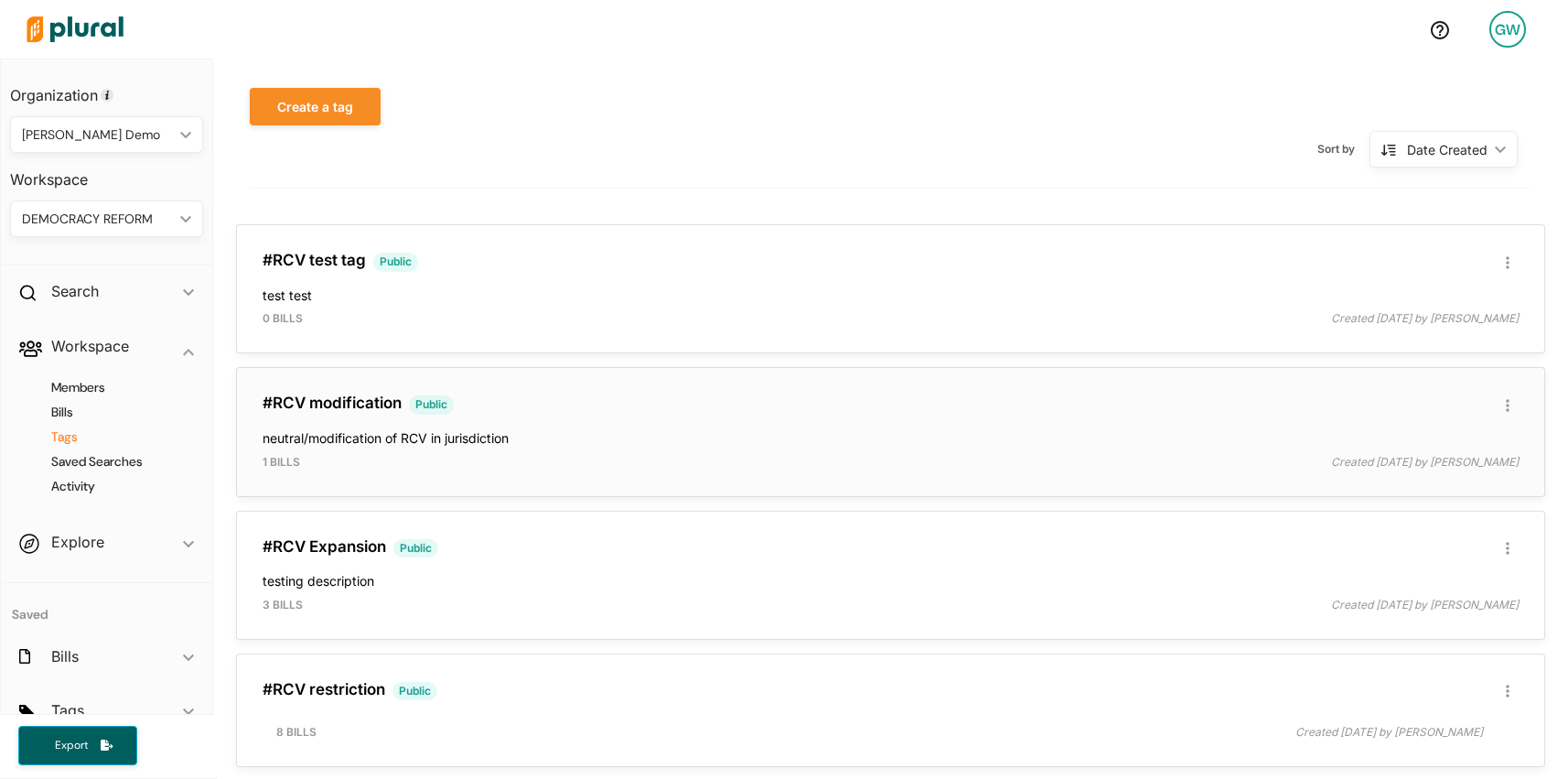
scroll to position [215, 0]
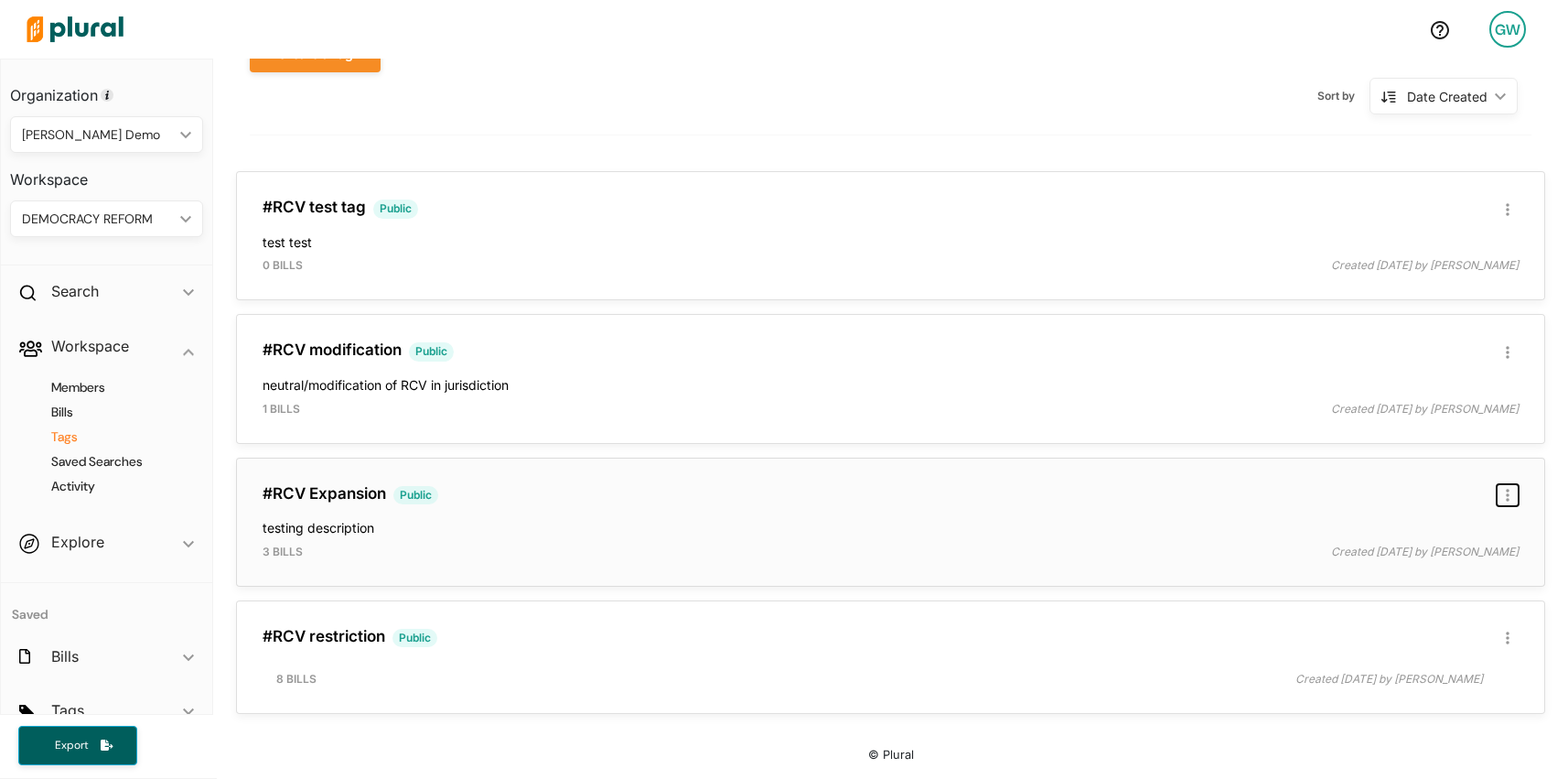
click at [1506, 498] on icon "button" at bounding box center [1507, 495] width 4 height 13
click at [1439, 616] on div "Publish Tag" at bounding box center [1449, 616] width 109 height 15
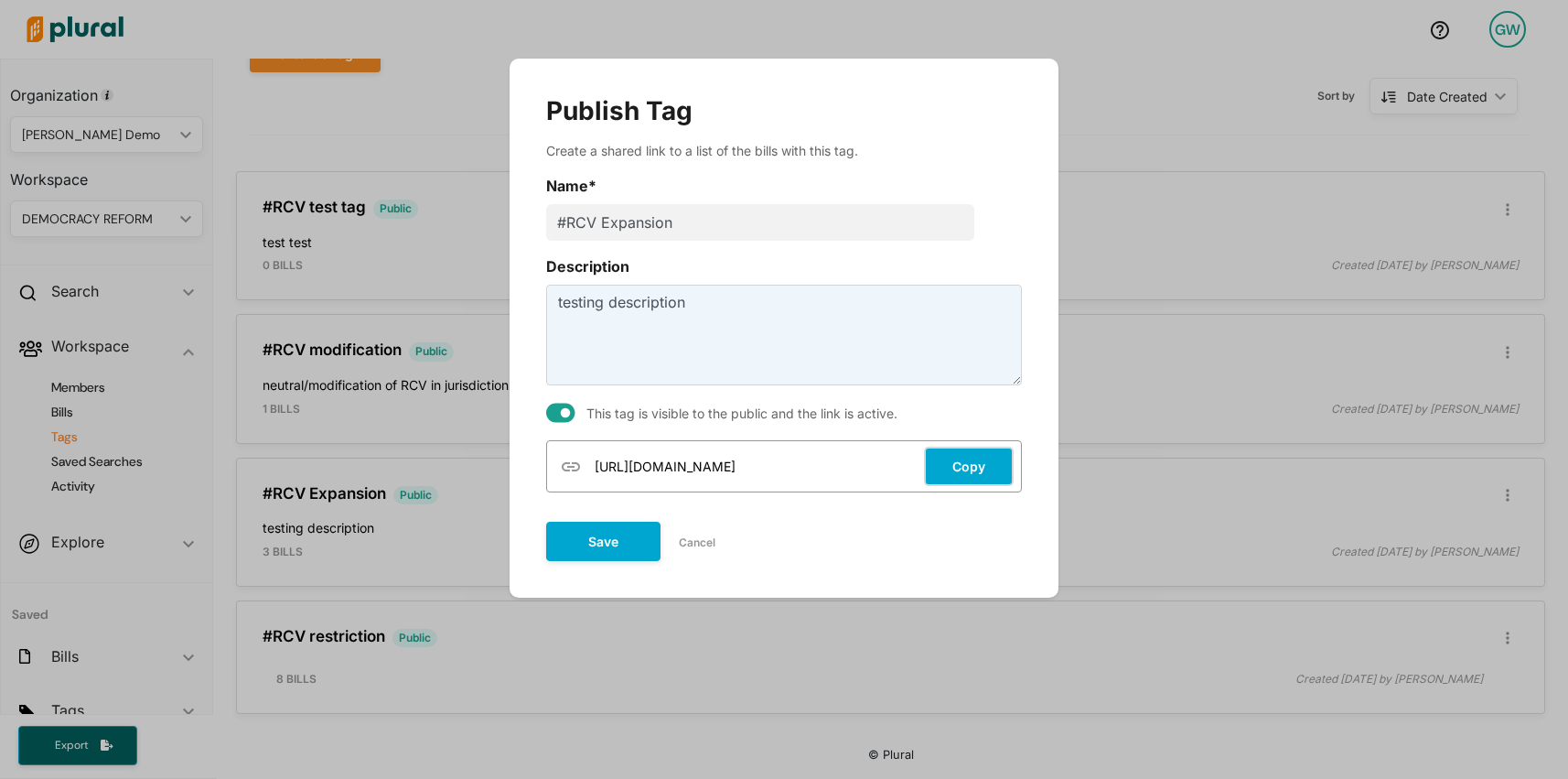
click at [973, 472] on button "Copy" at bounding box center [968, 466] width 90 height 40
click at [962, 460] on button "Copy" at bounding box center [968, 466] width 90 height 40
click at [701, 545] on button "Cancel" at bounding box center [698, 542] width 73 height 27
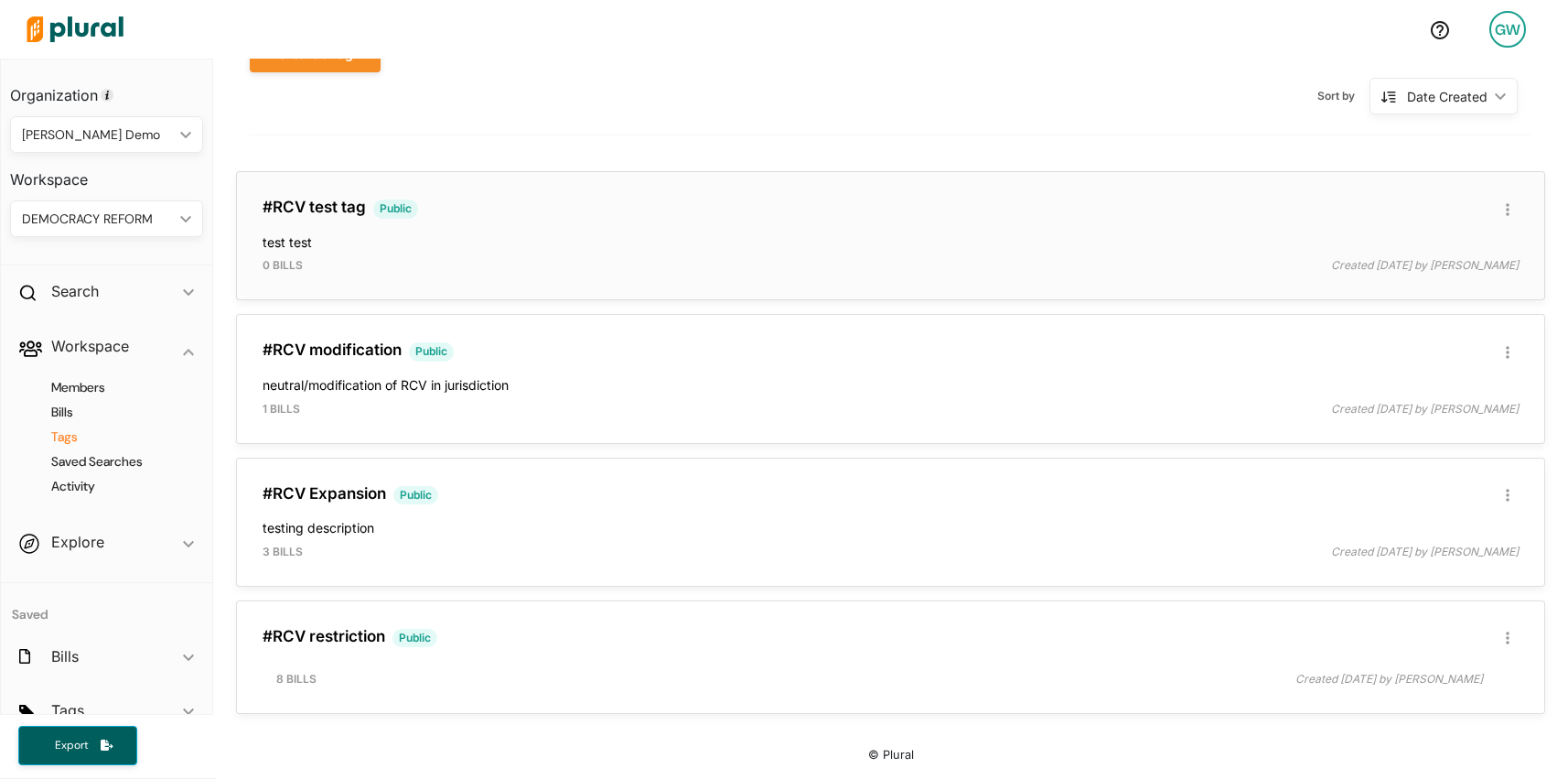
scroll to position [0, 0]
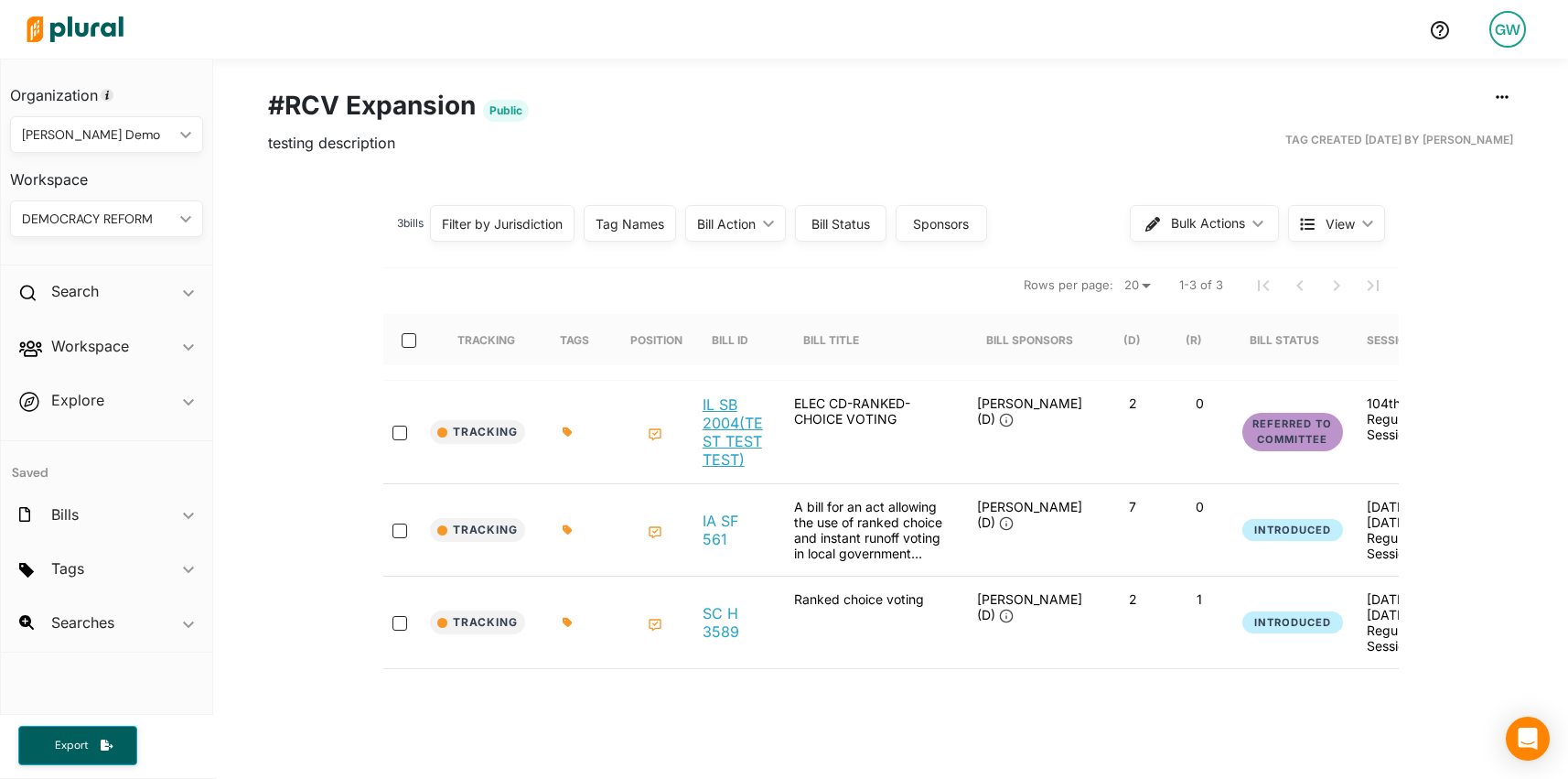
click at [727, 435] on link "IL SB 2004 (TEST TEST TEST)" at bounding box center [733, 432] width 62 height 73
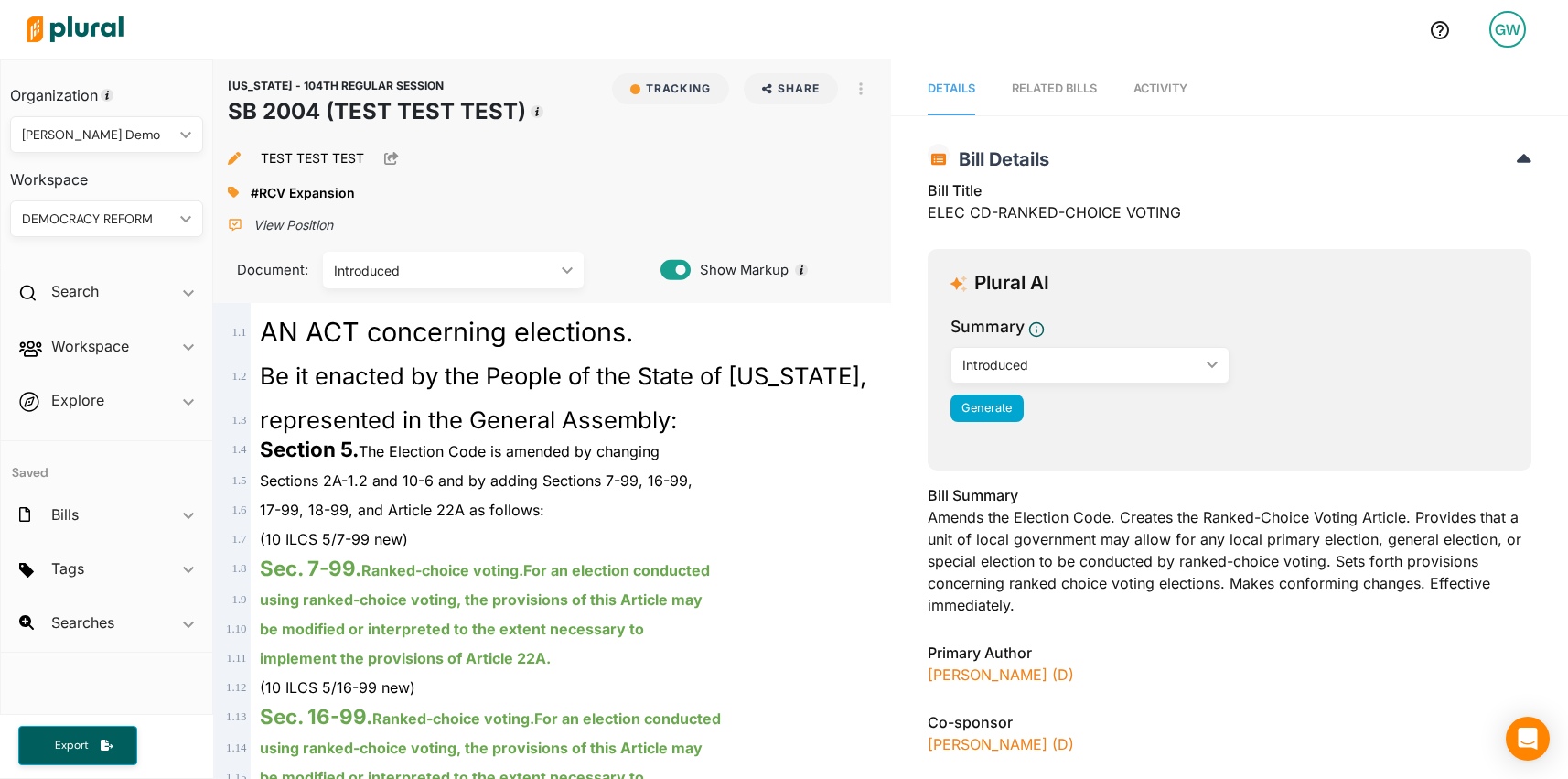
click at [1063, 81] on div "RELATED BILLS" at bounding box center [1054, 88] width 85 height 17
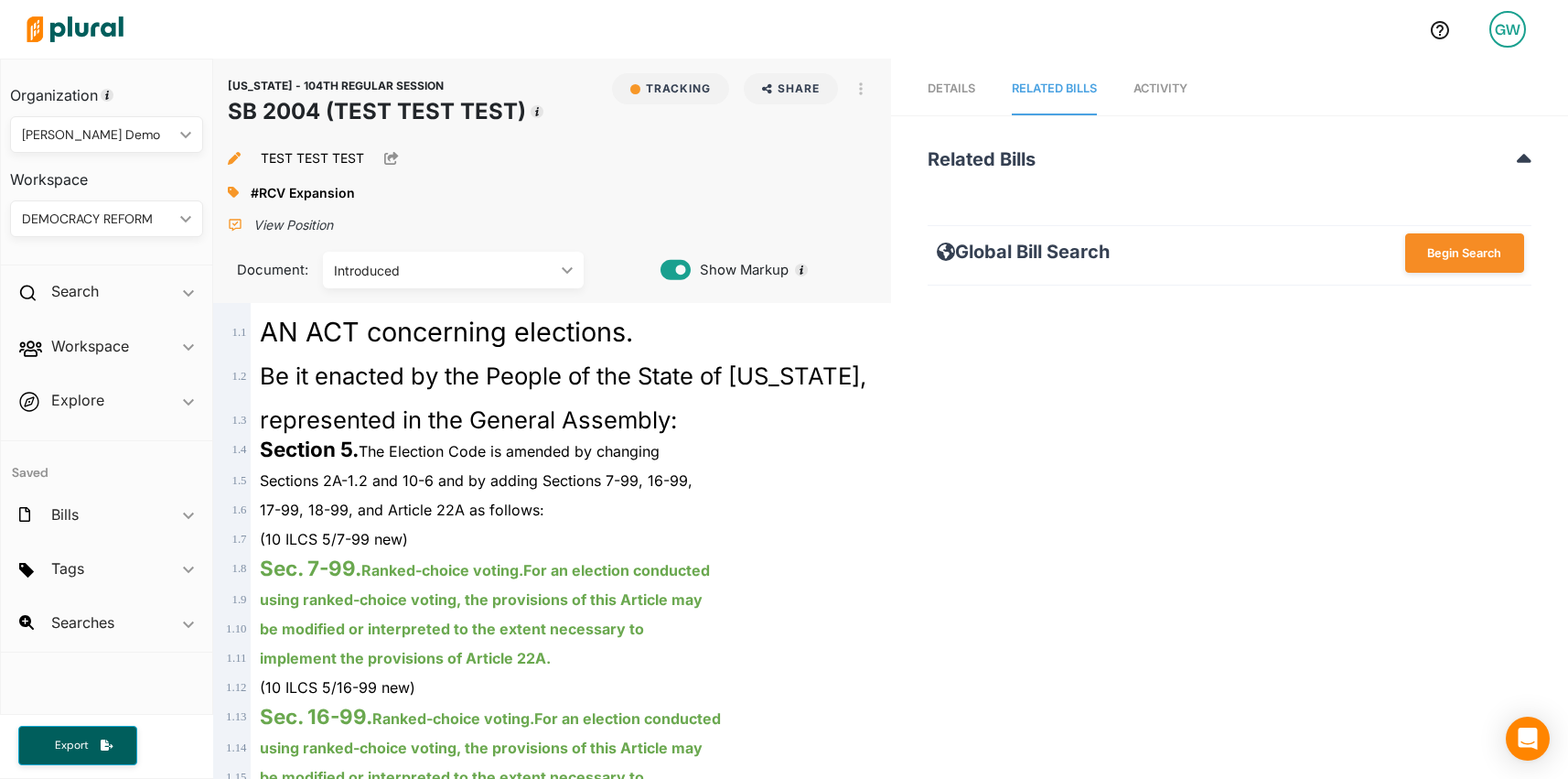
click at [967, 97] on link "Details" at bounding box center [951, 89] width 47 height 52
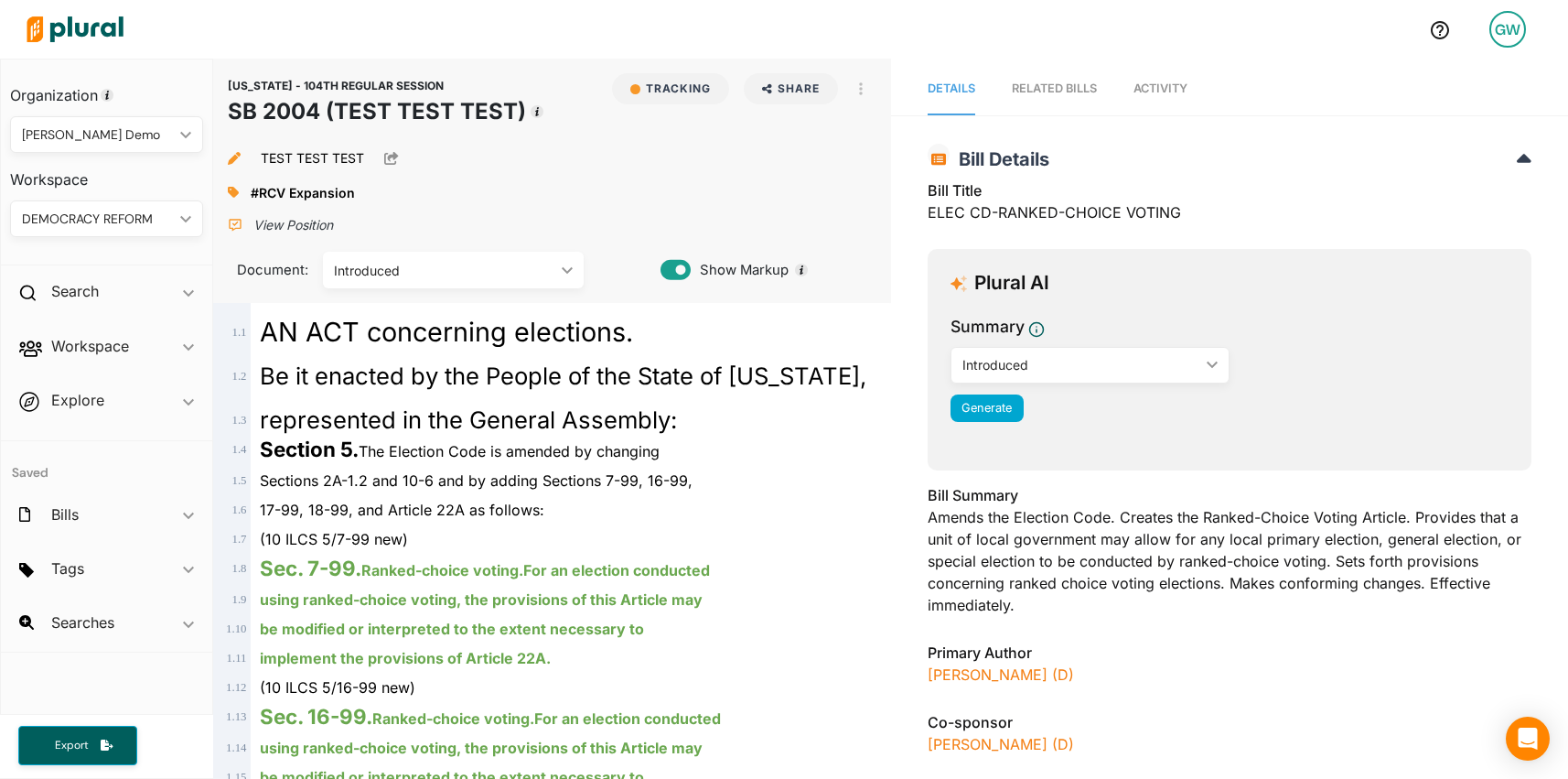
click at [1185, 79] on link "Activity" at bounding box center [1160, 89] width 54 height 52
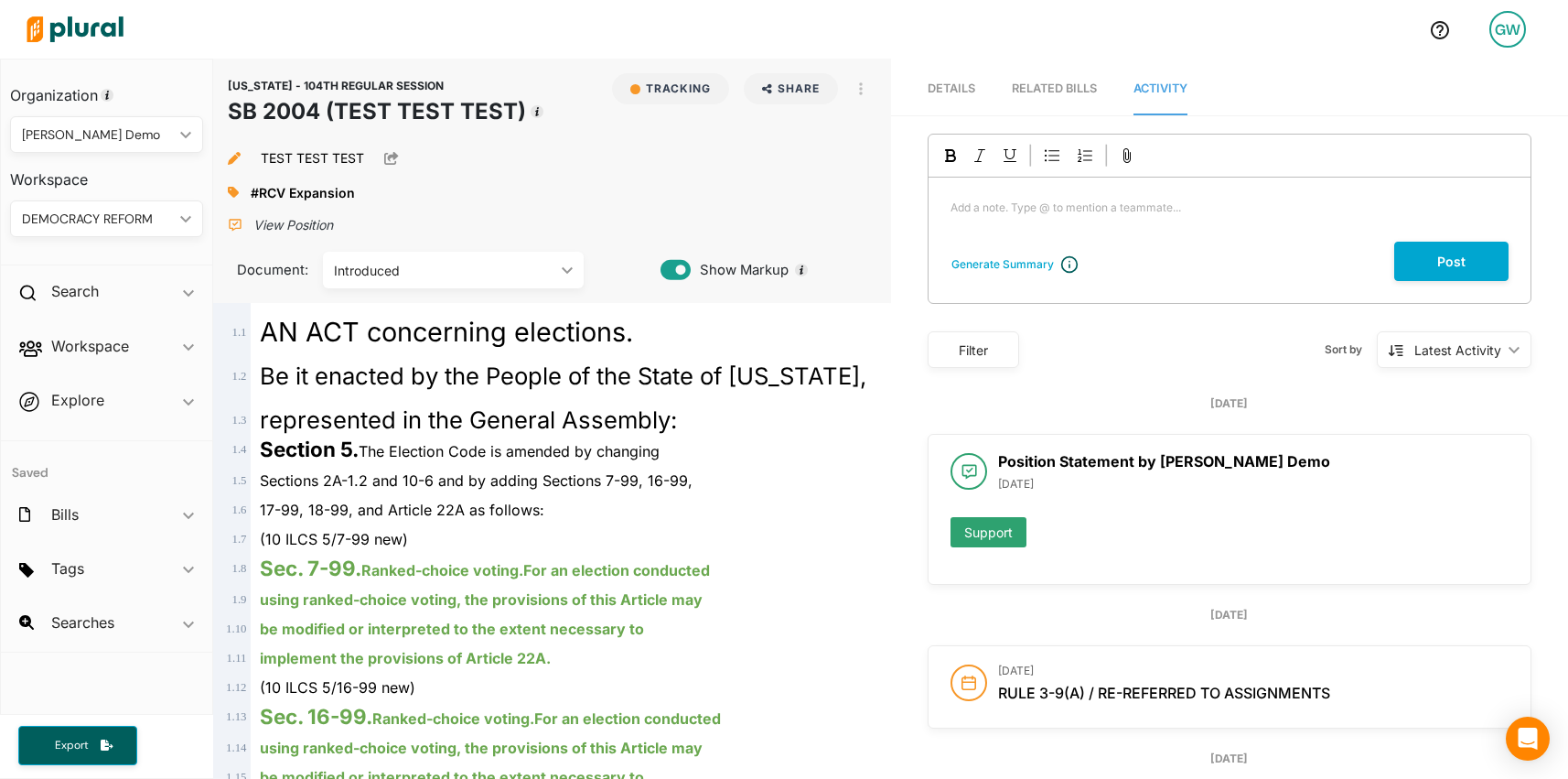
click at [1069, 214] on p "Add a note. Type @ to mention a teammate... ﻿" at bounding box center [1230, 207] width 558 height 16
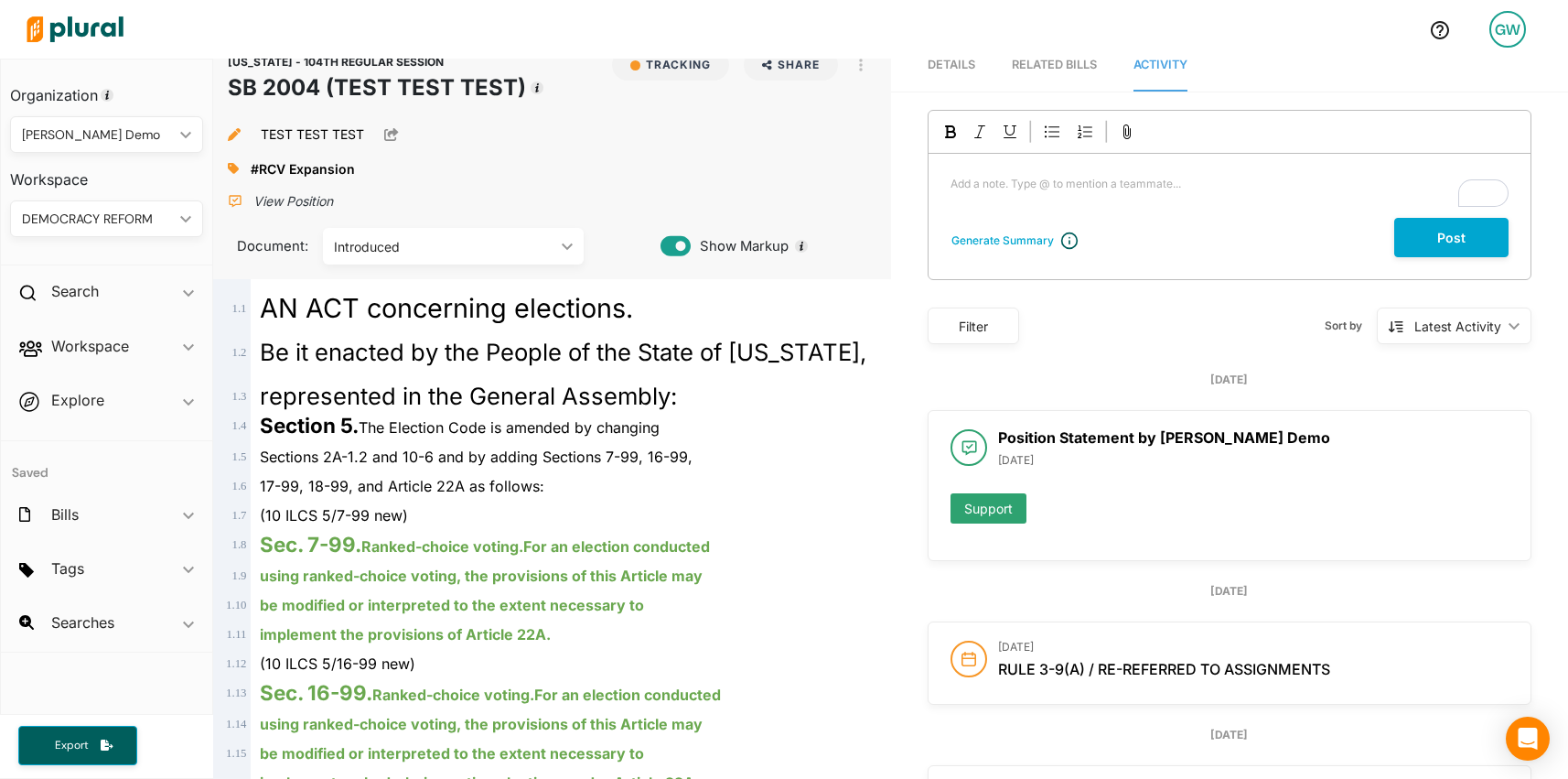
scroll to position [253, 0]
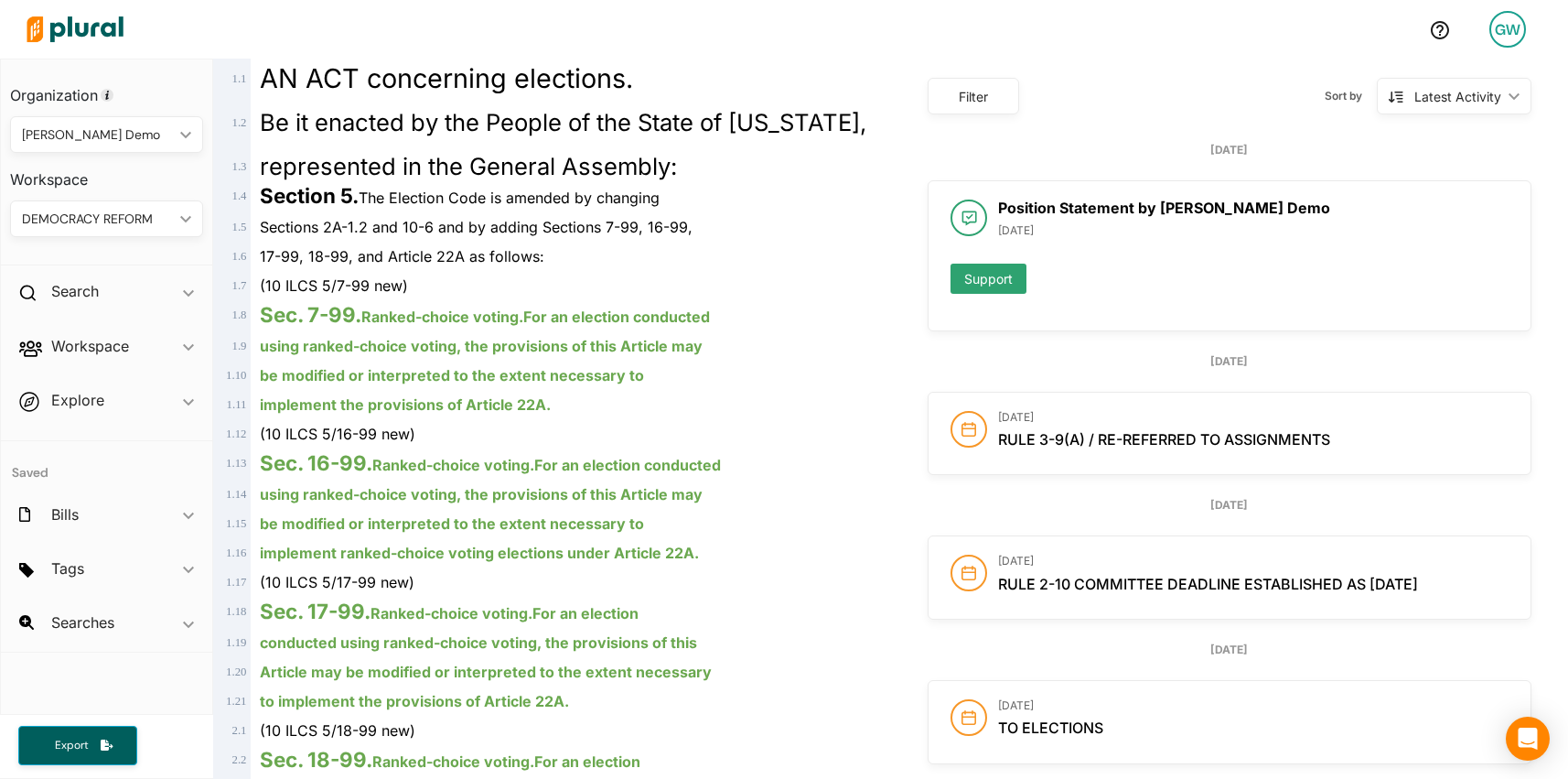
click at [1098, 207] on b "Position Statement by Grayson Demo" at bounding box center [1164, 207] width 332 height 18
click at [1091, 207] on b "Position Statement by Grayson Demo" at bounding box center [1164, 207] width 332 height 18
drag, startPoint x: 1091, startPoint y: 207, endPoint x: 1268, endPoint y: 207, distance: 177.0
click at [1268, 207] on h2 "Position Statement by Grayson Demo" at bounding box center [1253, 208] width 510 height 17
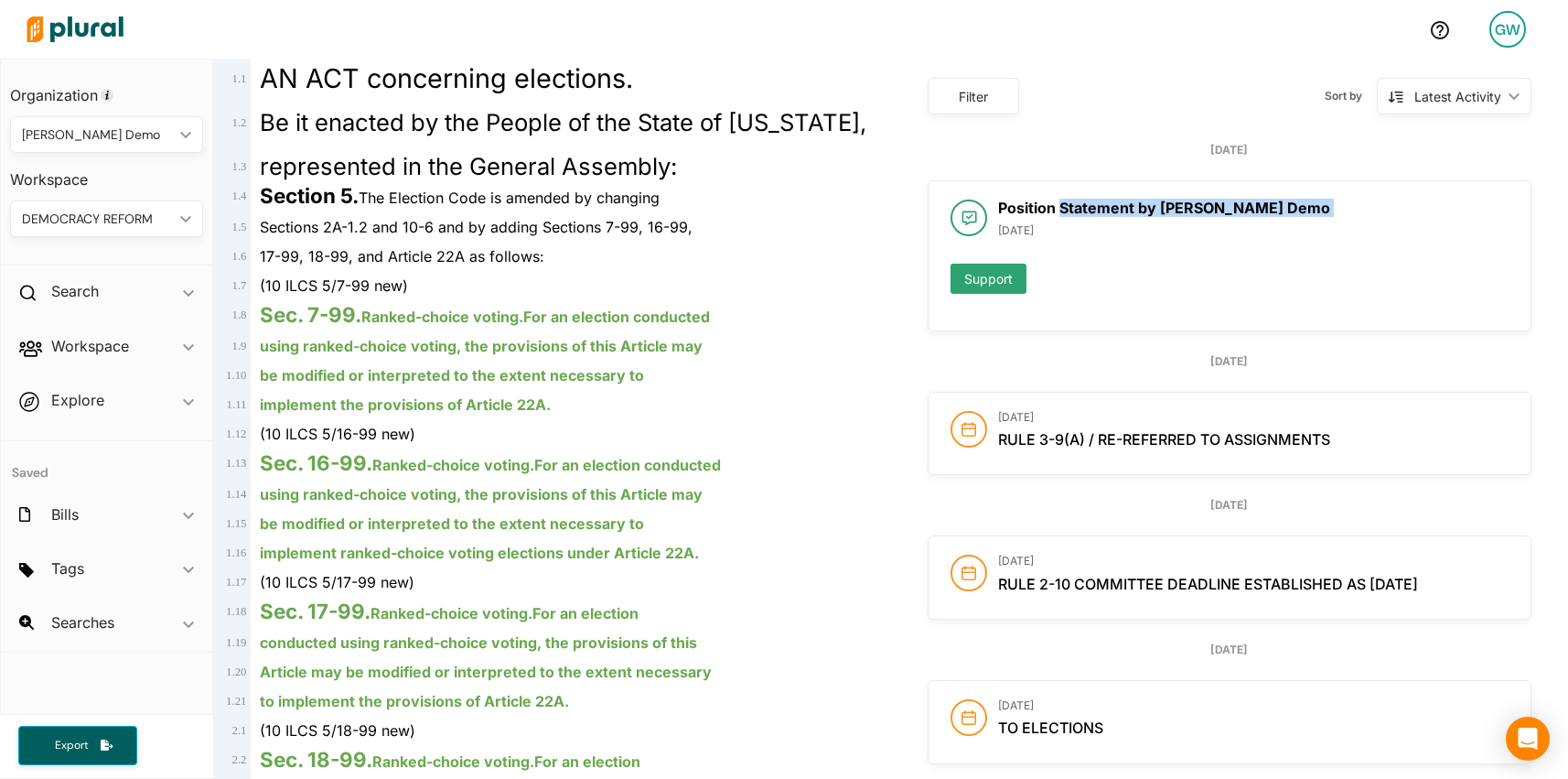
click at [1268, 207] on h2 "Position Statement by Grayson Demo" at bounding box center [1253, 208] width 510 height 17
drag, startPoint x: 1072, startPoint y: 212, endPoint x: 1284, endPoint y: 210, distance: 212.0
click at [1284, 210] on h2 "Position Statement by Grayson Demo" at bounding box center [1253, 208] width 510 height 17
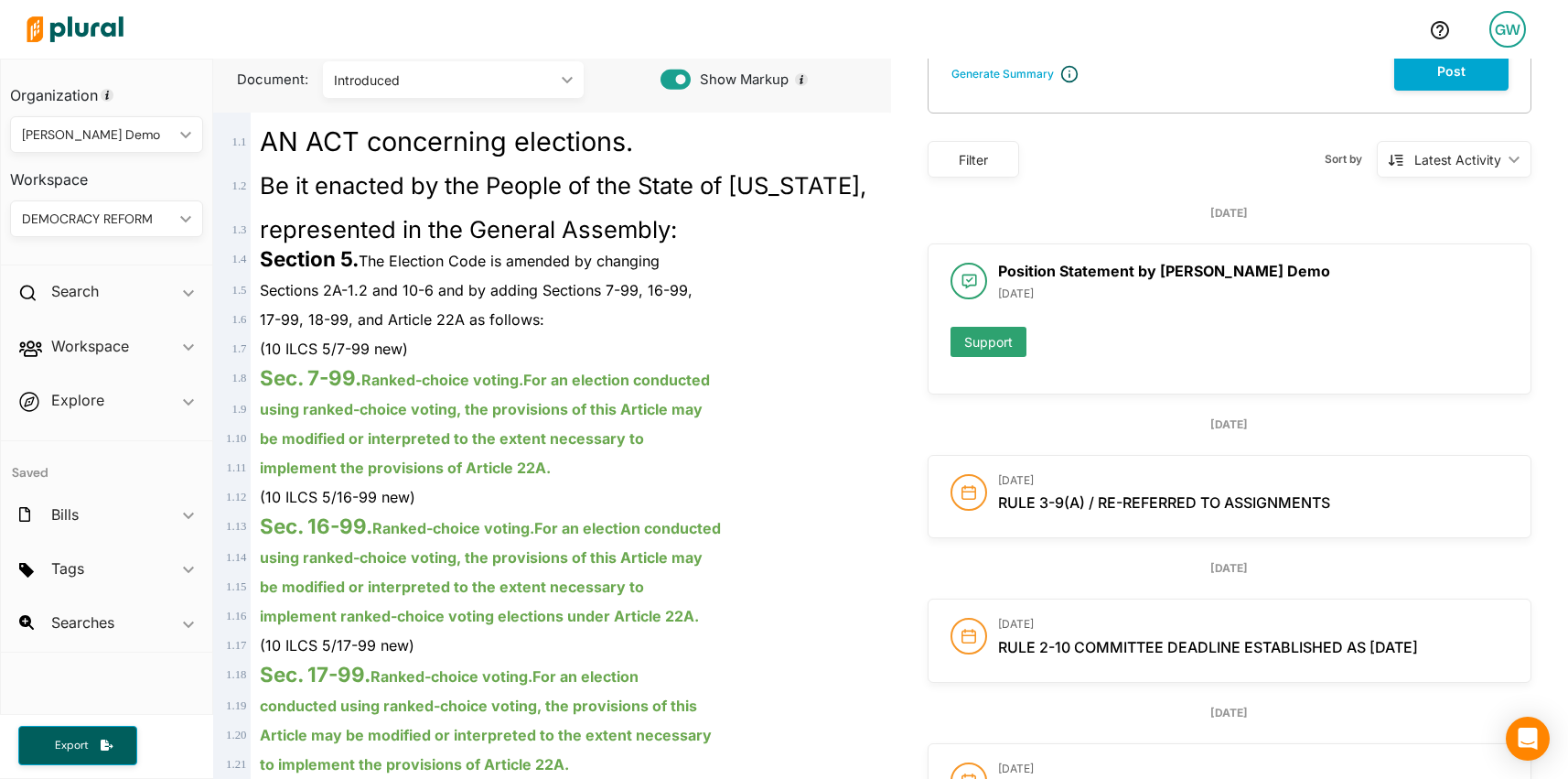
scroll to position [70, 0]
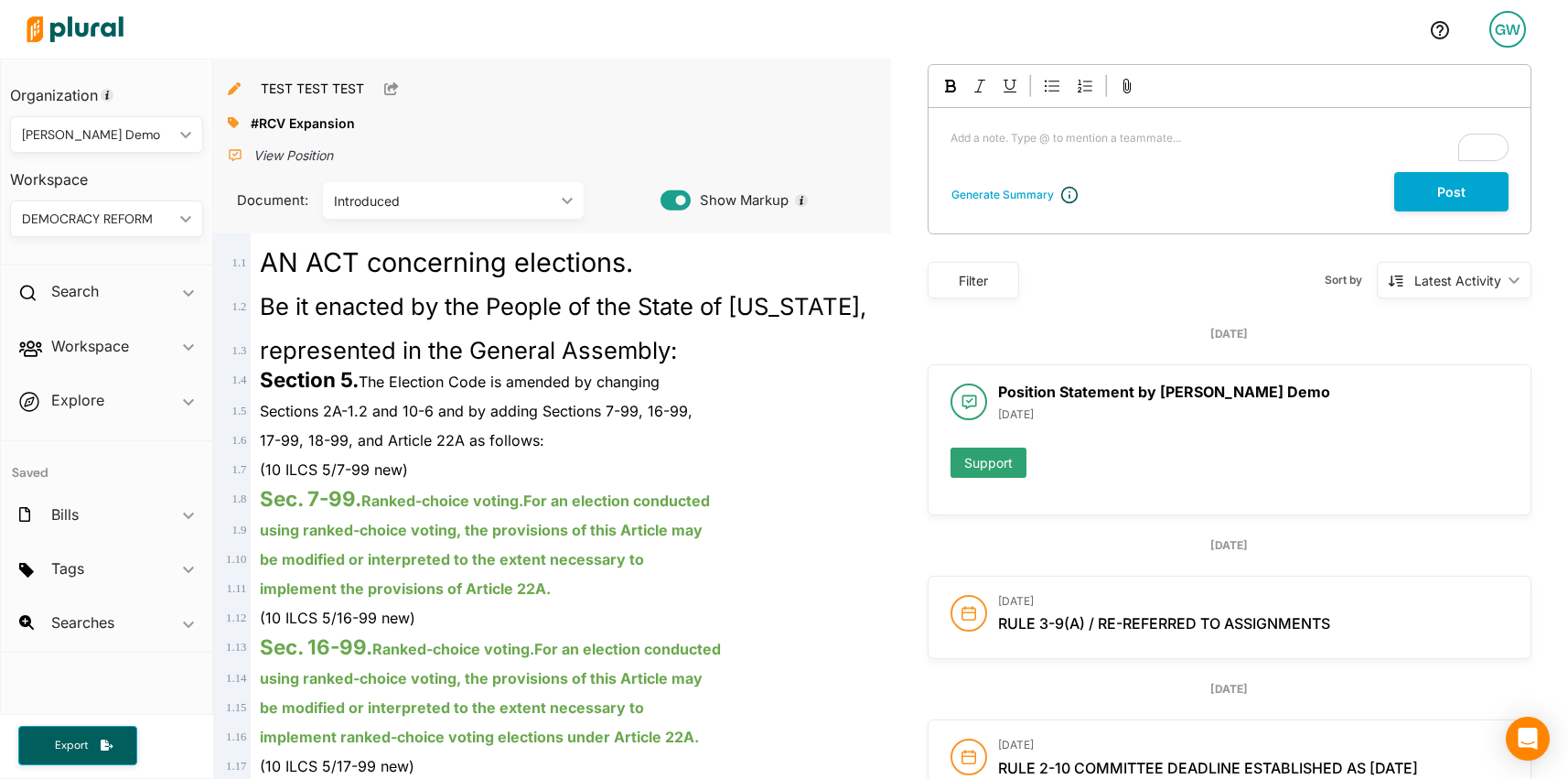
drag, startPoint x: 1041, startPoint y: 391, endPoint x: 1280, endPoint y: 393, distance: 239.0
click at [1280, 393] on h2 "Position Statement by Grayson Demo" at bounding box center [1253, 392] width 510 height 17
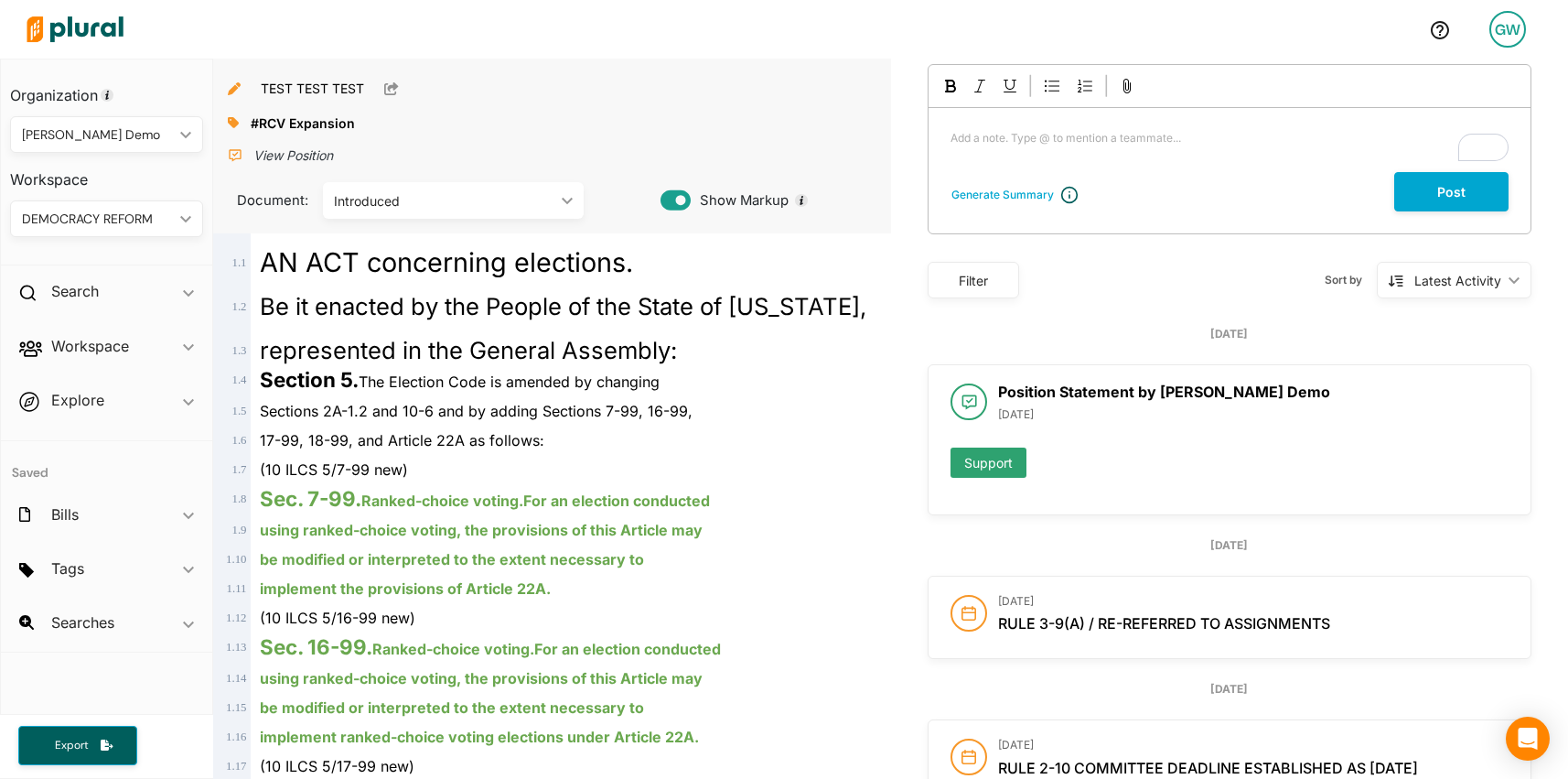
click at [1270, 393] on h2 "Position Statement by Grayson Demo" at bounding box center [1253, 392] width 510 height 17
click at [1269, 393] on h2 "Position Statement by Grayson Demo" at bounding box center [1253, 392] width 510 height 17
click at [1242, 393] on b "Position Statement by Grayson Demo" at bounding box center [1164, 391] width 332 height 18
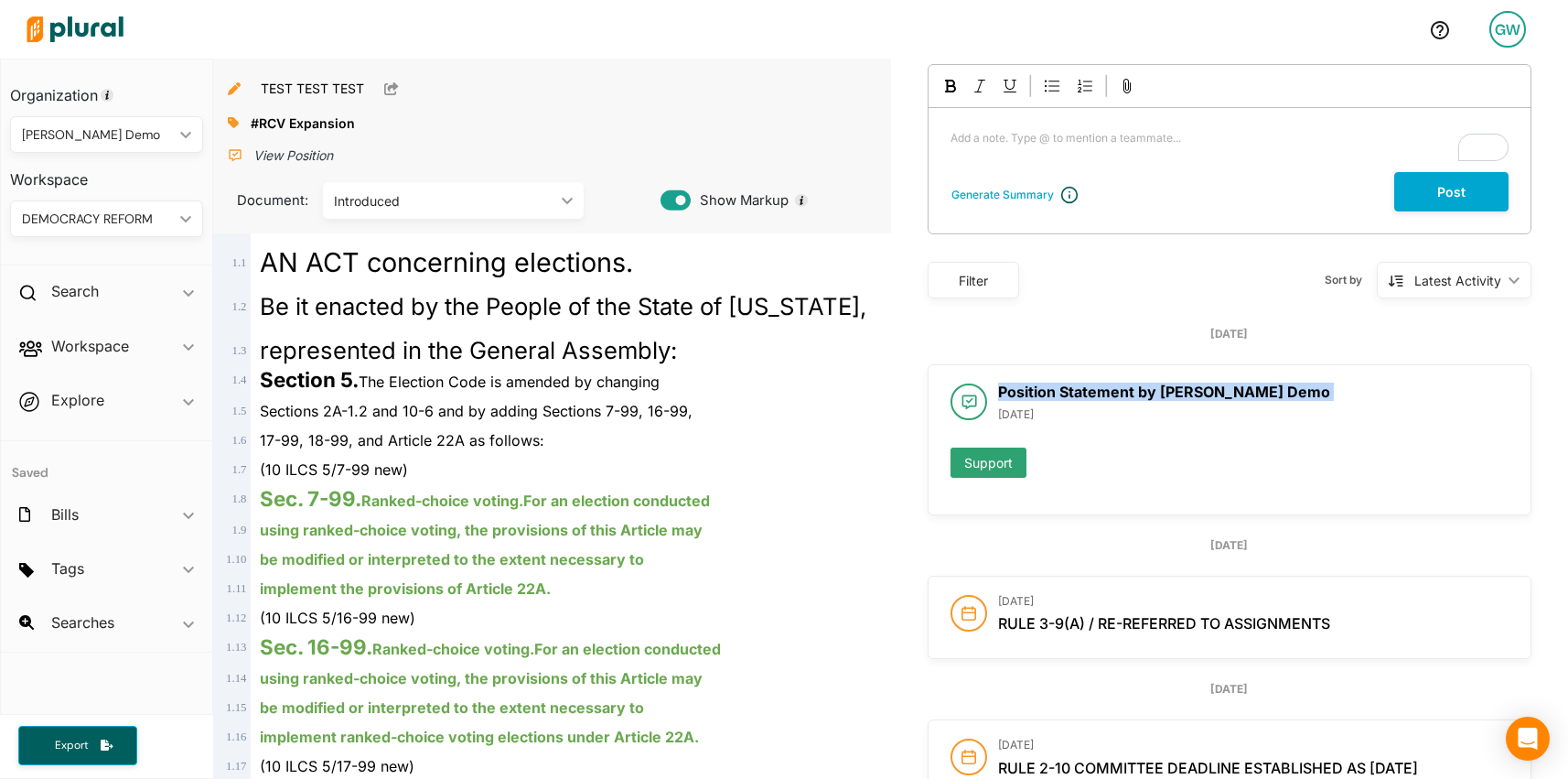
click at [1242, 393] on b "Position Statement by Grayson Demo" at bounding box center [1164, 391] width 332 height 18
click at [1223, 393] on b "Position Statement by Grayson Demo" at bounding box center [1164, 391] width 332 height 18
drag, startPoint x: 1222, startPoint y: 393, endPoint x: 1282, endPoint y: 393, distance: 60.0
click at [1282, 393] on h2 "Position Statement by Grayson Demo" at bounding box center [1253, 392] width 510 height 17
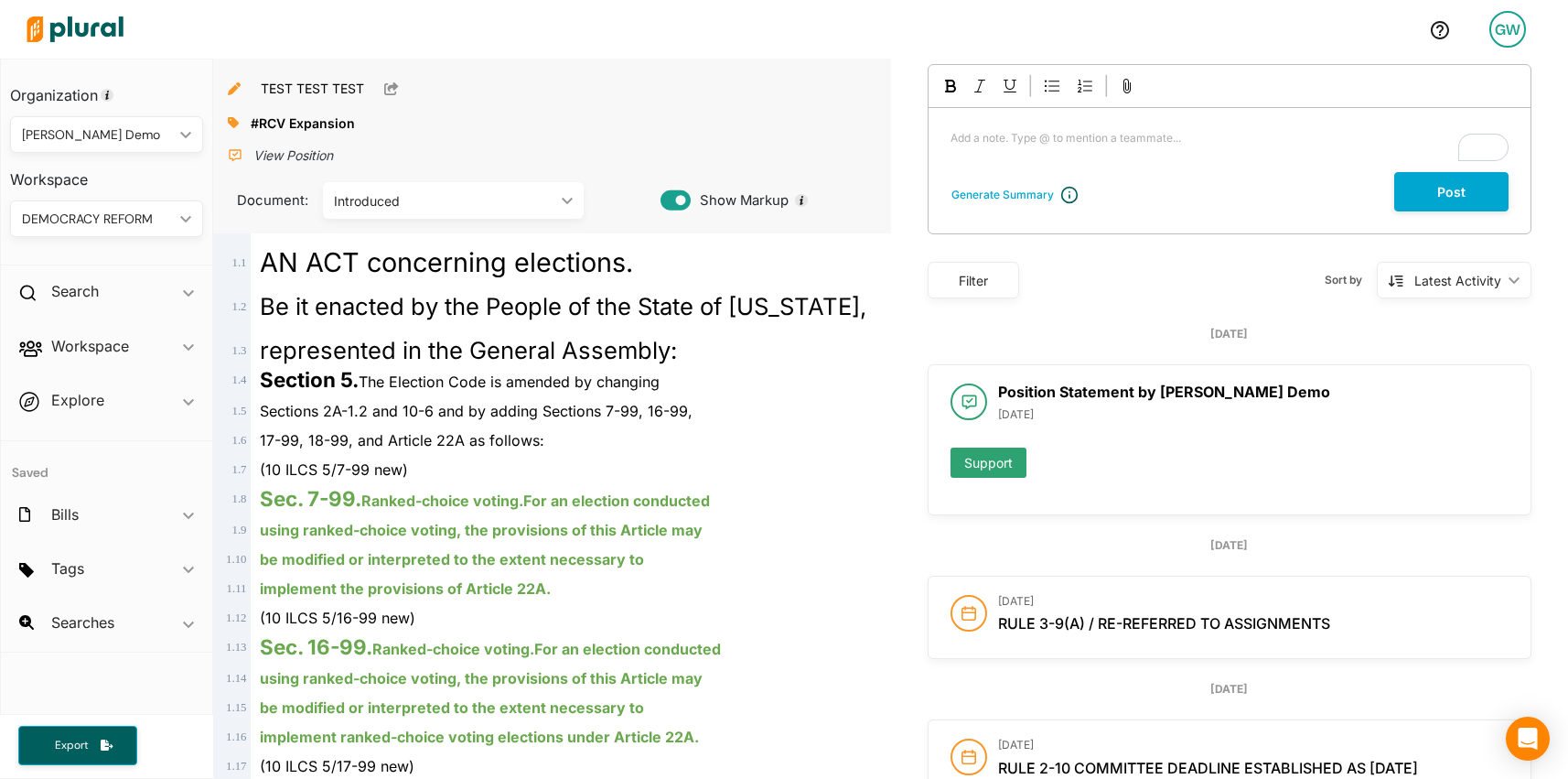
click at [1194, 393] on b "Position Statement by Grayson Demo" at bounding box center [1164, 391] width 332 height 18
click at [1182, 393] on b "Position Statement by Grayson Demo" at bounding box center [1164, 391] width 332 height 18
drag, startPoint x: 1181, startPoint y: 393, endPoint x: 1265, endPoint y: 393, distance: 84.0
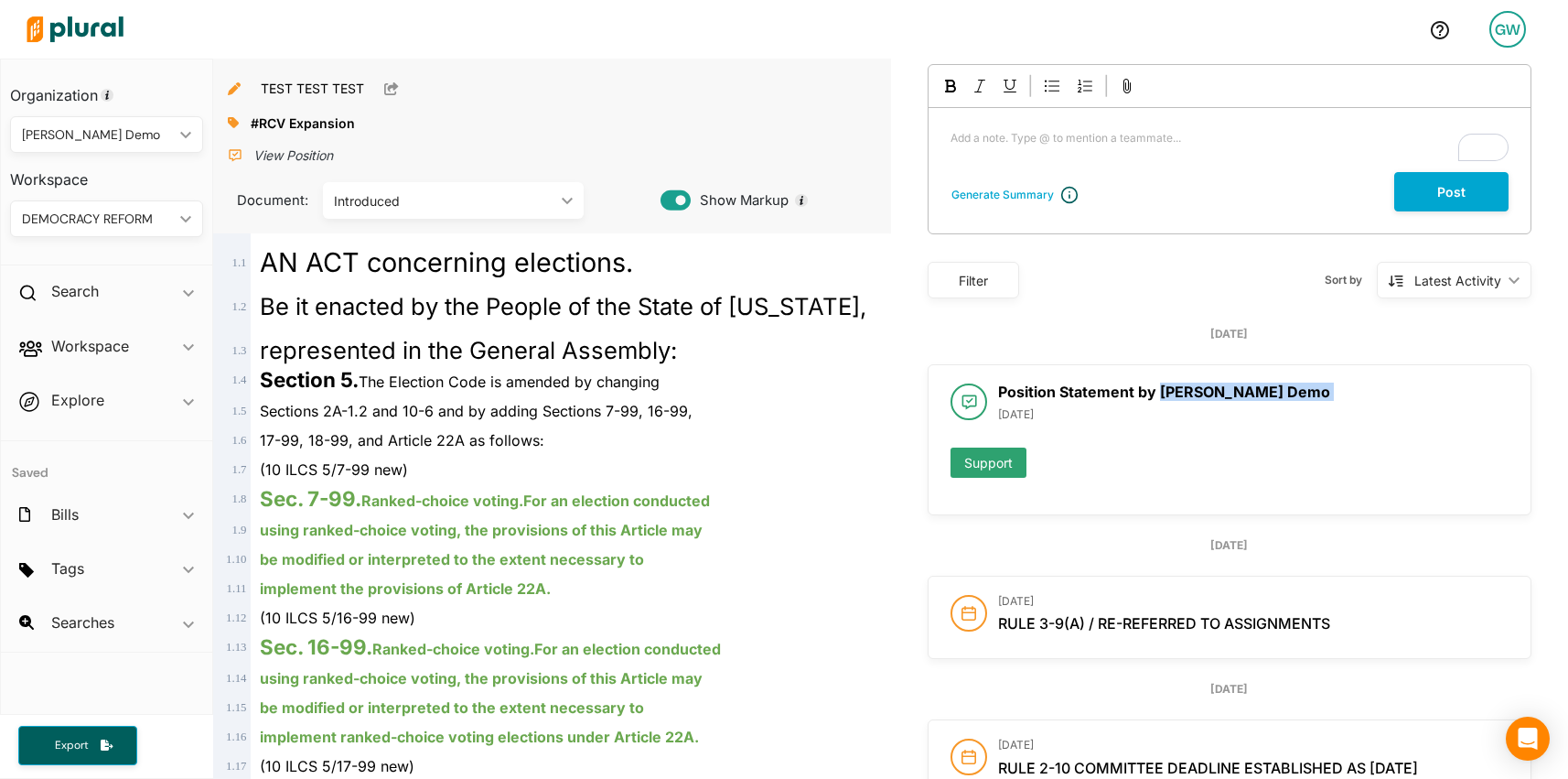
click at [1265, 393] on h2 "Position Statement by Grayson Demo" at bounding box center [1253, 392] width 510 height 17
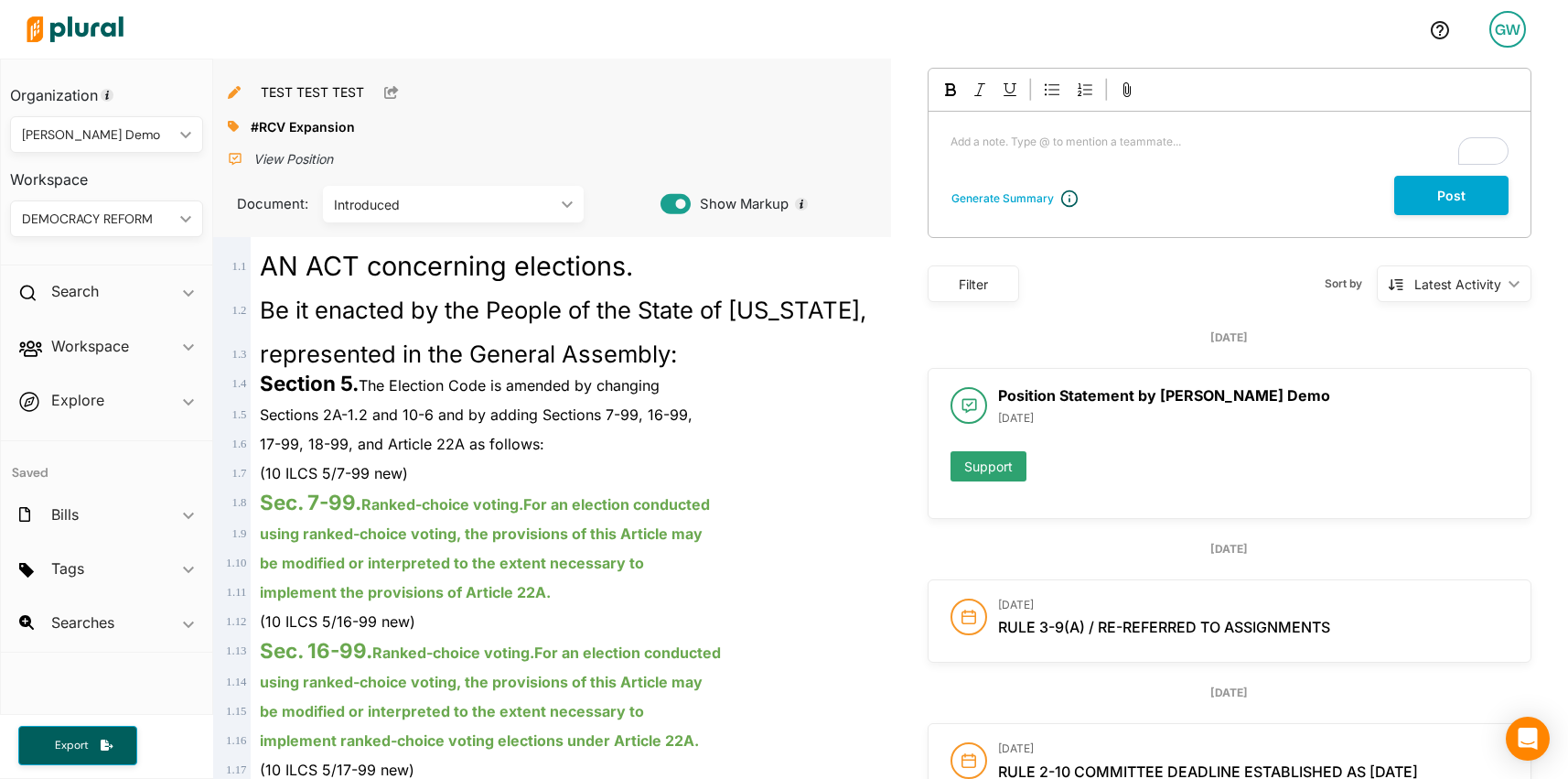
scroll to position [0, 0]
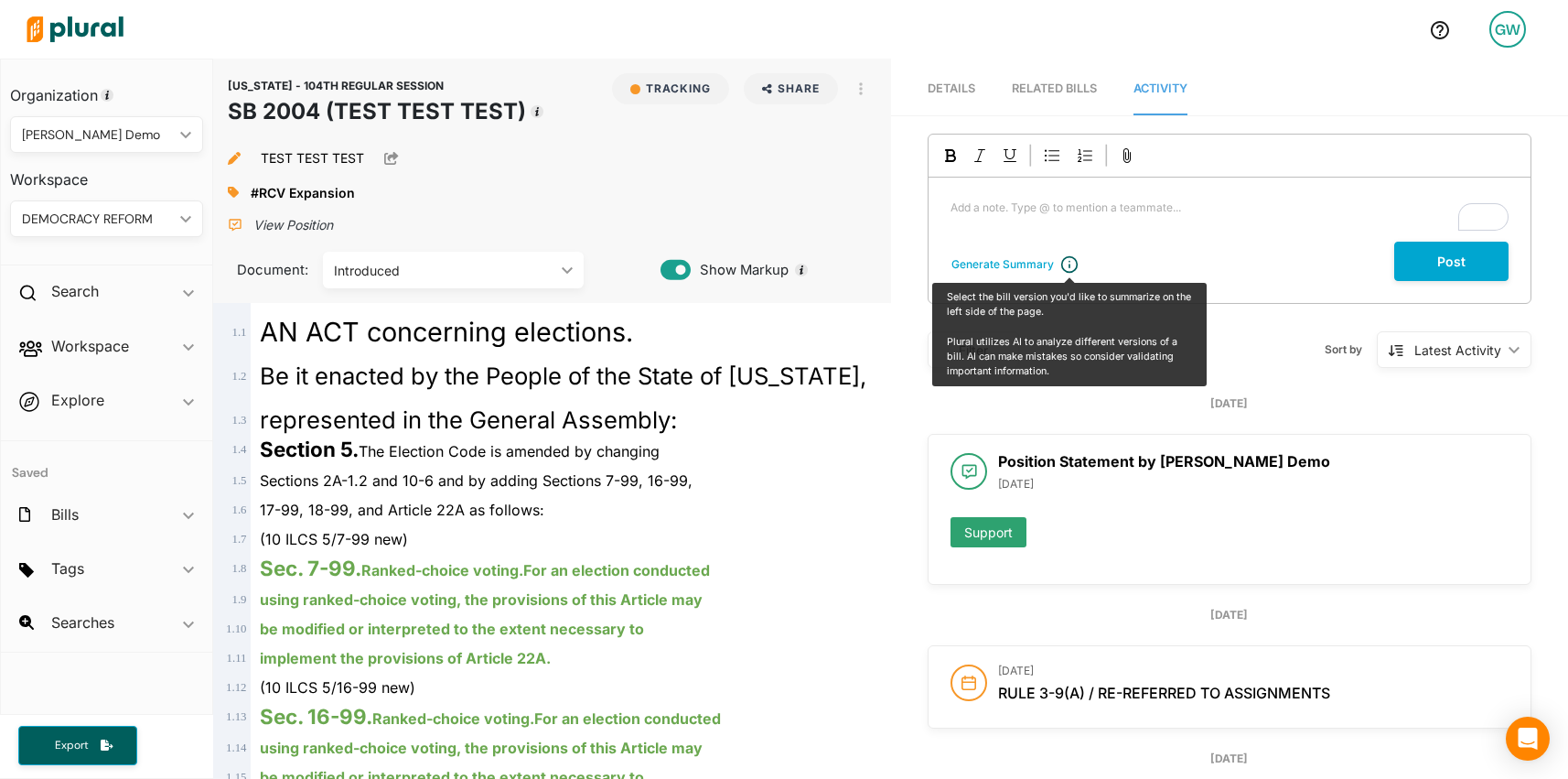
click at [1016, 203] on p "Add a note. Type @ to mention a teammate... ﻿" at bounding box center [1230, 207] width 558 height 16
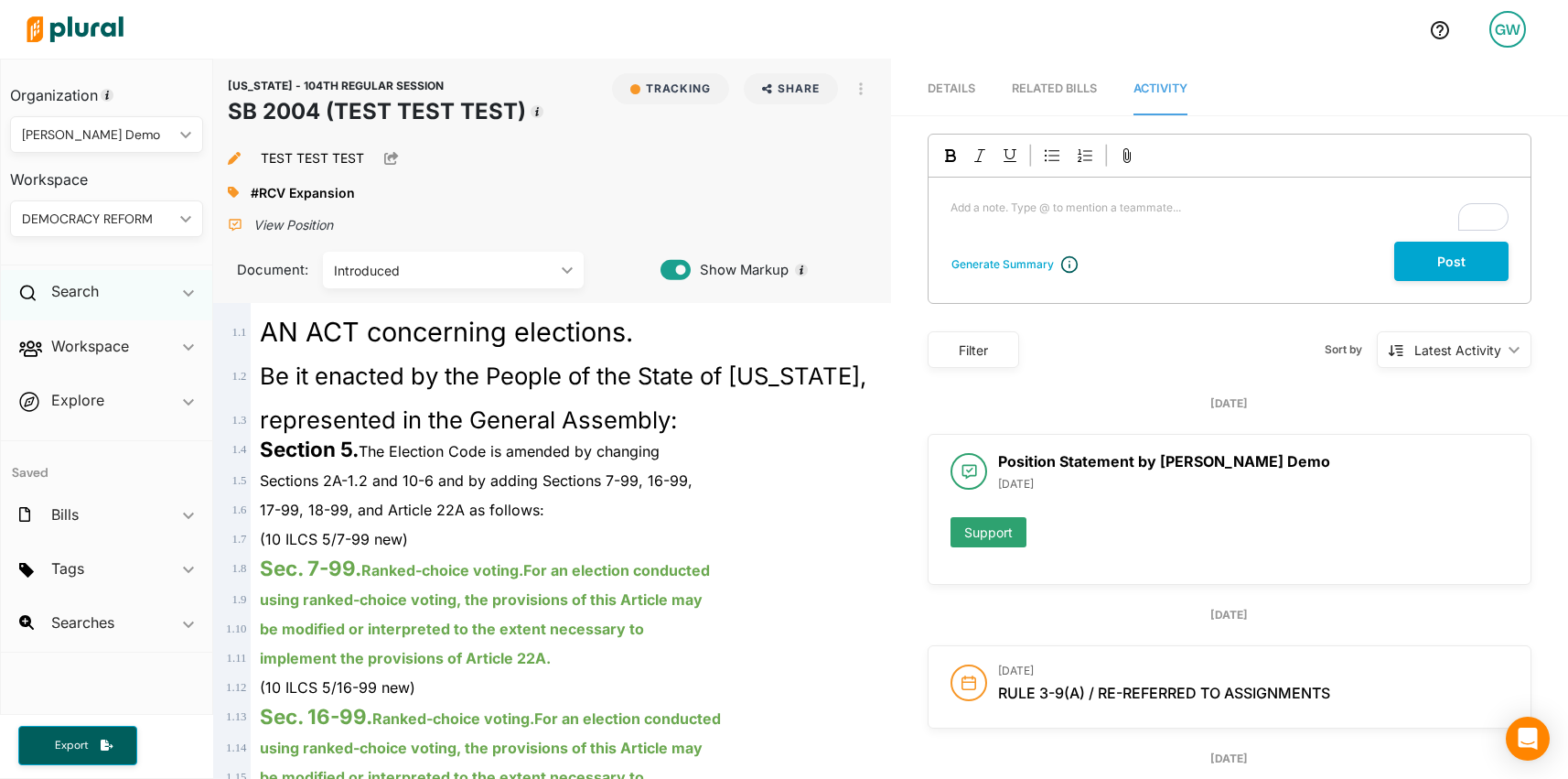
click at [111, 295] on div "Search ic_keyboard_arrow_down" at bounding box center [106, 294] width 212 height 49
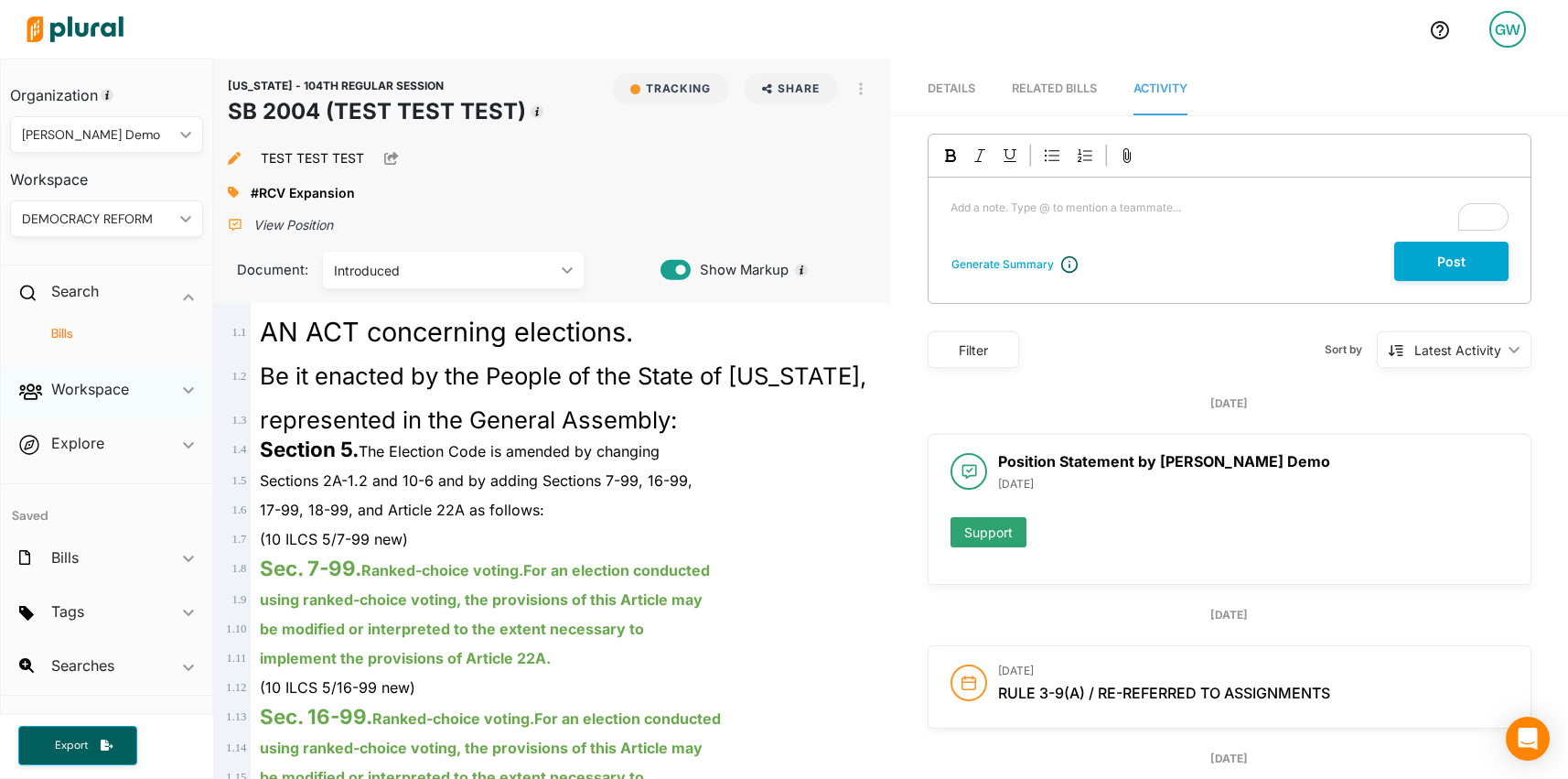
click at [102, 369] on div "Workspace ic_keyboard_arrow_down" at bounding box center [106, 392] width 212 height 49
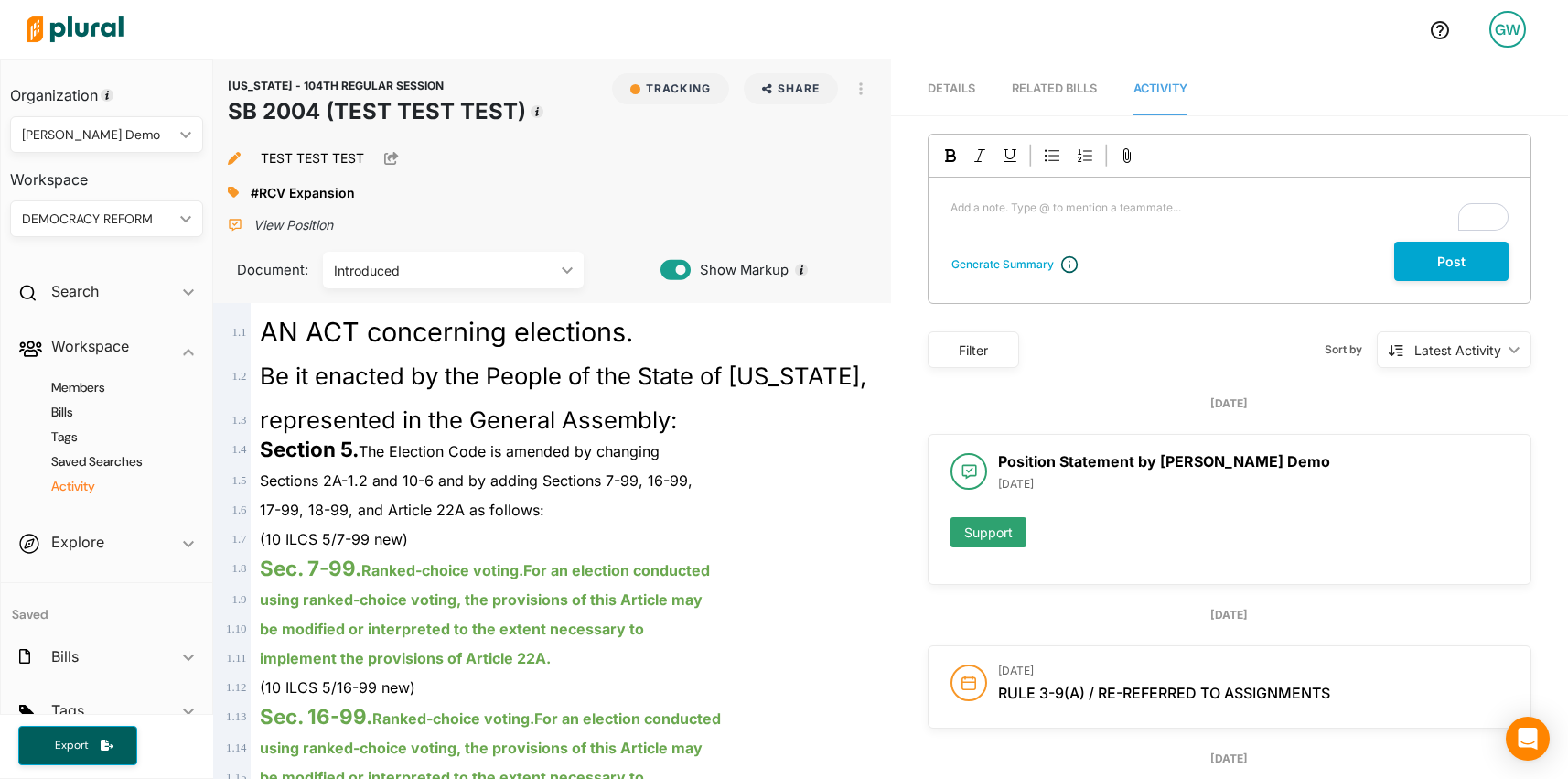
click at [69, 478] on h4 "Activity" at bounding box center [110, 486] width 165 height 17
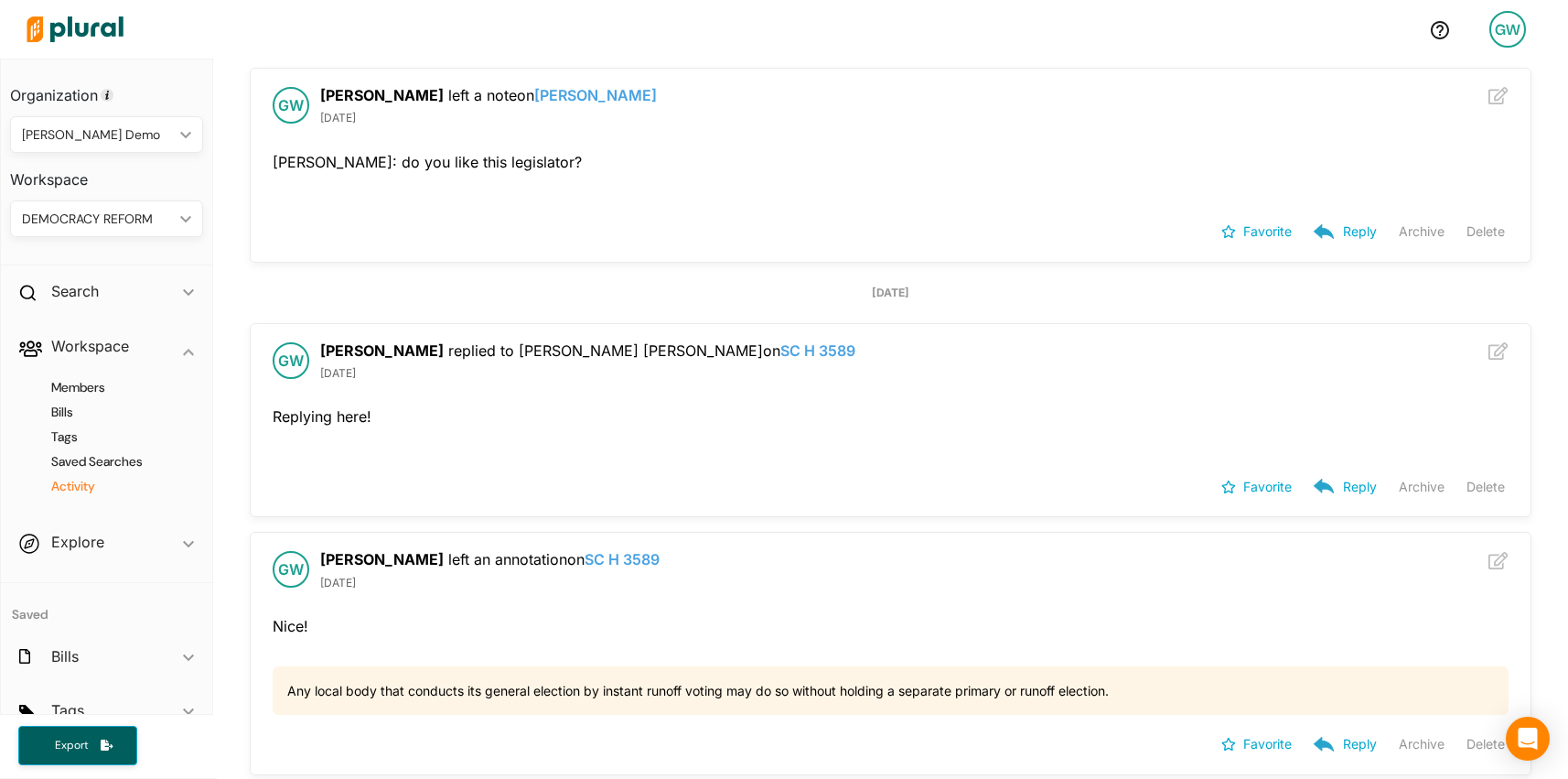
scroll to position [377, 0]
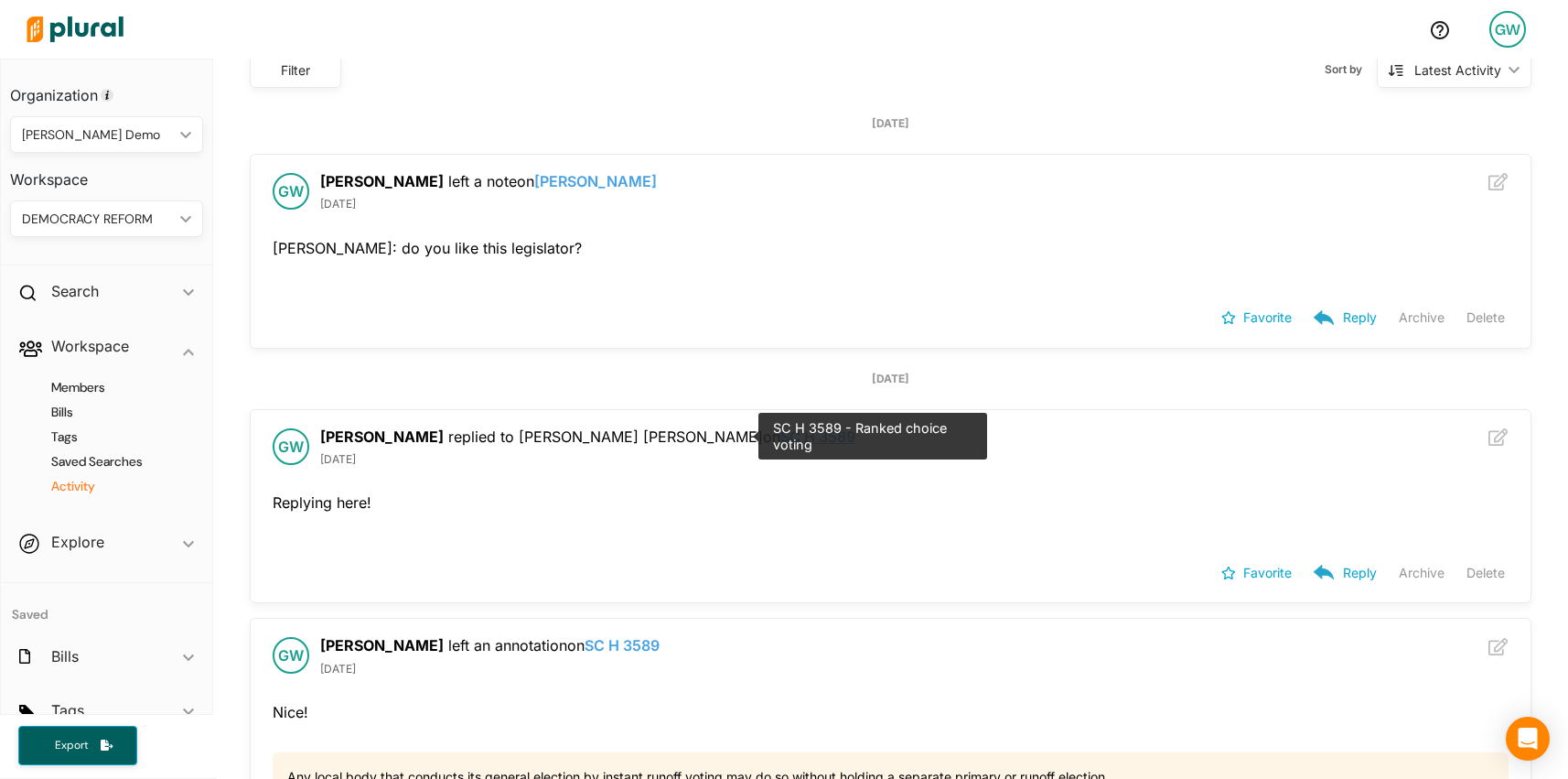
click at [781, 436] on link "SC H 3589" at bounding box center [818, 436] width 75 height 18
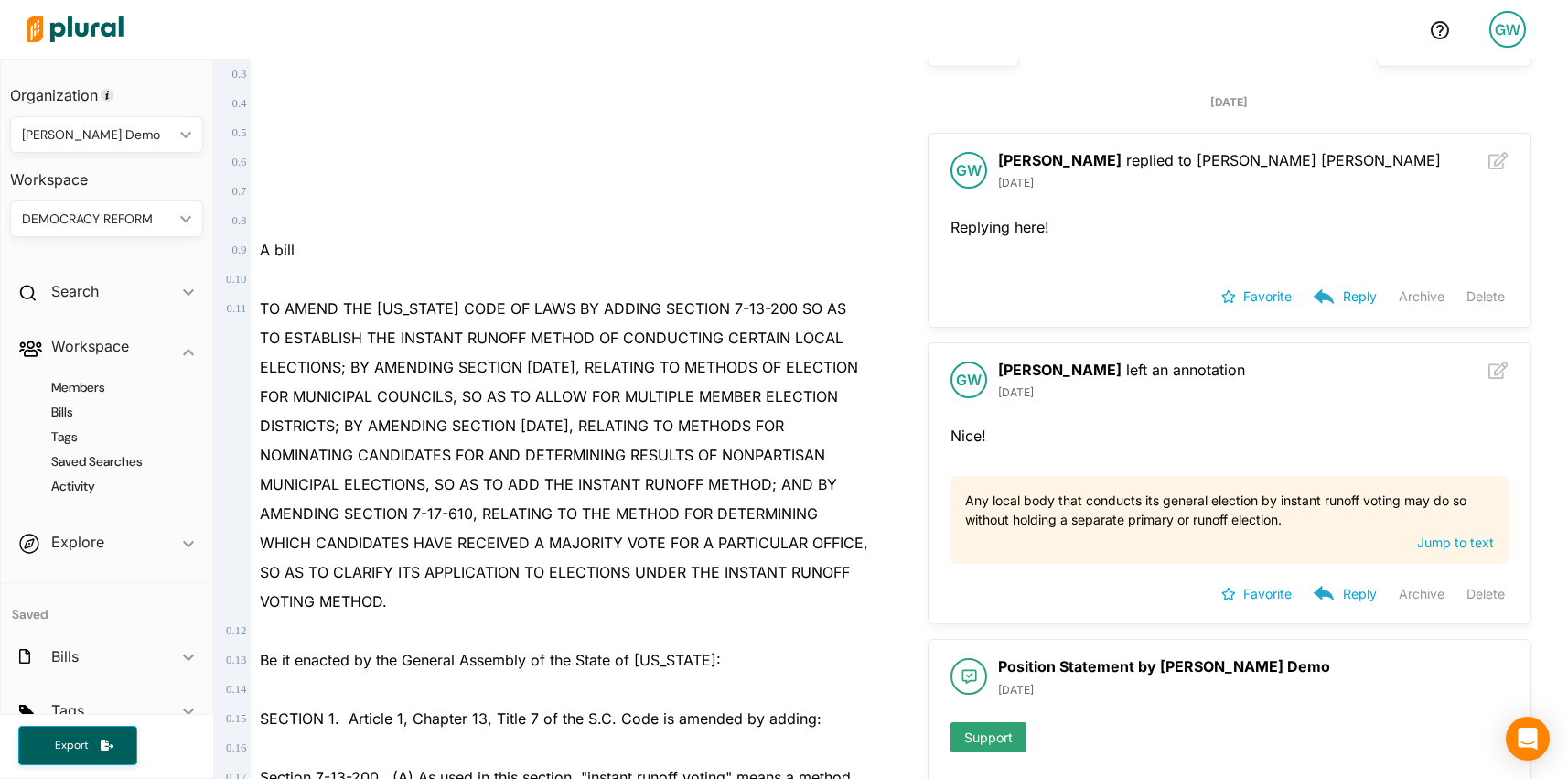
scroll to position [375, 0]
